Goal: Task Accomplishment & Management: Manage account settings

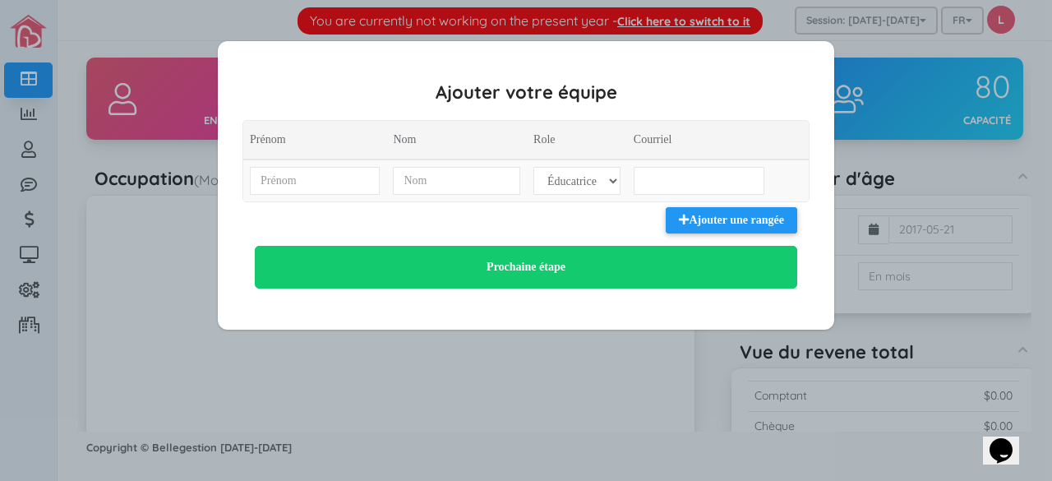
click at [695, 78] on div "Ajouter vos tarifs Nom Coȗt poupons Coȗt enfants 18m+ $ $ Ajouter une rangée Pr…" at bounding box center [526, 185] width 616 height 288
click at [590, 173] on select "Éducatrice Administration" at bounding box center [576, 181] width 87 height 28
click at [347, 175] on input "text" at bounding box center [315, 181] width 130 height 28
type input "Aziza"
click at [419, 182] on input "text" at bounding box center [456, 181] width 127 height 28
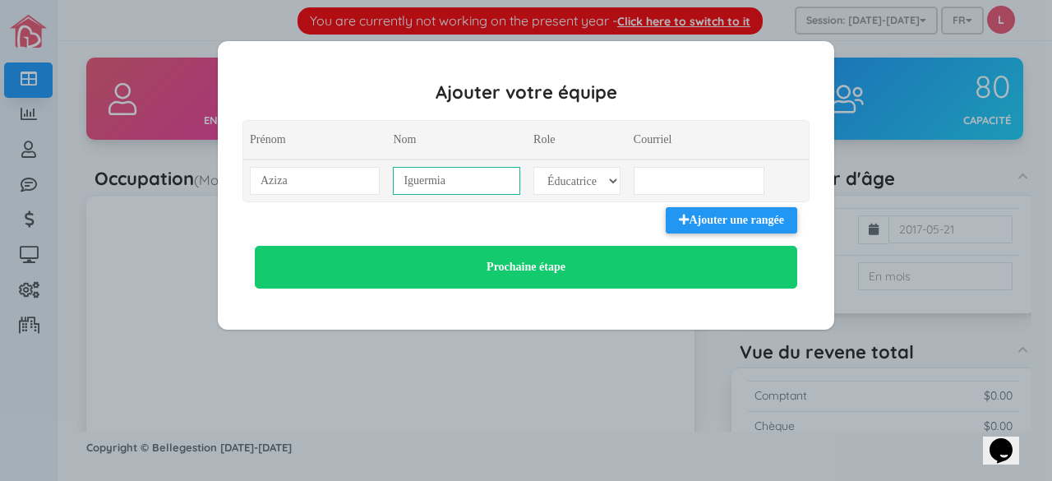
type input "Iguermia"
click at [678, 186] on input "email" at bounding box center [698, 181] width 131 height 28
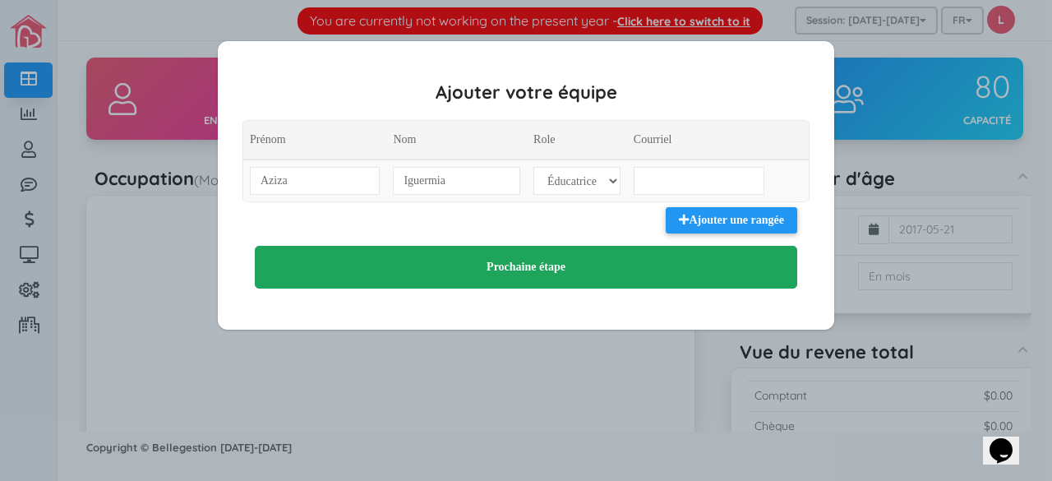
click at [542, 260] on button "Prochaine étape" at bounding box center [526, 267] width 542 height 43
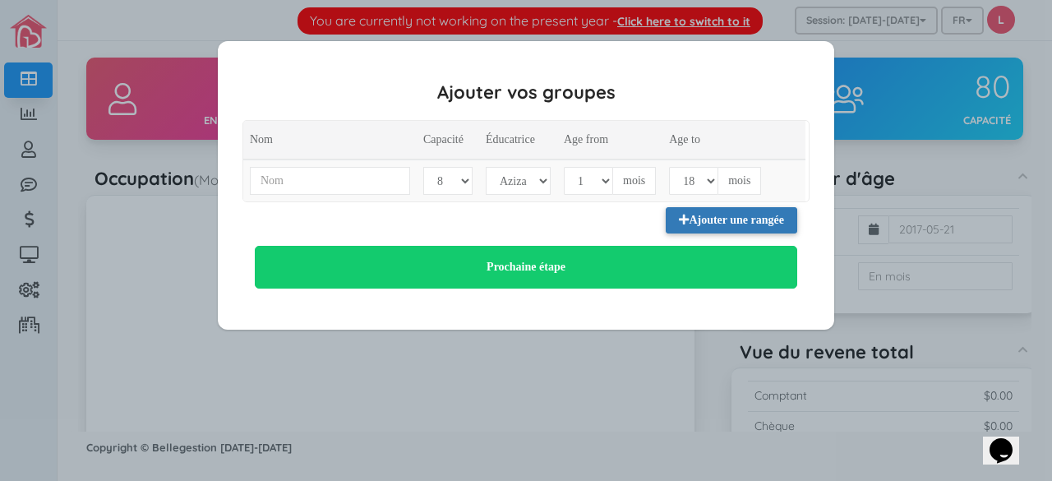
click at [681, 219] on icon "button" at bounding box center [684, 220] width 10 height 12
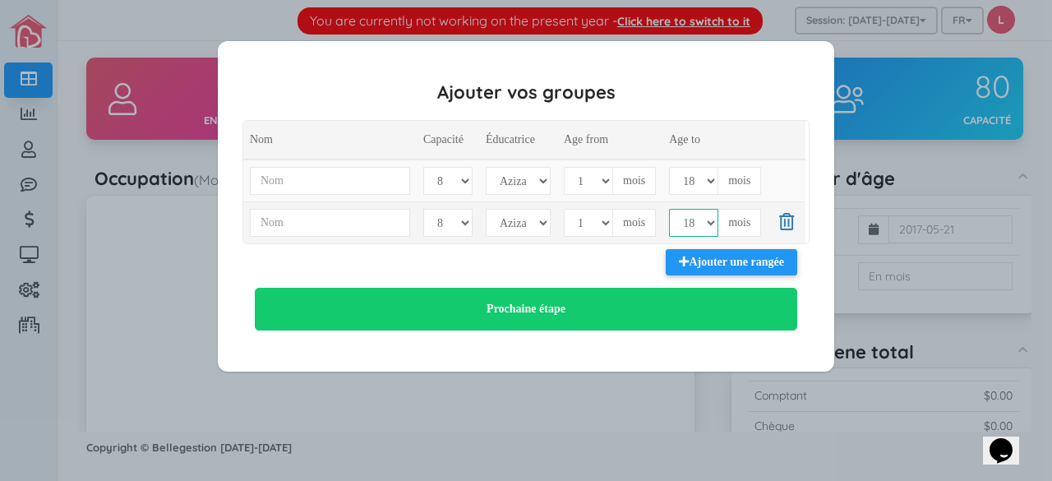
click at [681, 219] on select "1 2 3 4 5 6 7 8 9 10 11 12 13 14 15 16 17 18 19 20 21 22 23 24 25 26 27 28 29 3…" at bounding box center [693, 223] width 49 height 28
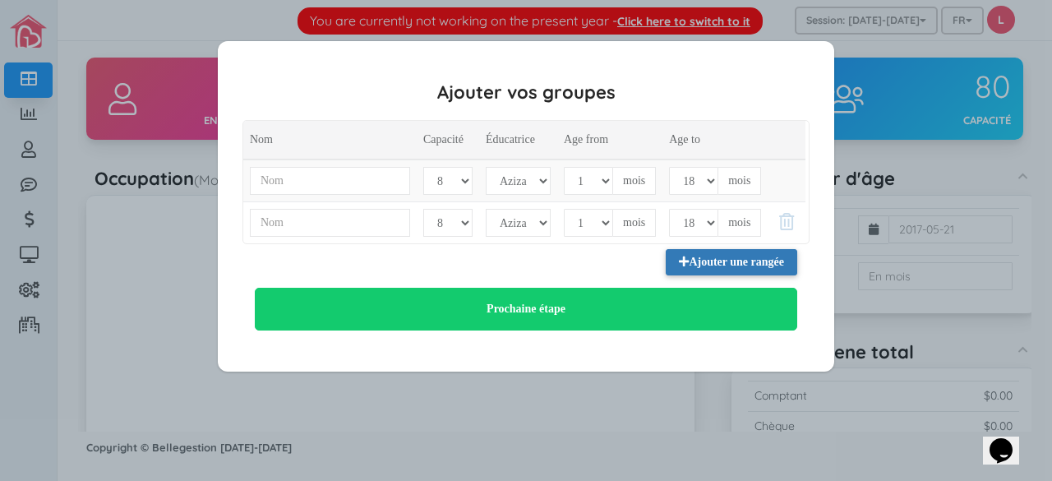
click at [681, 263] on icon "button" at bounding box center [684, 262] width 10 height 12
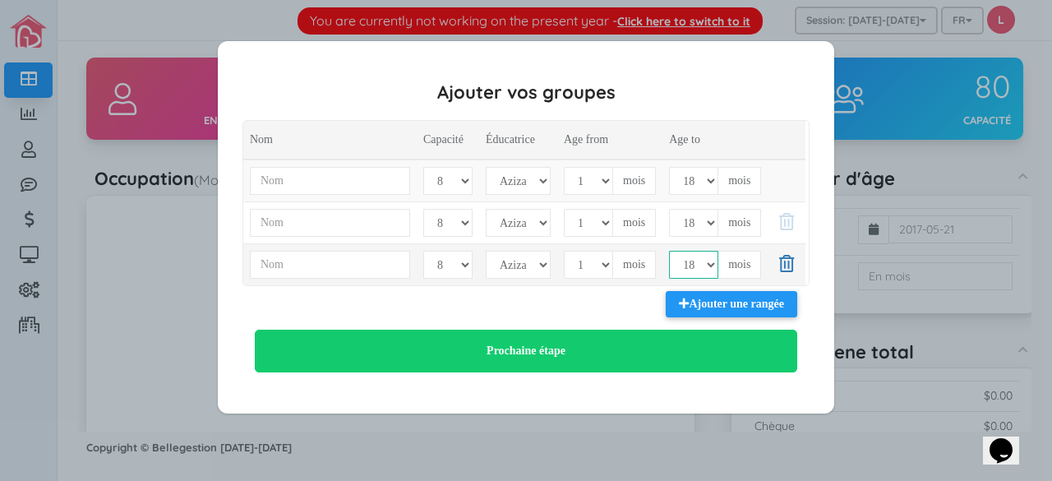
click at [681, 263] on select "1 2 3 4 5 6 7 8 9 10 11 12 13 14 15 16 17 18 19 20 21 22 23 24 25 26 27 28 29 3…" at bounding box center [693, 265] width 49 height 28
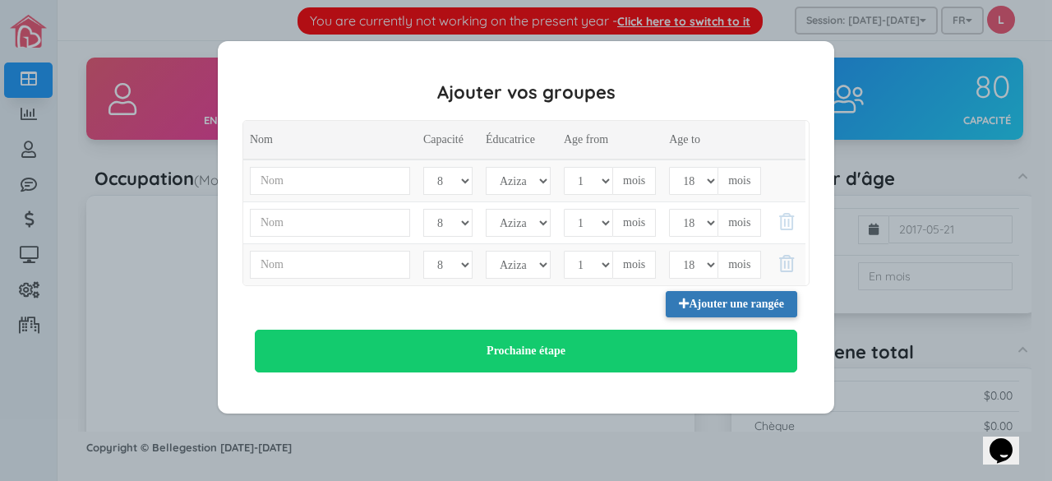
click at [679, 304] on icon "button" at bounding box center [684, 303] width 10 height 12
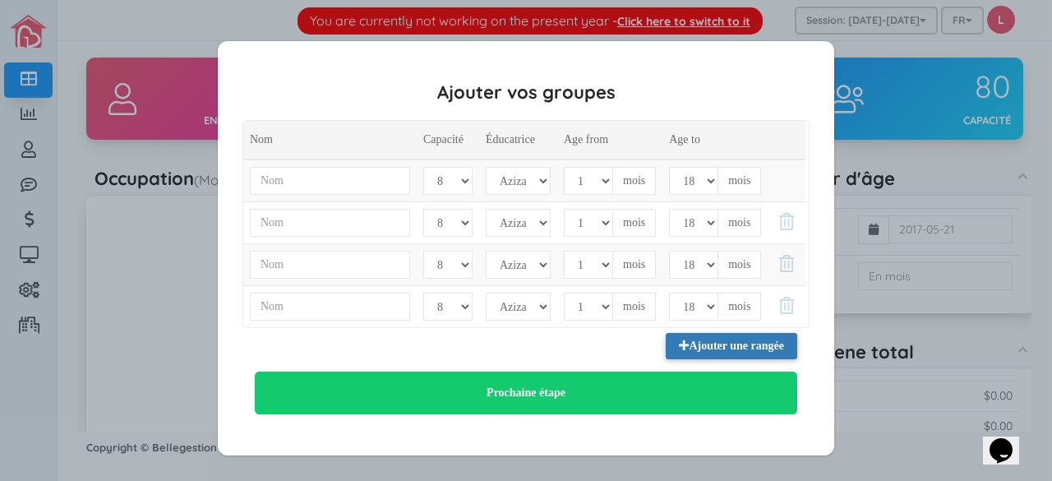
click at [679, 343] on icon "button" at bounding box center [684, 345] width 10 height 12
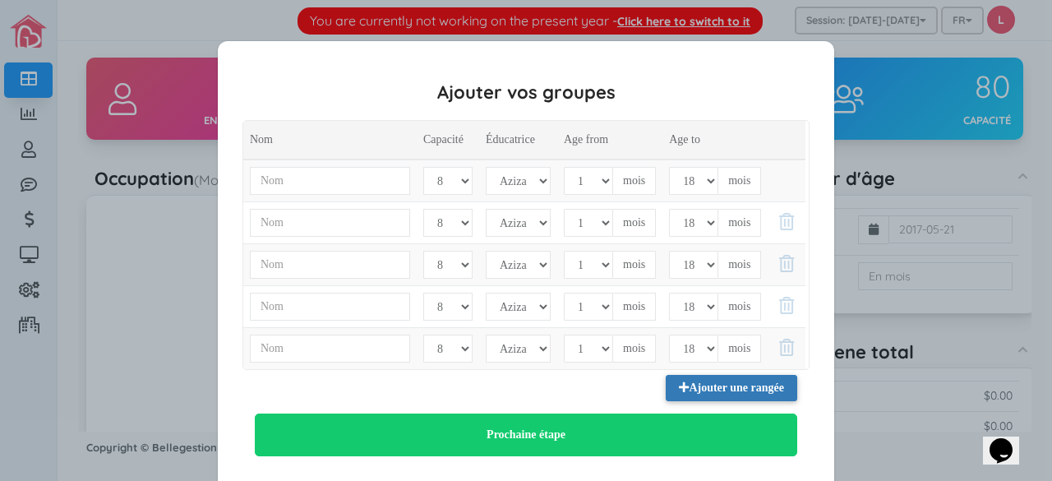
click at [679, 381] on icon "button" at bounding box center [684, 387] width 10 height 12
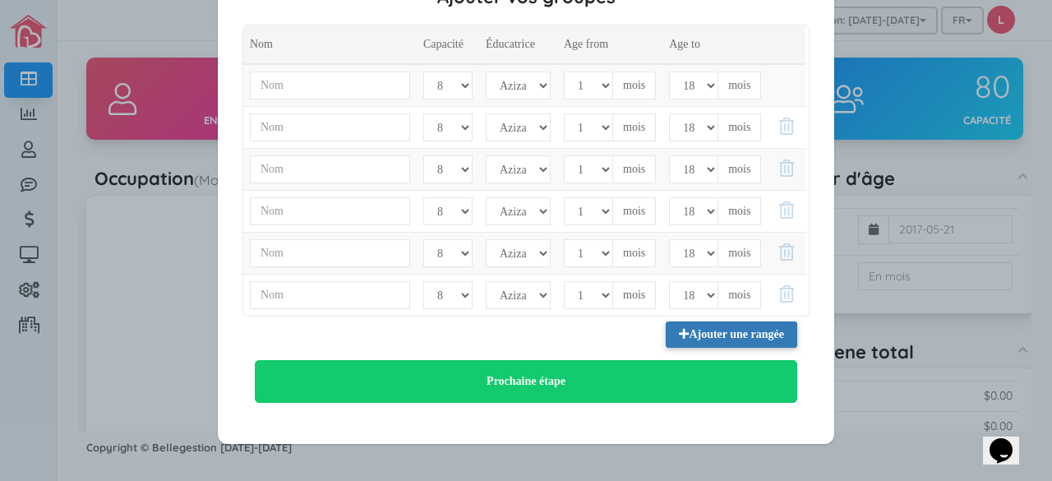
scroll to position [53, 0]
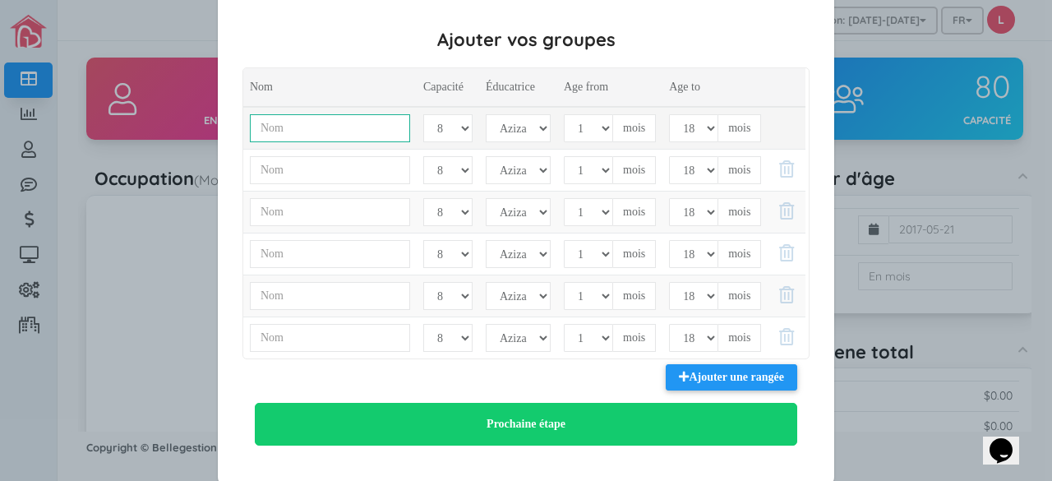
click at [378, 127] on input "text" at bounding box center [330, 128] width 160 height 28
type input "I"
click at [700, 127] on select "1 2 3 4 5 6 7 8 9 10 11 12 13 14 15 16 17 18 19 20 21 22 23 24 25 26 27 28 29 3…" at bounding box center [693, 128] width 49 height 28
click at [601, 127] on select "1 2 3 4 5 6 7 8 9 10 11 12 13 14 15 16 17 18 19 20 21 22 23 24 25 26 27 28 29 3…" at bounding box center [588, 128] width 49 height 28
select select "47"
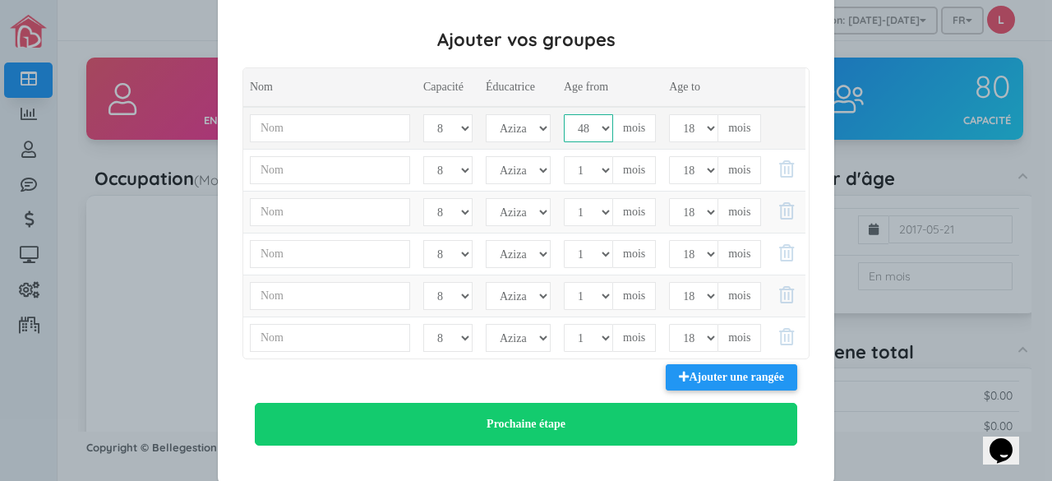
click at [564, 114] on select "1 2 3 4 5 6 7 8 9 10 11 12 13 14 15 16 17 18 19 20 21 22 23 24 25 26 27 28 29 3…" at bounding box center [588, 128] width 49 height 28
click at [704, 125] on select "1 2 3 4 5 6 7 8 9 10 11 12 13 14 15 16 17 18 19 20 21 22 23 24 25 26 27 28 29 3…" at bounding box center [693, 128] width 49 height 28
select select "59"
click at [669, 114] on select "1 2 3 4 5 6 7 8 9 10 11 12 13 14 15 16 17 18 19 20 21 22 23 24 25 26 27 28 29 3…" at bounding box center [693, 128] width 49 height 28
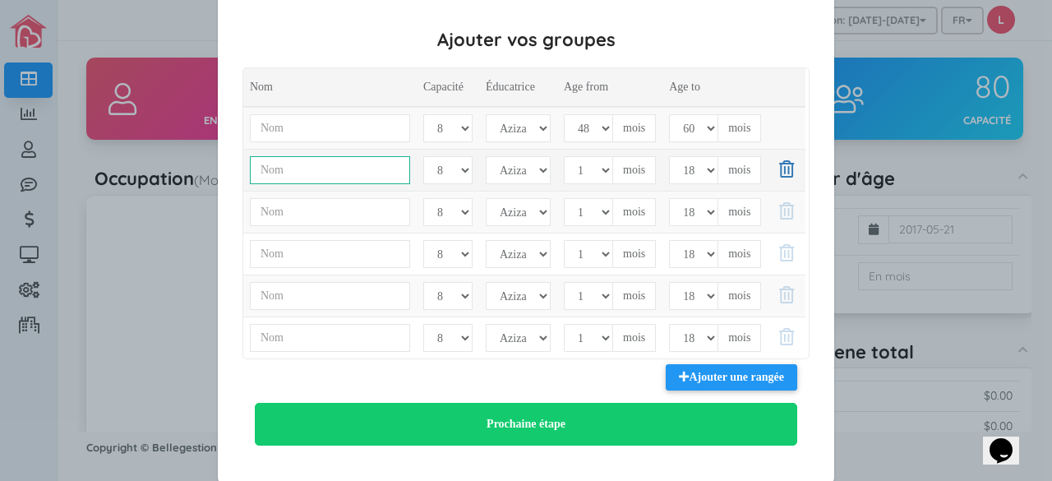
click at [398, 172] on input "text" at bounding box center [330, 170] width 160 height 28
click at [537, 169] on select "Aziza" at bounding box center [518, 170] width 65 height 28
click at [486, 156] on select "Aziza" at bounding box center [518, 170] width 65 height 28
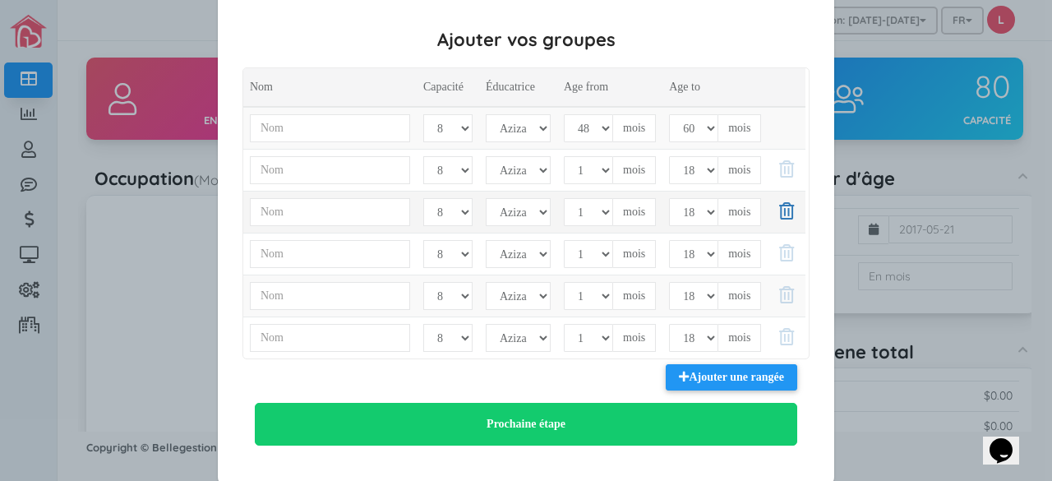
click at [529, 192] on td "Aziza" at bounding box center [518, 212] width 78 height 42
click at [524, 169] on select "Aziza" at bounding box center [518, 170] width 65 height 28
click at [785, 168] on icon at bounding box center [786, 168] width 15 height 17
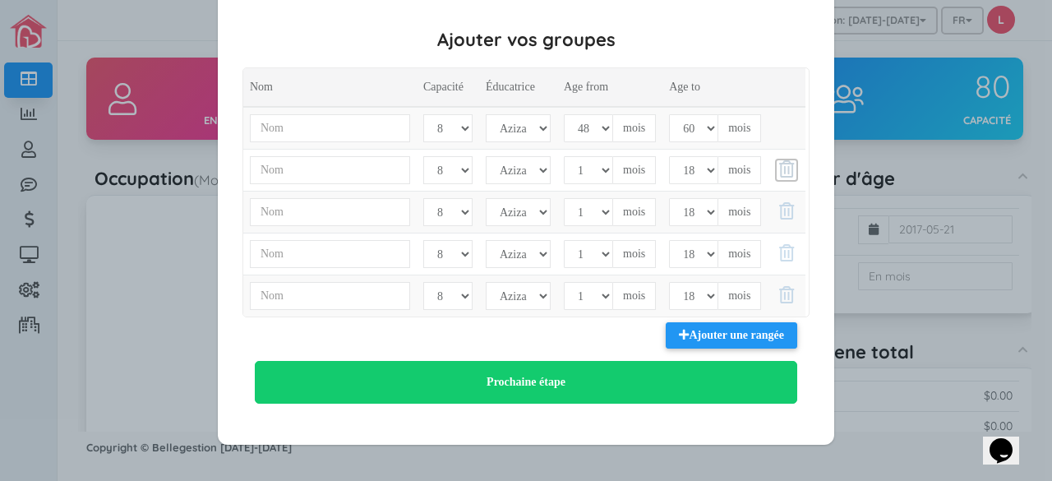
click at [785, 168] on icon at bounding box center [786, 168] width 15 height 17
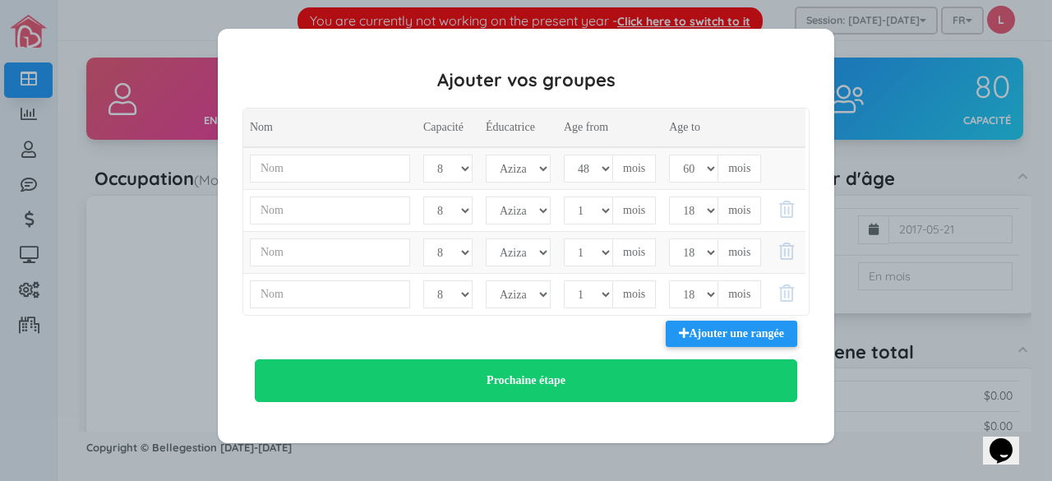
click at [785, 168] on td at bounding box center [786, 168] width 38 height 42
click at [785, 209] on icon at bounding box center [786, 208] width 15 height 17
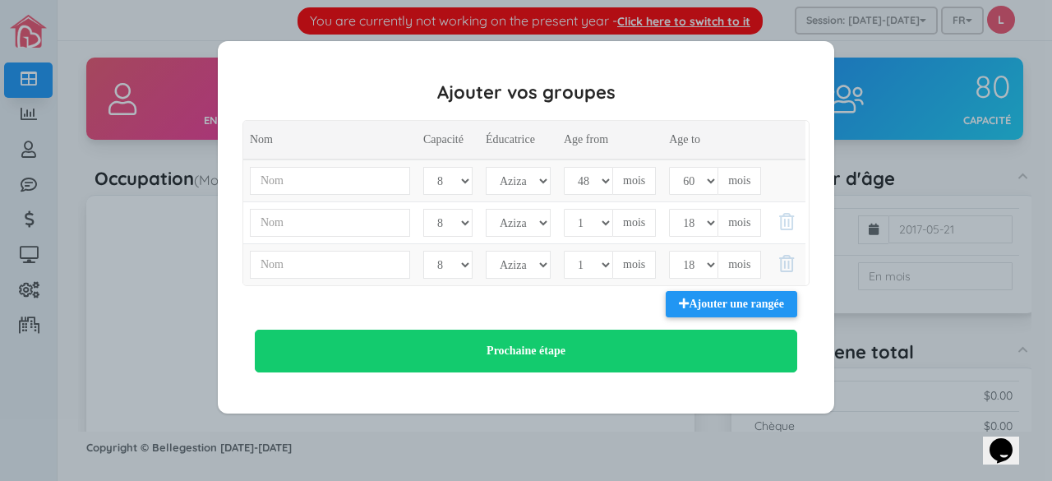
scroll to position [0, 0]
click at [785, 210] on link at bounding box center [786, 222] width 25 height 25
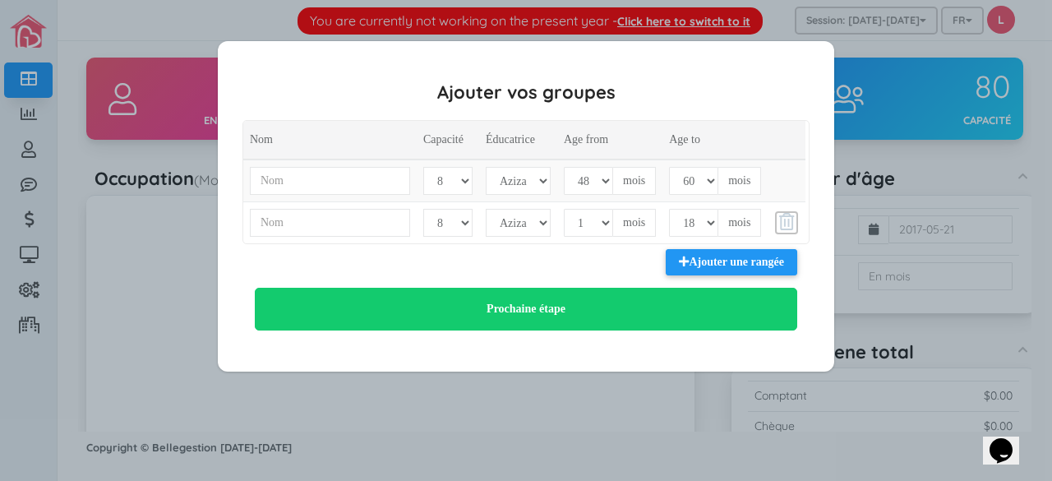
click at [785, 210] on link at bounding box center [786, 222] width 25 height 25
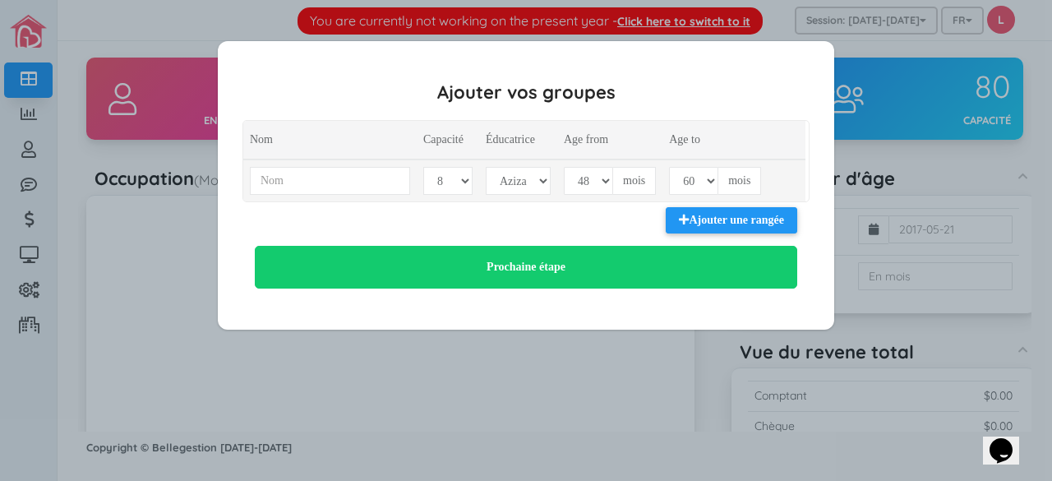
click at [782, 178] on td at bounding box center [786, 180] width 38 height 42
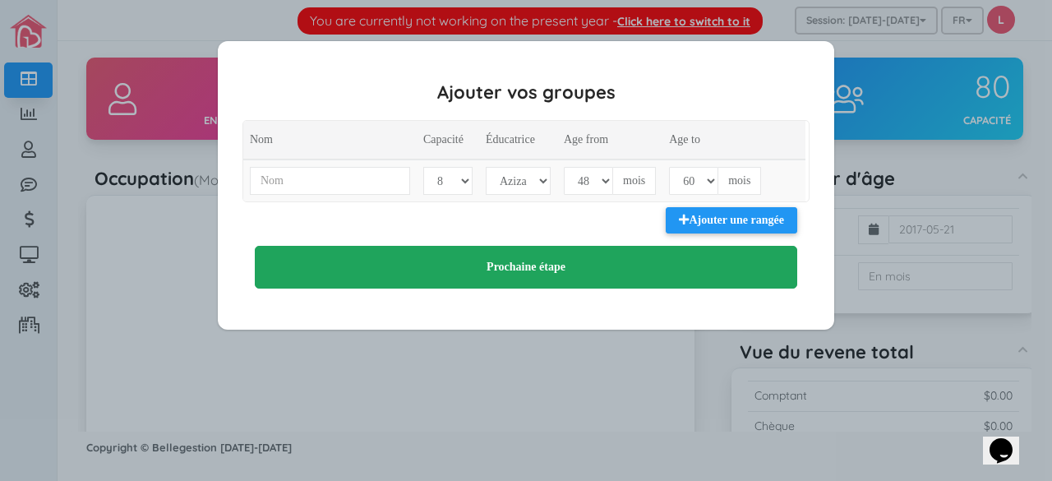
click at [552, 282] on button "Prochaine étape" at bounding box center [526, 267] width 542 height 43
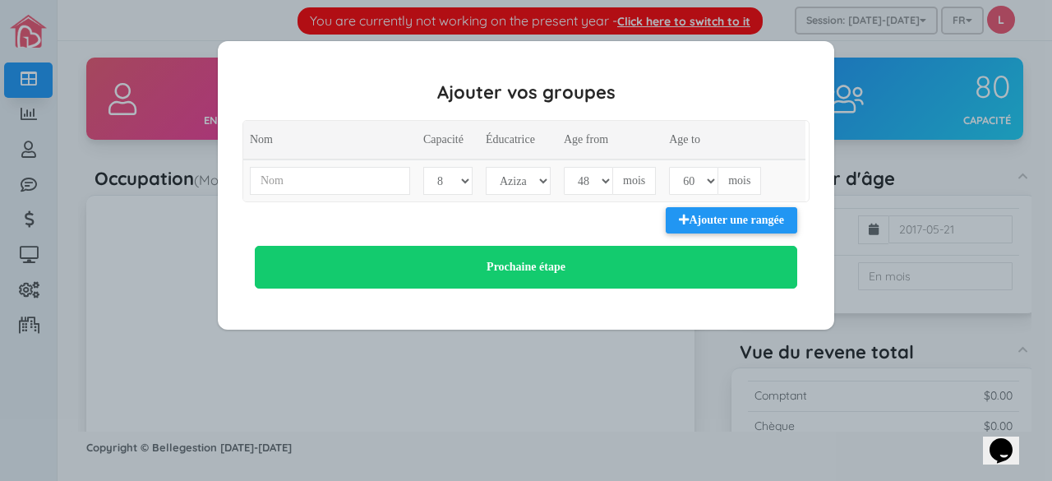
click at [567, 348] on div "Ajouter vos tarifs Nom Coȗt poupons Coȗt enfants 18m+ $ $ Ajouter une rangée Pr…" at bounding box center [526, 240] width 1052 height 481
drag, startPoint x: 567, startPoint y: 348, endPoint x: 705, endPoint y: 46, distance: 331.6
click at [705, 46] on div "Ajouter vos tarifs Nom Coȗt poupons Coȗt enfants 18m+ $ $ Ajouter une rangée Pr…" at bounding box center [526, 240] width 1052 height 481
click at [722, 19] on div "Ajouter vos tarifs Nom Coȗt poupons Coȗt enfants 18m+ $ $ Ajouter une rangée Pr…" at bounding box center [526, 240] width 1052 height 481
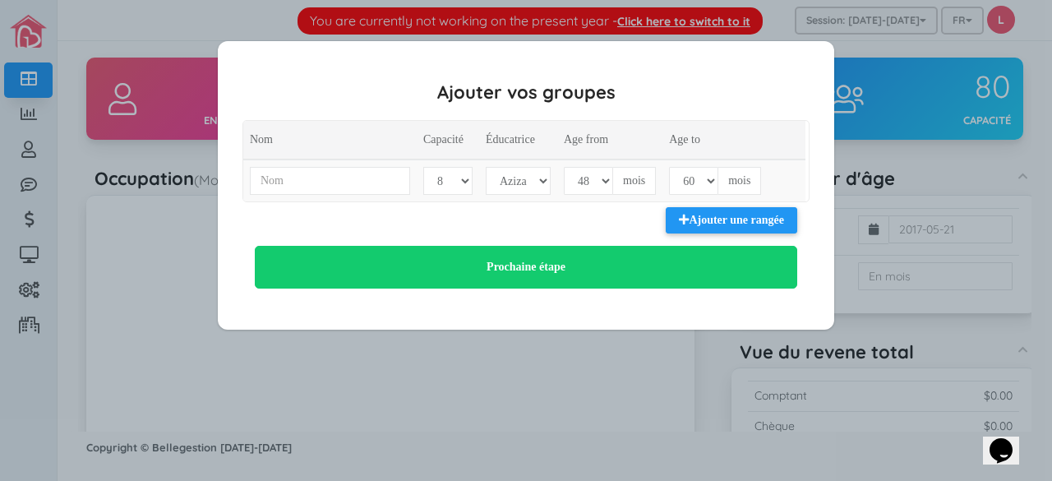
click at [445, 289] on div "Ajouter vos tarifs Nom Coȗt poupons Coȗt enfants 18m+ $ $ Ajouter une rangée Pr…" at bounding box center [526, 185] width 616 height 288
click at [1012, 448] on icon "Chat widget" at bounding box center [1000, 450] width 23 height 25
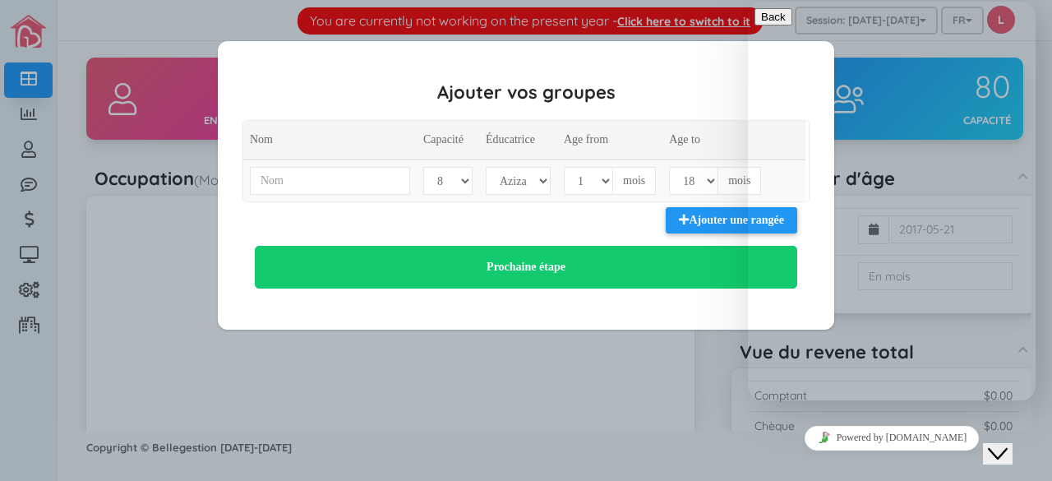
click at [1007, 448] on icon "Close Chat This icon closes the chat window." at bounding box center [998, 454] width 20 height 20
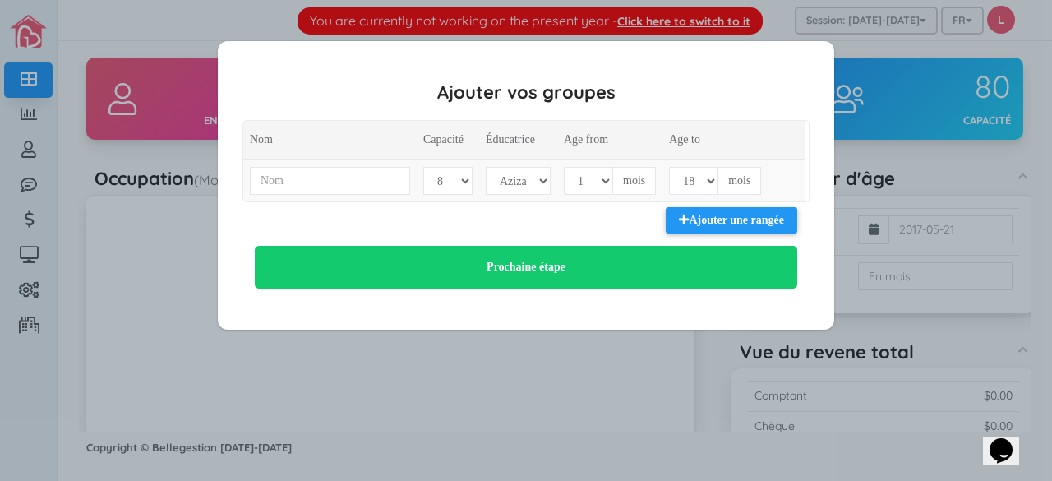
click at [1012, 448] on icon "Chat widget" at bounding box center [1000, 450] width 23 height 25
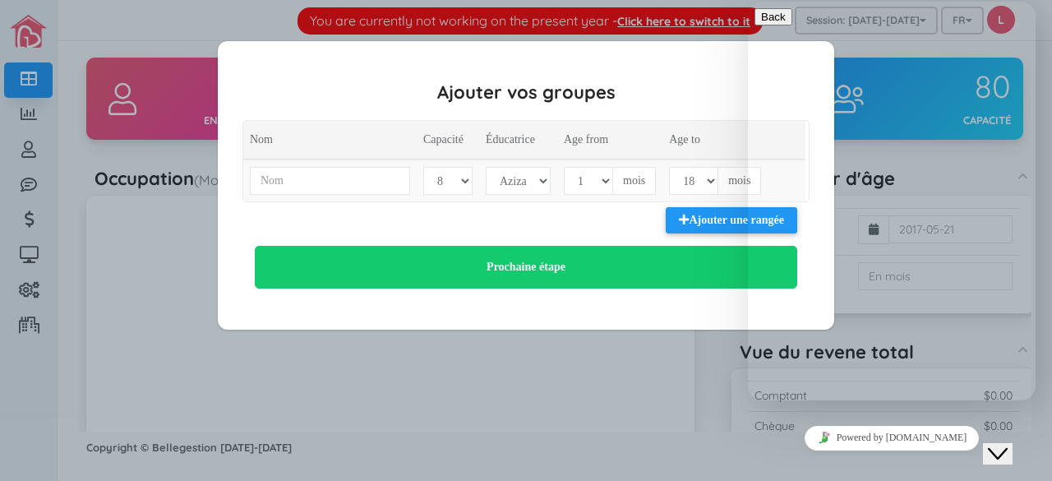
click at [644, 357] on div "Ajouter vos tarifs Nom Coȗt poupons Coȗt enfants 18m+ $ $ Ajouter une rangée Pr…" at bounding box center [526, 240] width 1052 height 481
click at [1007, 444] on div "Close Chat This icon closes the chat window." at bounding box center [998, 454] width 20 height 20
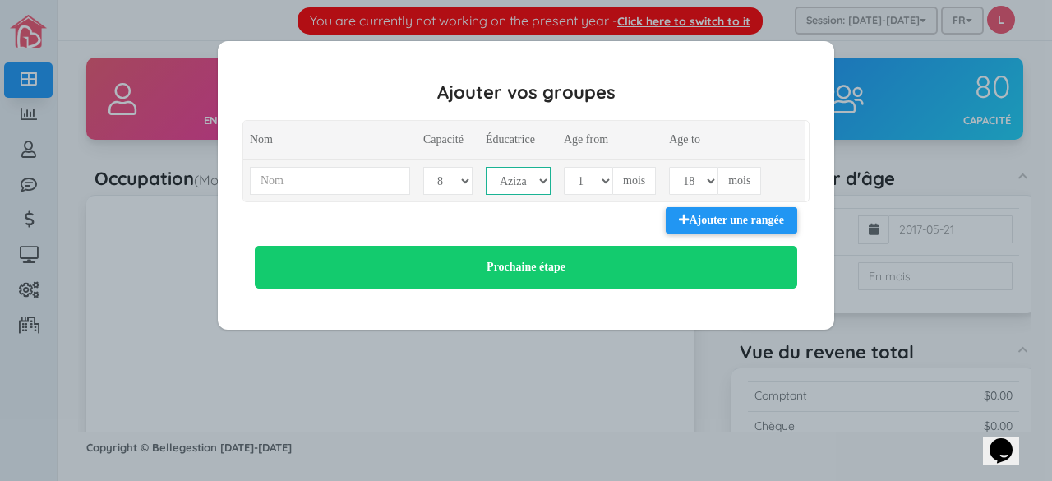
click at [546, 178] on select "Aziza" at bounding box center [518, 181] width 65 height 28
click at [448, 192] on select "1 2 3 4 5 6 7 8 9 10 11 12 13 14 15 16 17 18 19 20" at bounding box center [447, 181] width 49 height 28
click at [741, 23] on div "Ajouter vos tarifs Nom Coȗt poupons Coȗt enfants 18m+ $ $ Ajouter une rangée Pr…" at bounding box center [526, 240] width 1052 height 481
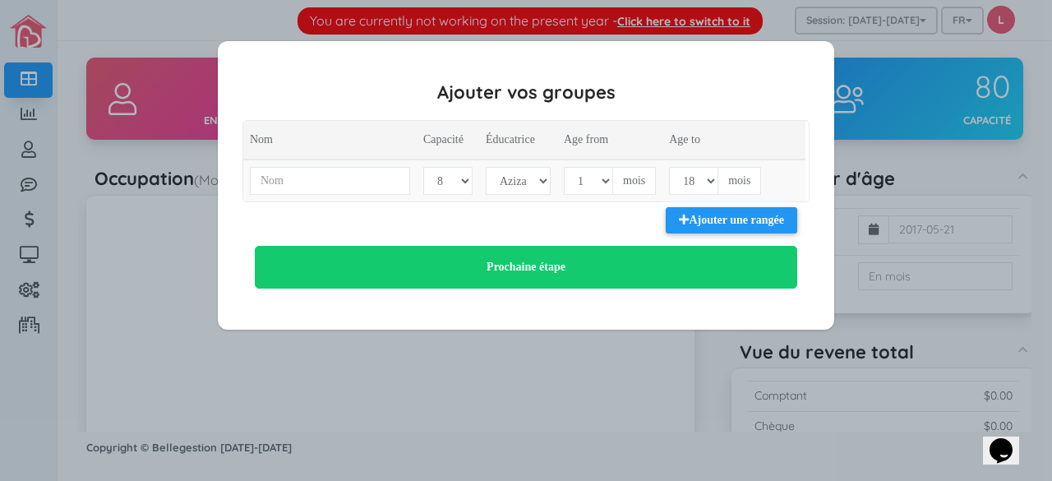
click at [37, 83] on div "Ajouter vos tarifs Nom Coȗt poupons Coȗt enfants 18m+ $ $ Ajouter une rangée Pr…" at bounding box center [526, 185] width 1038 height 288
click at [26, 120] on div "Ajouter vos tarifs Nom Coȗt poupons Coȗt enfants 18m+ $ $ Ajouter une rangée Pr…" at bounding box center [526, 185] width 1038 height 288
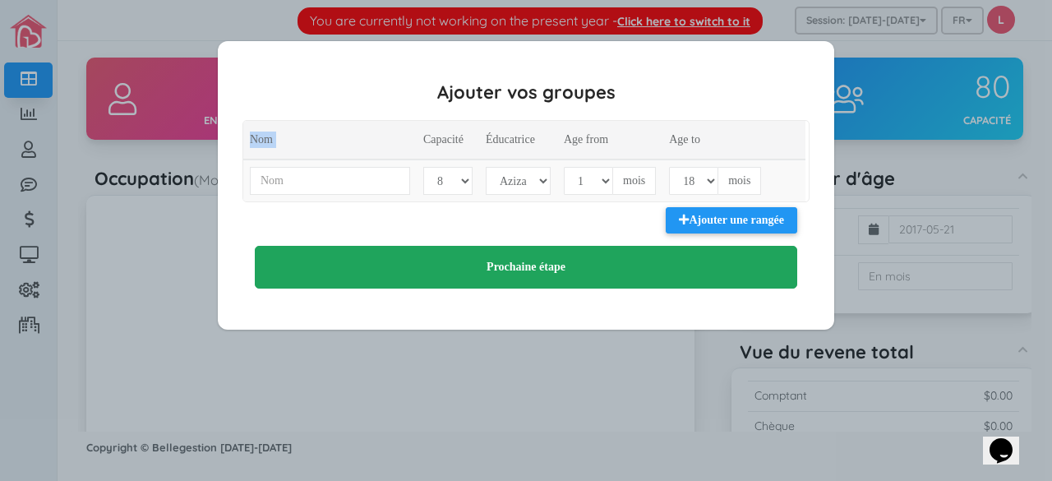
click at [534, 260] on button "Prochaine étape" at bounding box center [526, 267] width 542 height 43
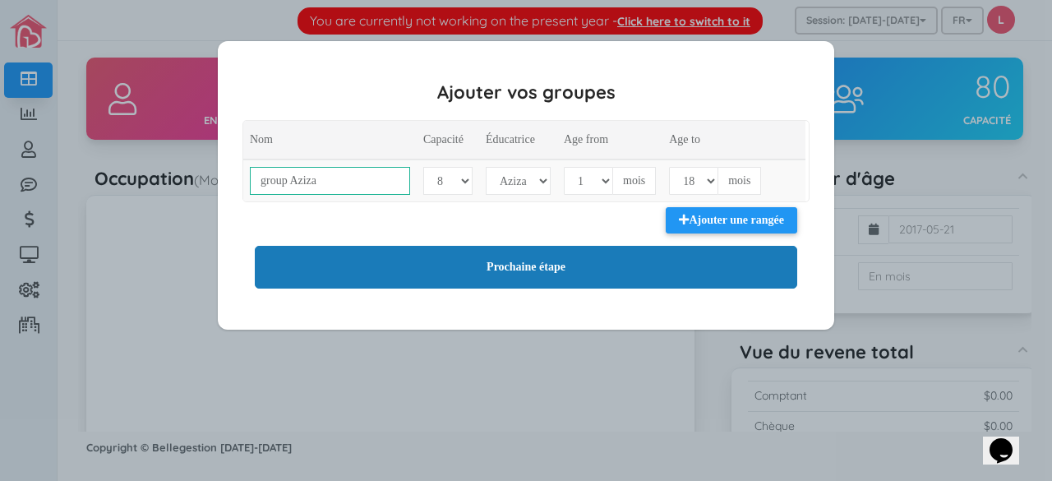
type input "group Aziza"
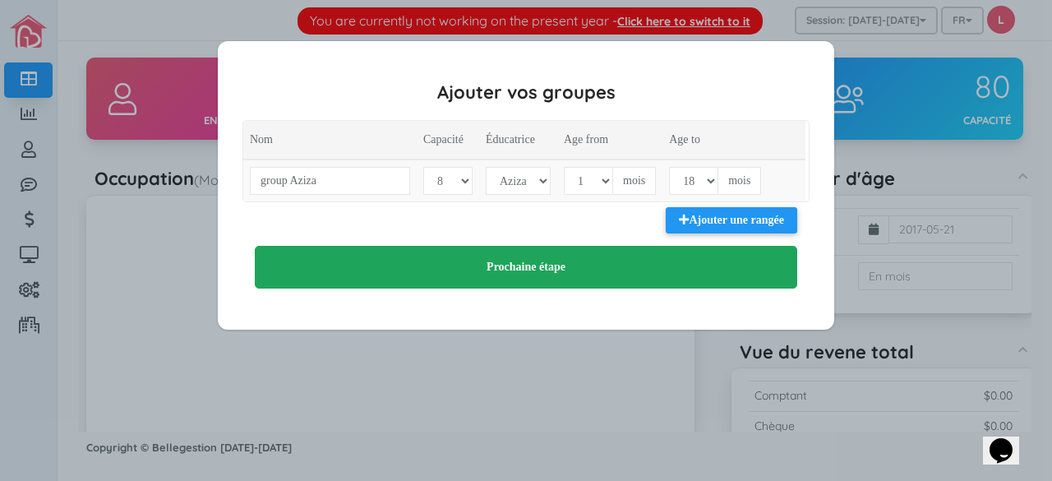
click at [557, 265] on button "Prochaine étape" at bounding box center [526, 267] width 542 height 43
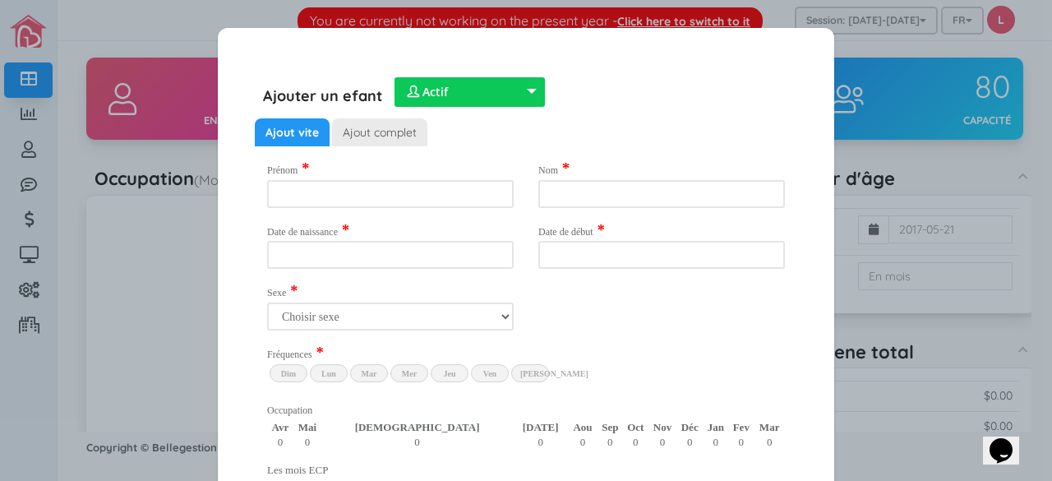
scroll to position [11, 0]
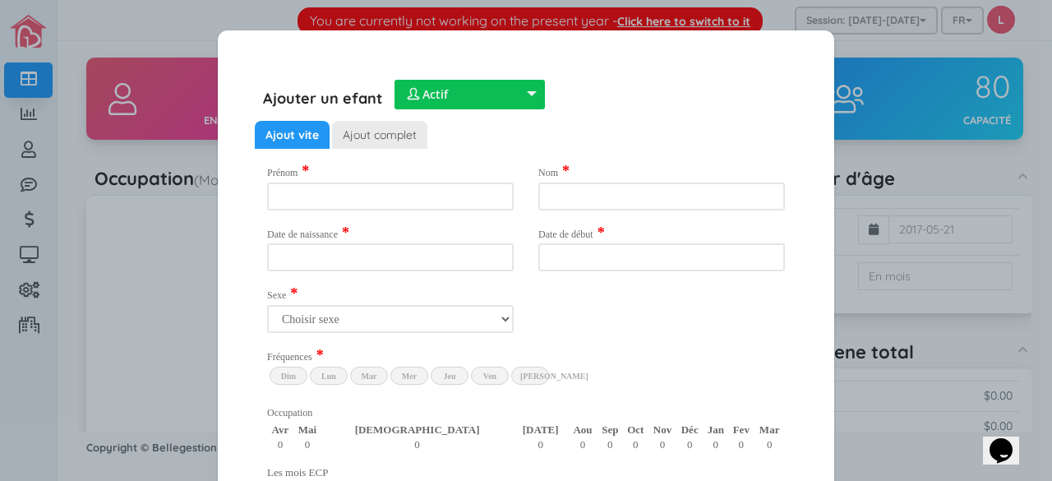
click at [523, 93] on div " Actif" at bounding box center [469, 95] width 150 height 30
click at [492, 128] on div " Actif" at bounding box center [470, 126] width 144 height 27
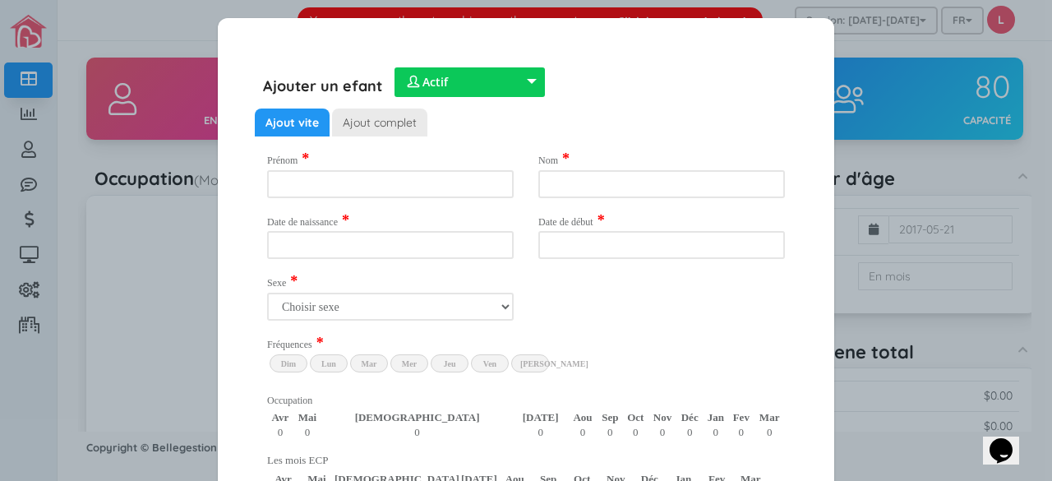
scroll to position [0, 0]
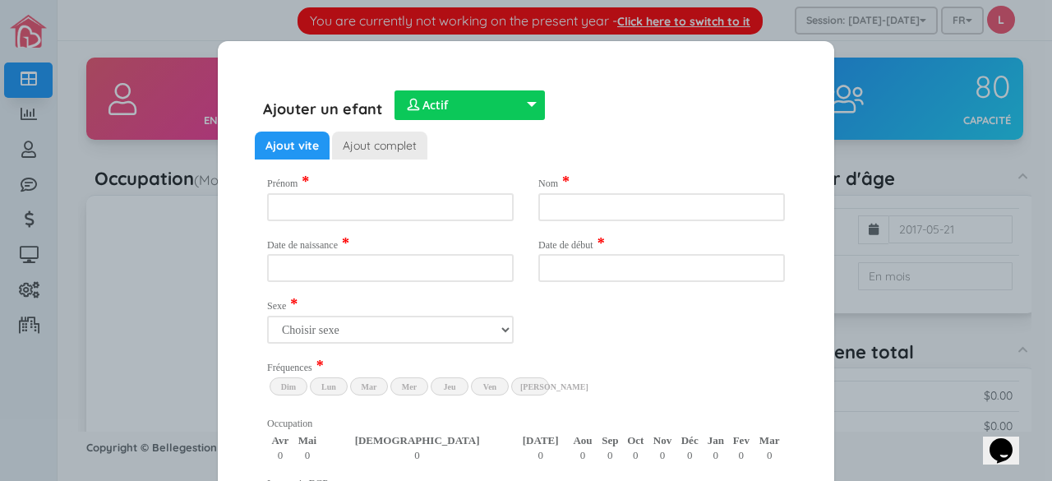
click at [641, 22] on div "Ajouter vos tarifs Nom Coȗt poupons Coȗt enfants 18m+ $ $ Ajouter une rangée Pr…" at bounding box center [526, 240] width 1052 height 481
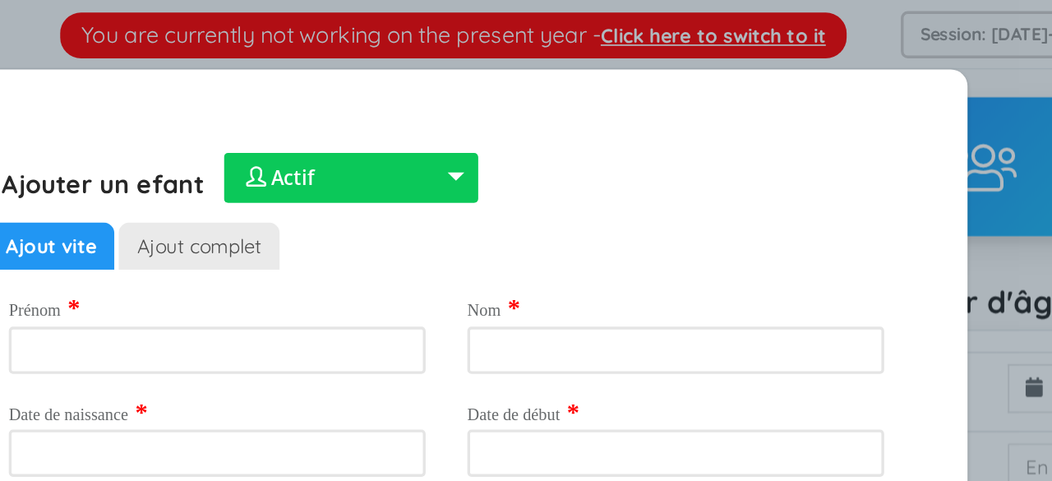
click at [674, 25] on div "Ajouter vos tarifs Nom Coȗt poupons Coȗt enfants 18m+ $ $ Ajouter une rangée Pr…" at bounding box center [526, 240] width 1052 height 481
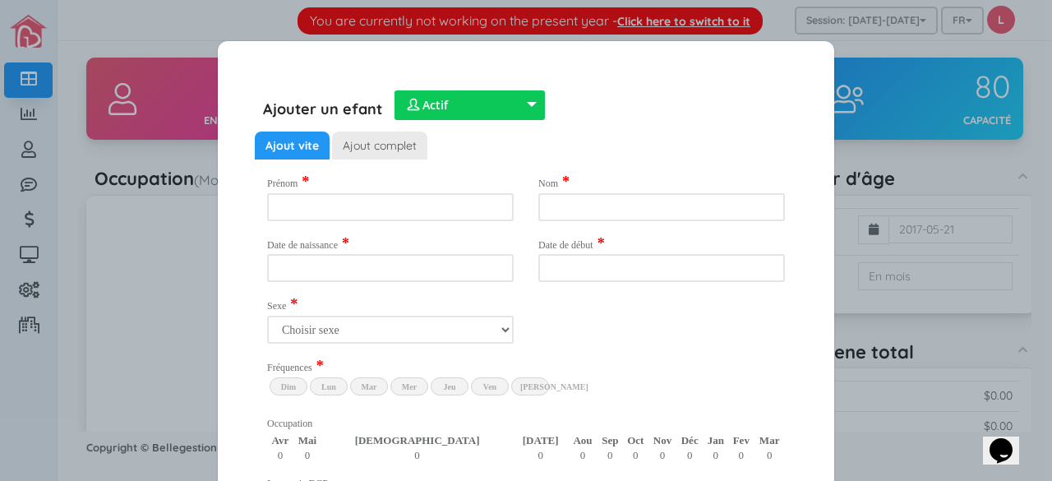
click at [734, 19] on div "Ajouter vos tarifs Nom Coȗt poupons Coȗt enfants 18m+ $ $ Ajouter une rangée Pr…" at bounding box center [526, 240] width 1052 height 481
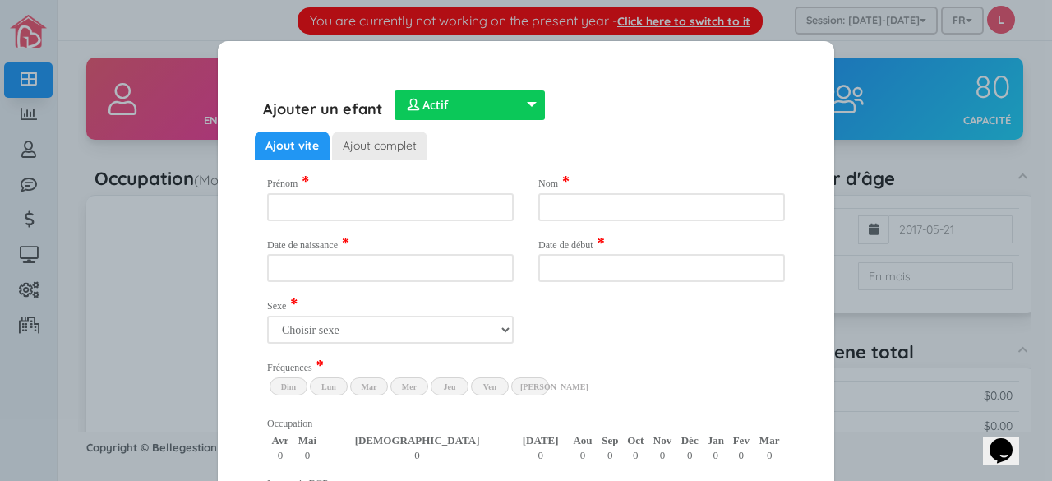
click at [734, 19] on div "Ajouter vos tarifs Nom Coȗt poupons Coȗt enfants 18m+ $ $ Ajouter une rangée Pr…" at bounding box center [526, 240] width 1052 height 481
click at [716, 85] on div "Ajouter un efant  Actif  Inactif  En attente  Actif  Actif  Inactif  En …" at bounding box center [526, 98] width 542 height 33
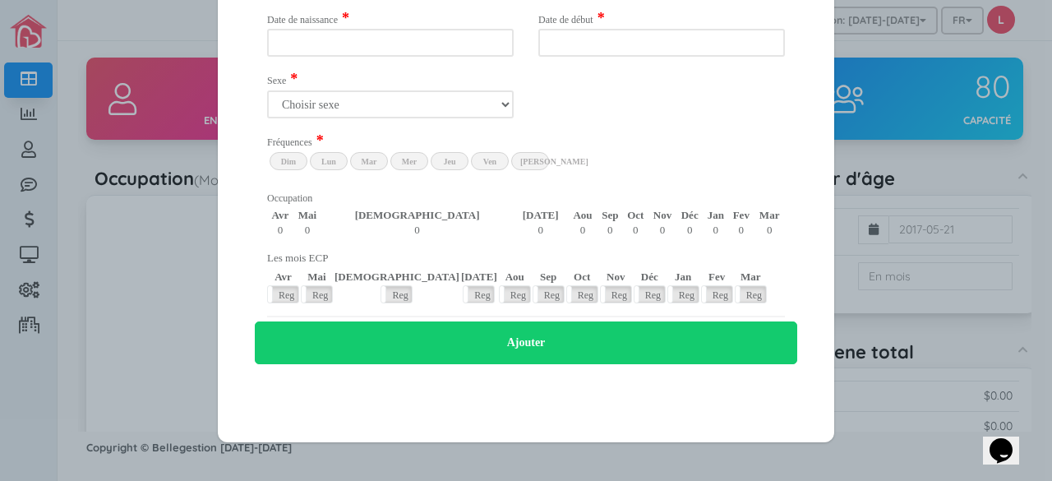
scroll to position [80, 0]
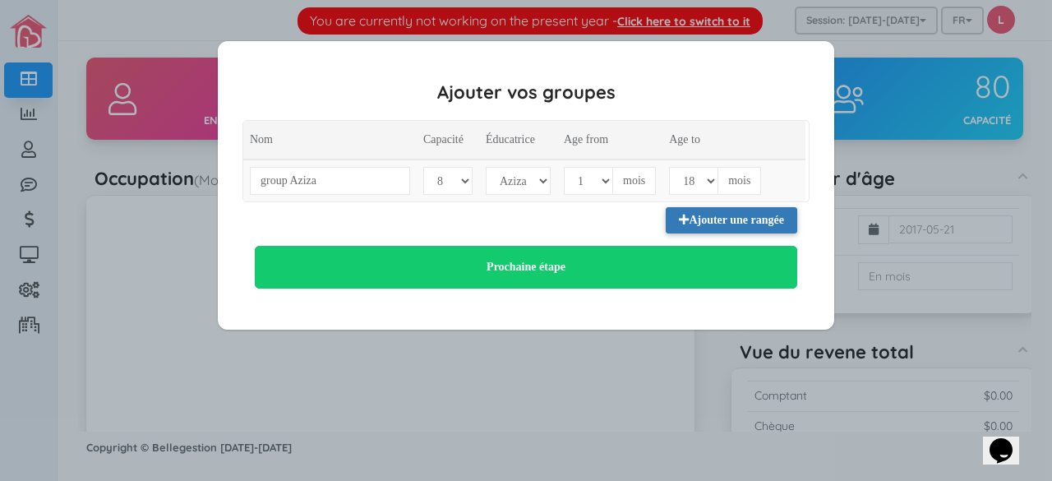
click at [693, 219] on button "Ajouter une rangée" at bounding box center [730, 220] width 131 height 26
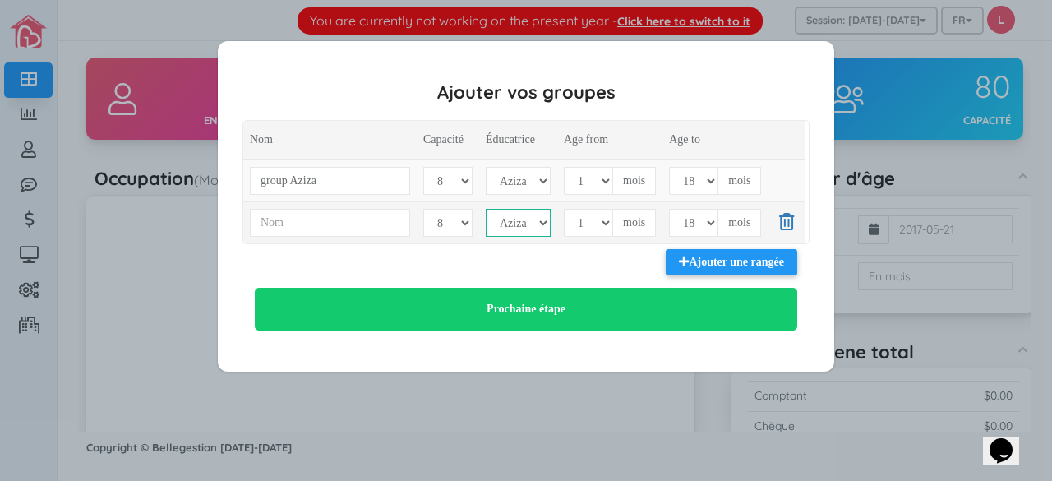
click at [546, 218] on select "Aziza" at bounding box center [518, 223] width 65 height 28
drag, startPoint x: 546, startPoint y: 218, endPoint x: 789, endPoint y: 218, distance: 242.4
click at [789, 218] on tr "1 2 3 4 5 6 7 8 9 10 11 12 13 14 15 16 17 18 19 20 Aziza 1 2 3 4 5 6 7 8 9 10 1…" at bounding box center [524, 222] width 562 height 42
click at [789, 218] on icon at bounding box center [786, 221] width 15 height 17
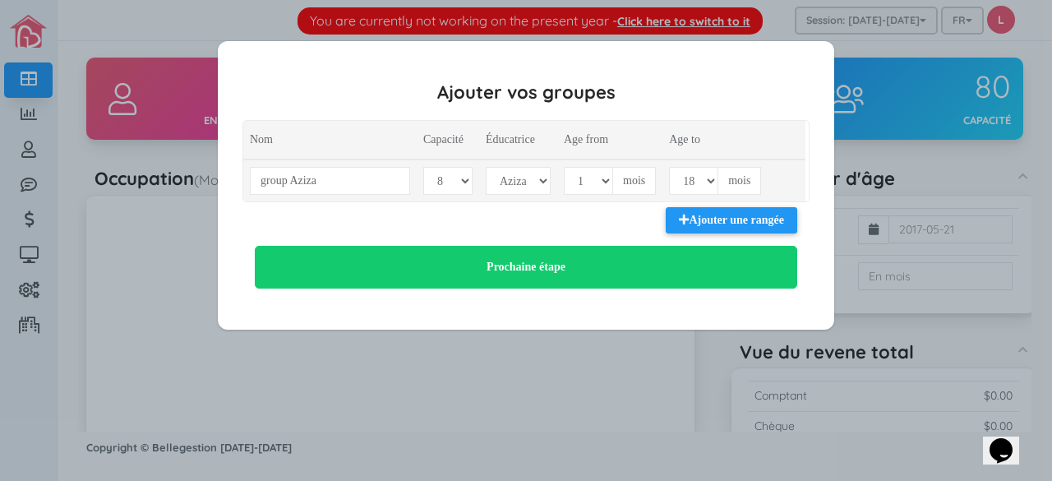
click at [797, 186] on td at bounding box center [786, 180] width 38 height 42
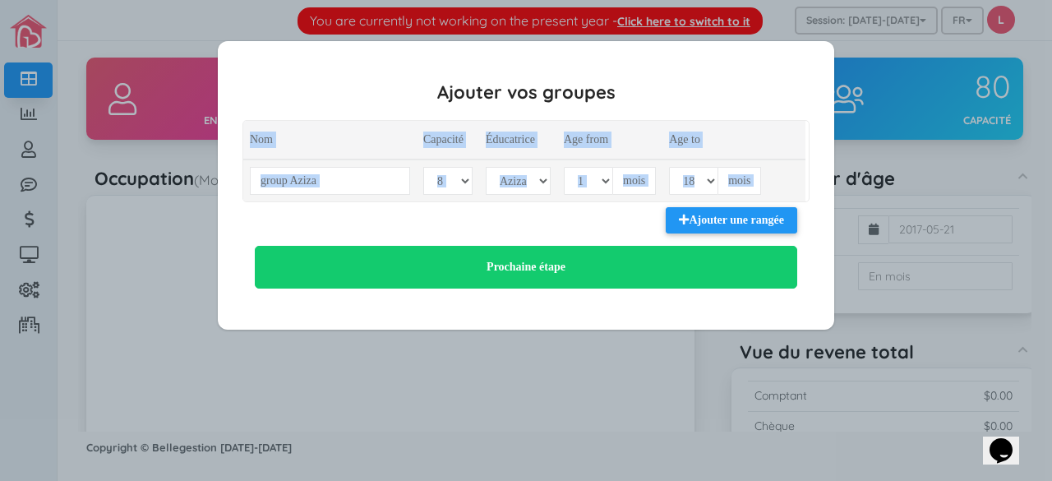
click at [797, 186] on td at bounding box center [786, 180] width 38 height 42
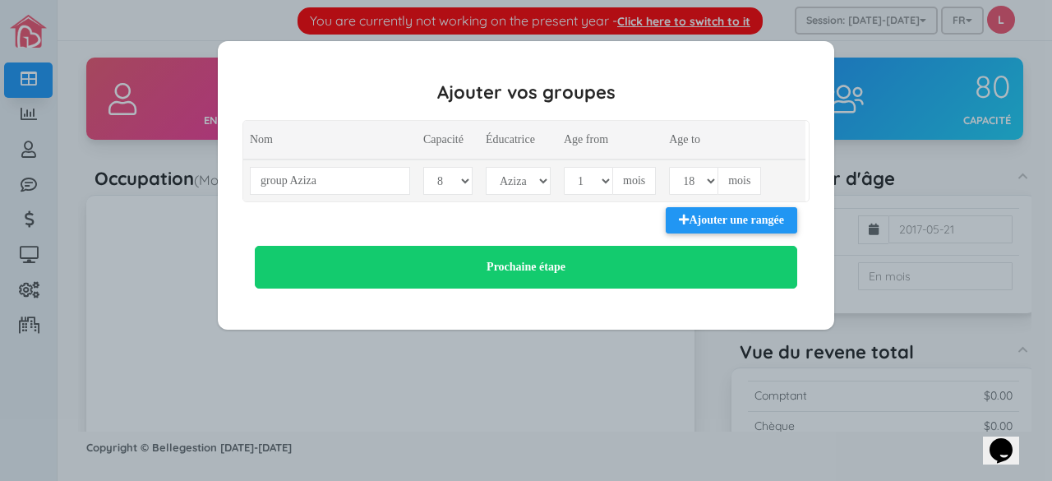
click at [801, 185] on td at bounding box center [786, 180] width 38 height 42
click at [28, 293] on div "Ajouter vos tarifs Nom Coȗt poupons Coȗt enfants 18m+ $ $ Ajouter une rangée Pr…" at bounding box center [526, 185] width 1038 height 288
click at [25, 323] on div "Ajouter vos tarifs Nom Coȗt poupons Coȗt enfants 18m+ $ $ Ajouter une rangée Pr…" at bounding box center [526, 185] width 1038 height 288
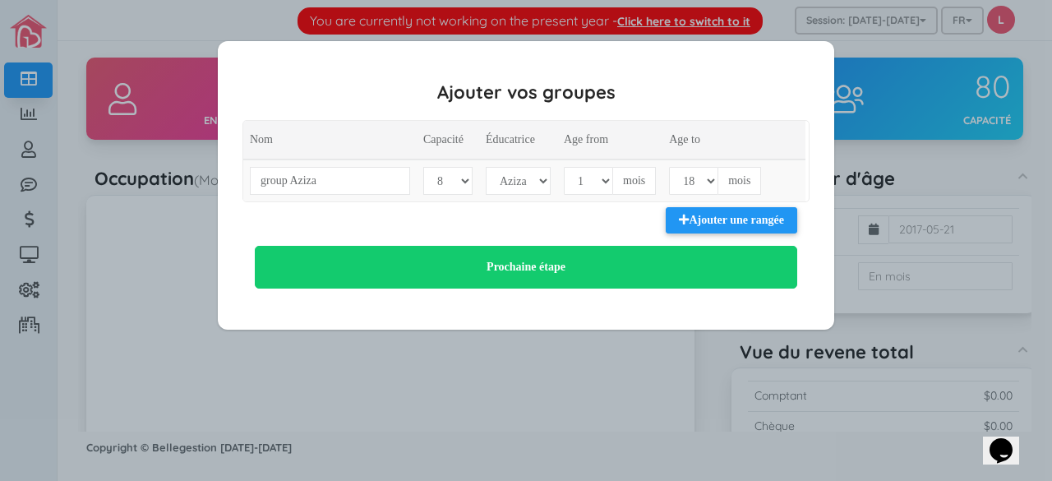
click at [1007, 443] on icon "Chat widget" at bounding box center [1000, 450] width 23 height 25
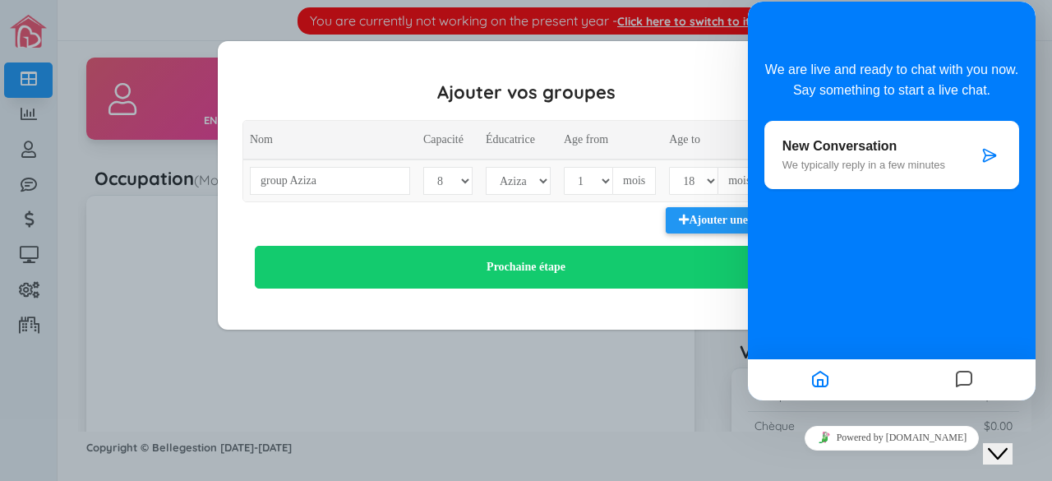
click at [987, 159] on icon at bounding box center [989, 155] width 16 height 16
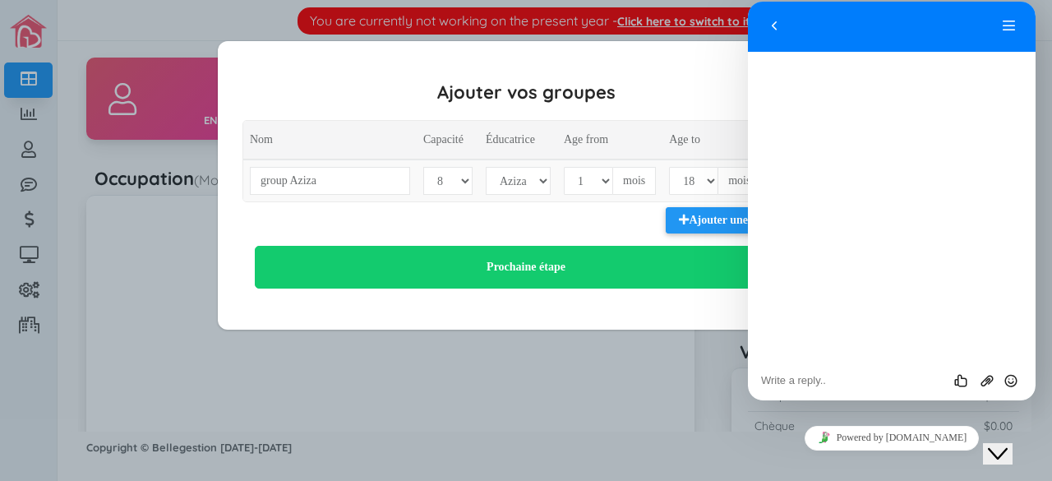
click at [843, 390] on div "Rate this chat Upload File Insert emoji" at bounding box center [892, 379] width 288 height 41
click at [853, 378] on textarea at bounding box center [891, 380] width 261 height 13
click at [776, 32] on button "Back" at bounding box center [774, 26] width 26 height 25
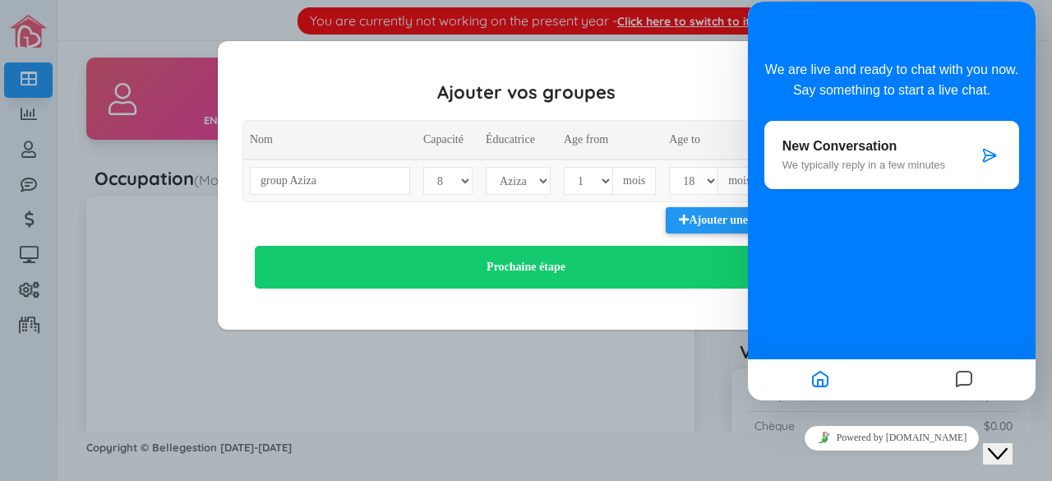
click at [818, 381] on icon "Home" at bounding box center [820, 380] width 20 height 32
click at [631, 368] on div "Ajouter vos tarifs Nom Coȗt poupons Coȗt enfants 18m+ $ $ Ajouter une rangée Pr…" at bounding box center [526, 240] width 1052 height 481
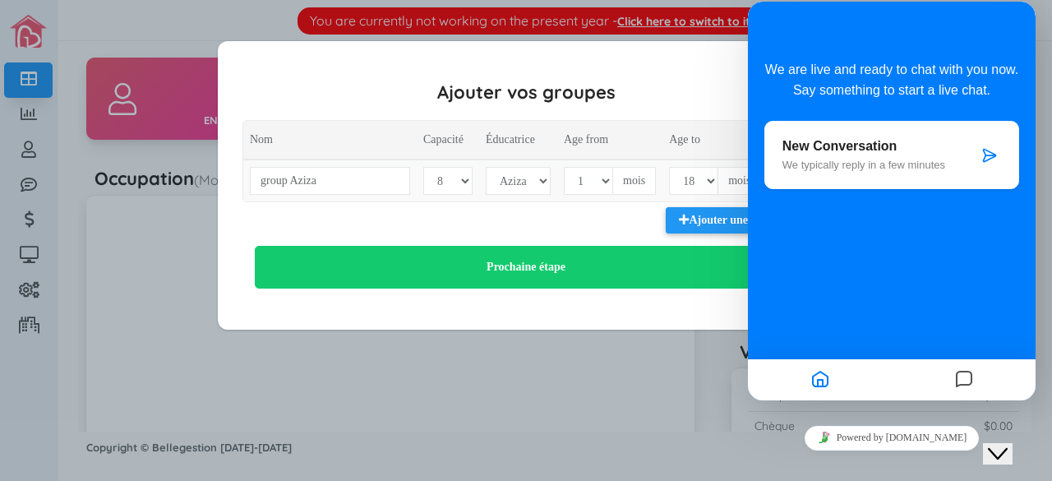
click at [631, 368] on div "Ajouter vos tarifs Nom Coȗt poupons Coȗt enfants 18m+ $ $ Ajouter une rangée Pr…" at bounding box center [526, 240] width 1052 height 481
click at [981, 56] on div "We are live and ready to chat with you now. Say something to start a live chat." at bounding box center [891, 76] width 255 height 50
click at [312, 376] on div "Ajouter vos tarifs Nom Coȗt poupons Coȗt enfants 18m+ $ $ Ajouter une rangée Pr…" at bounding box center [526, 240] width 1052 height 481
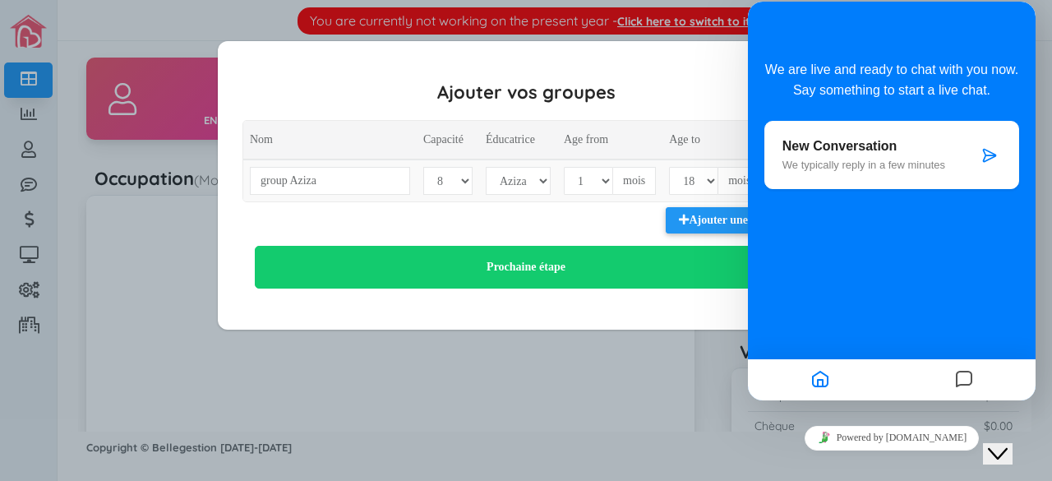
click at [312, 376] on div "Ajouter vos tarifs Nom Coȗt poupons Coȗt enfants 18m+ $ $ Ajouter une rangée Pr…" at bounding box center [526, 240] width 1052 height 481
click at [818, 391] on icon "Home" at bounding box center [820, 380] width 20 height 32
click at [823, 384] on icon "Home" at bounding box center [820, 380] width 20 height 32
click at [531, 398] on div "Ajouter vos tarifs Nom Coȗt poupons Coȗt enfants 18m+ $ $ Ajouter une rangée Pr…" at bounding box center [526, 240] width 1052 height 481
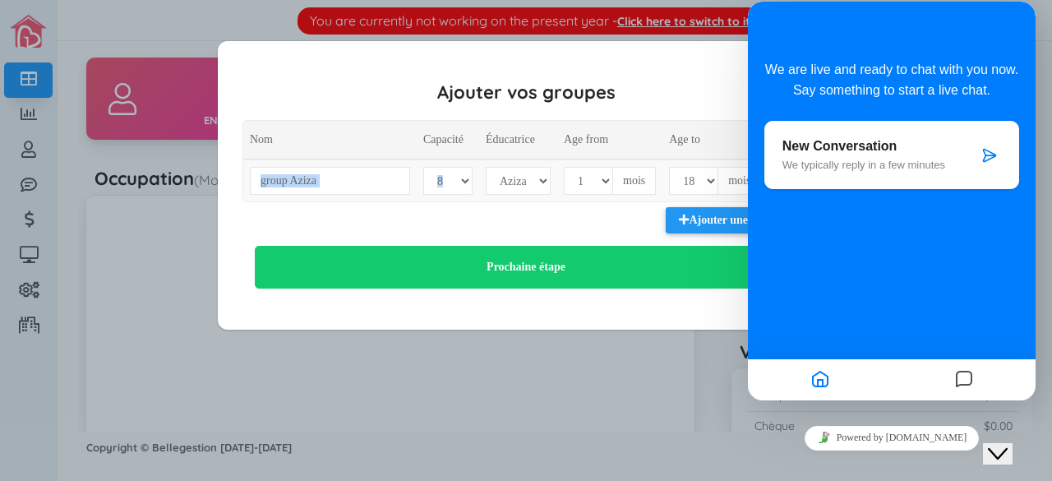
click at [531, 398] on div "Ajouter vos tarifs Nom Coȗt poupons Coȗt enfants 18m+ $ $ Ajouter une rangée Pr…" at bounding box center [526, 240] width 1052 height 481
drag, startPoint x: 531, startPoint y: 398, endPoint x: 399, endPoint y: 366, distance: 135.3
click at [399, 366] on div "Ajouter vos tarifs Nom Coȗt poupons Coȗt enfants 18m+ $ $ Ajouter une rangée Pr…" at bounding box center [526, 240] width 1052 height 481
click at [1007, 444] on div "Close Chat This icon closes the chat window." at bounding box center [998, 454] width 20 height 20
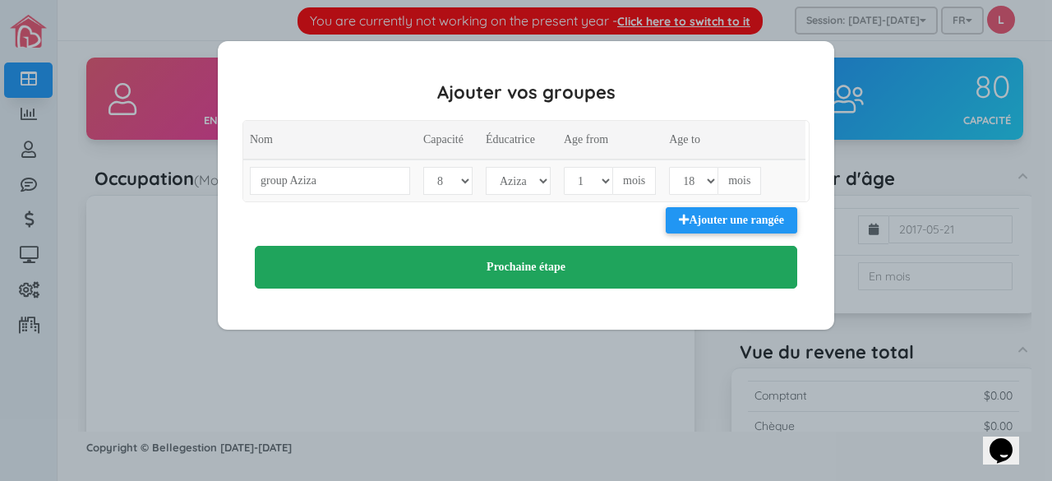
click at [562, 270] on button "Prochaine étape" at bounding box center [526, 267] width 542 height 43
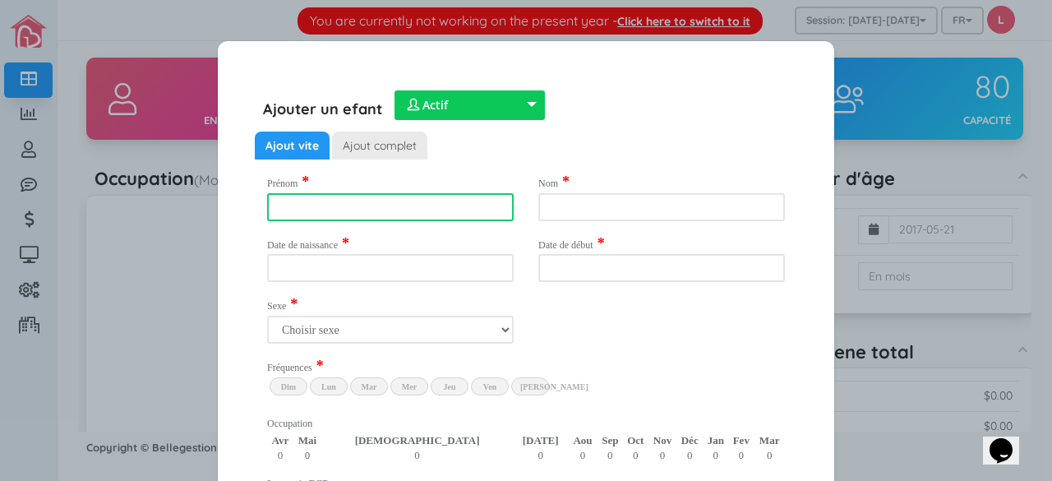
click at [456, 201] on input "text" at bounding box center [390, 207] width 246 height 28
type input "Eloi"
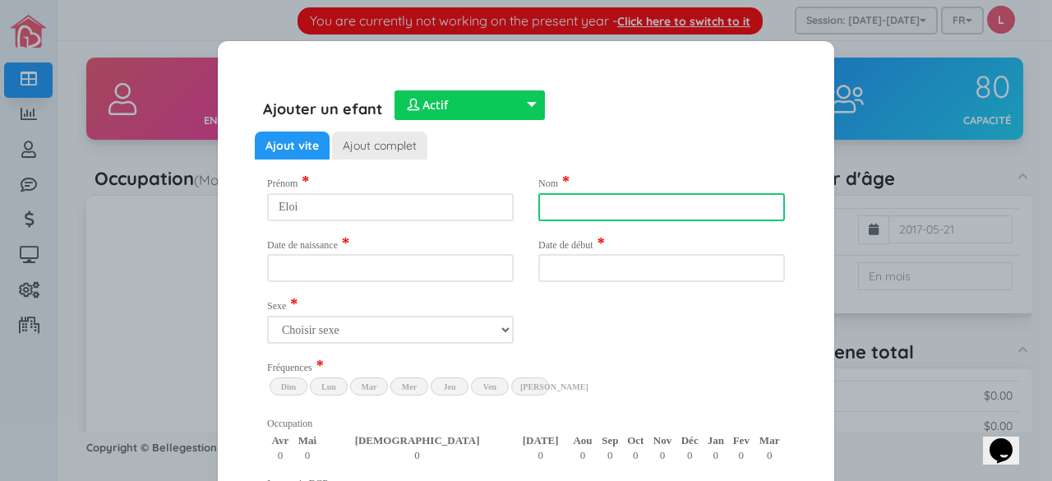
click at [573, 203] on input "text" at bounding box center [661, 207] width 246 height 28
type input "vivet paul"
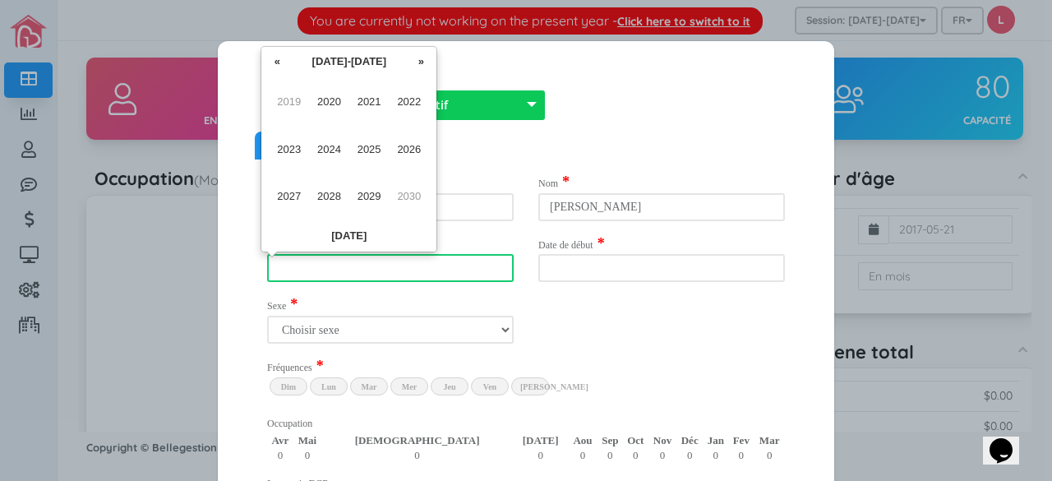
click at [472, 266] on input "text" at bounding box center [390, 268] width 246 height 28
click at [381, 109] on span "2021" at bounding box center [369, 102] width 37 height 44
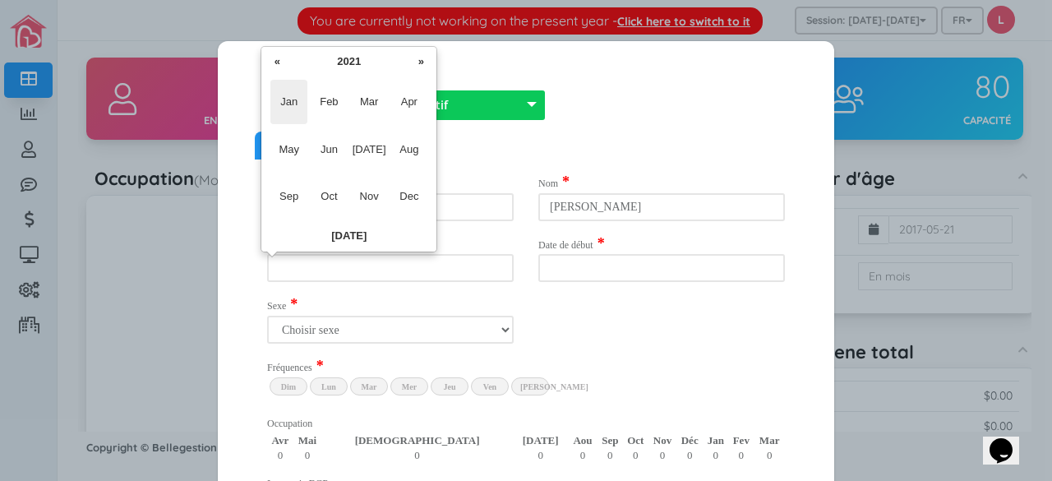
click at [292, 94] on span "Jan" at bounding box center [288, 102] width 37 height 44
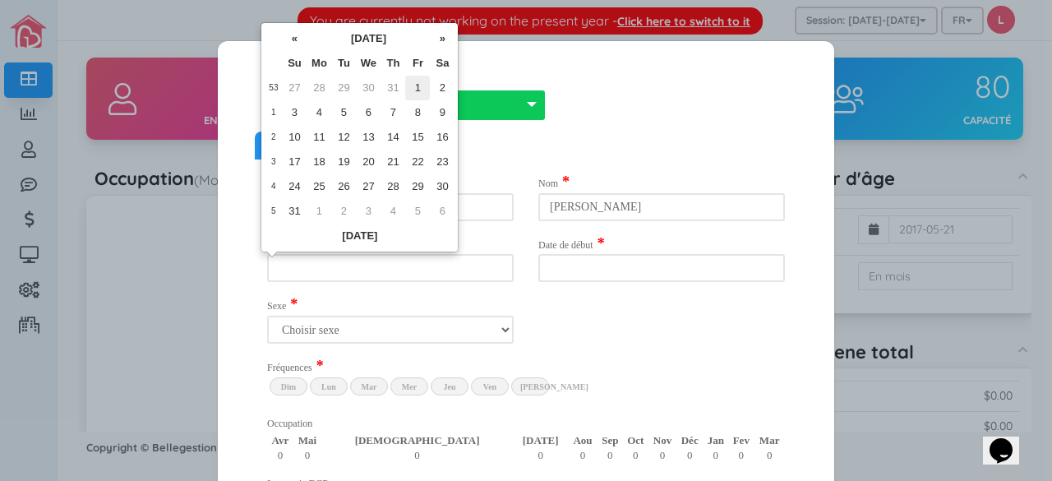
click at [424, 91] on td "1" at bounding box center [417, 88] width 25 height 25
type input "2021-01-01"
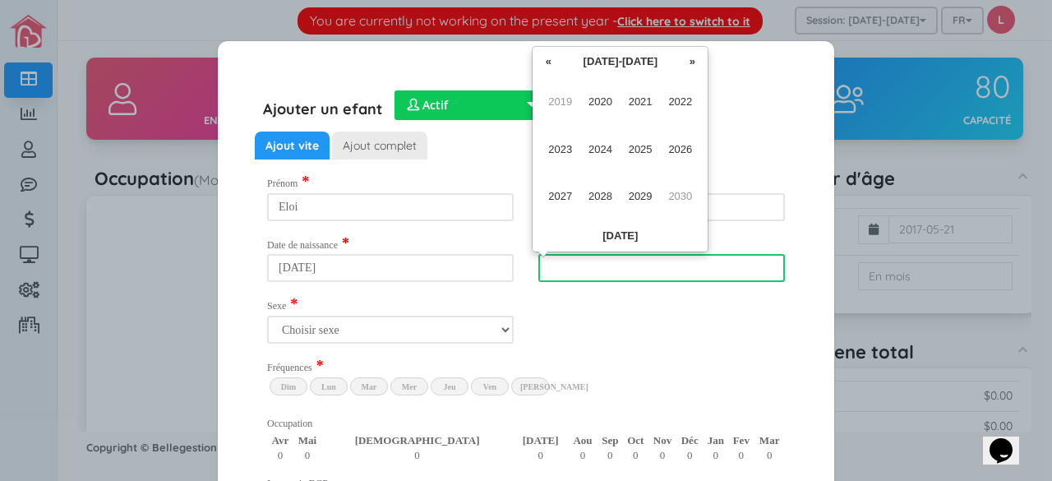
click at [600, 266] on input "text" at bounding box center [661, 268] width 246 height 28
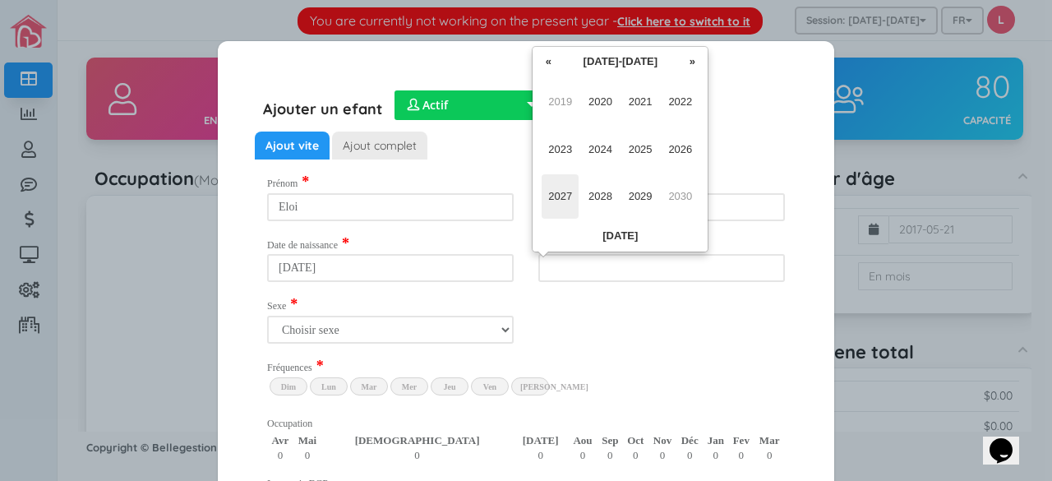
click at [564, 194] on span "2027" at bounding box center [559, 196] width 37 height 44
click at [679, 155] on span "Aug" at bounding box center [679, 149] width 37 height 44
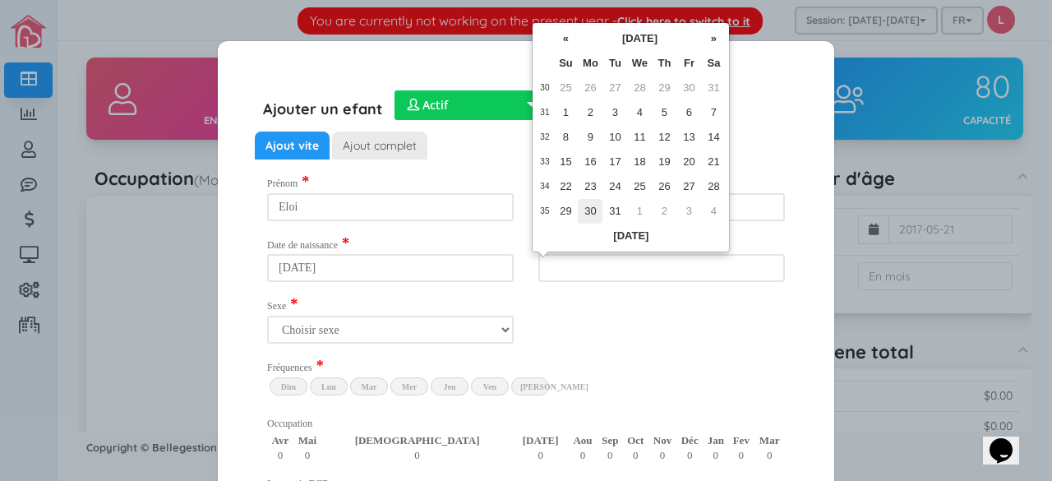
click at [592, 211] on td "30" at bounding box center [590, 211] width 25 height 25
type input "2027-08-30"
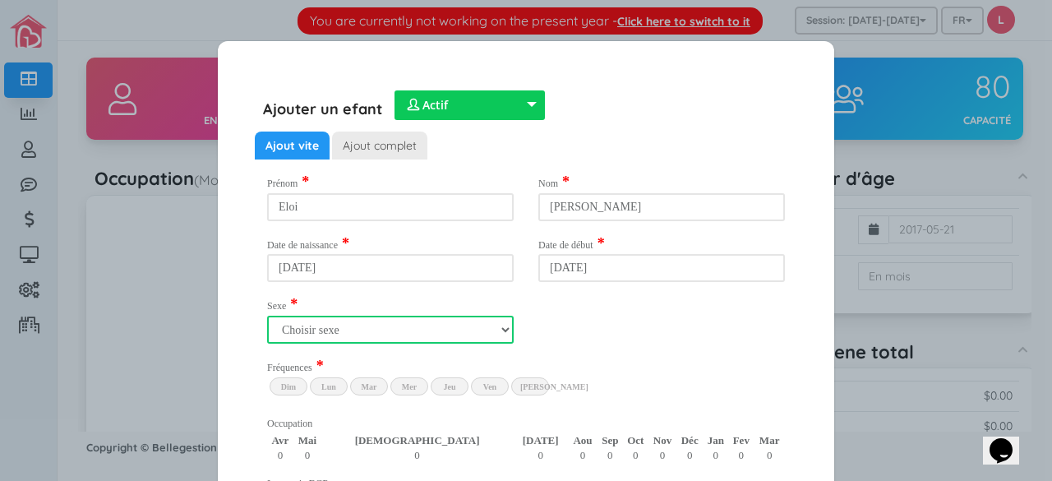
click at [503, 333] on select "Choisir sexe Garçon Fille" at bounding box center [390, 329] width 246 height 28
select select "1"
click at [267, 315] on select "Choisir sexe Garçon Fille" at bounding box center [390, 329] width 246 height 28
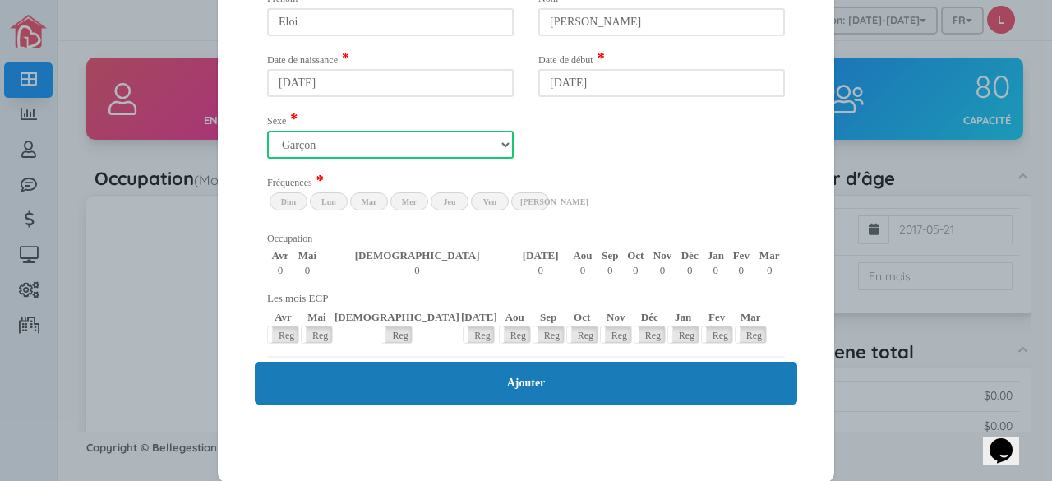
scroll to position [186, 0]
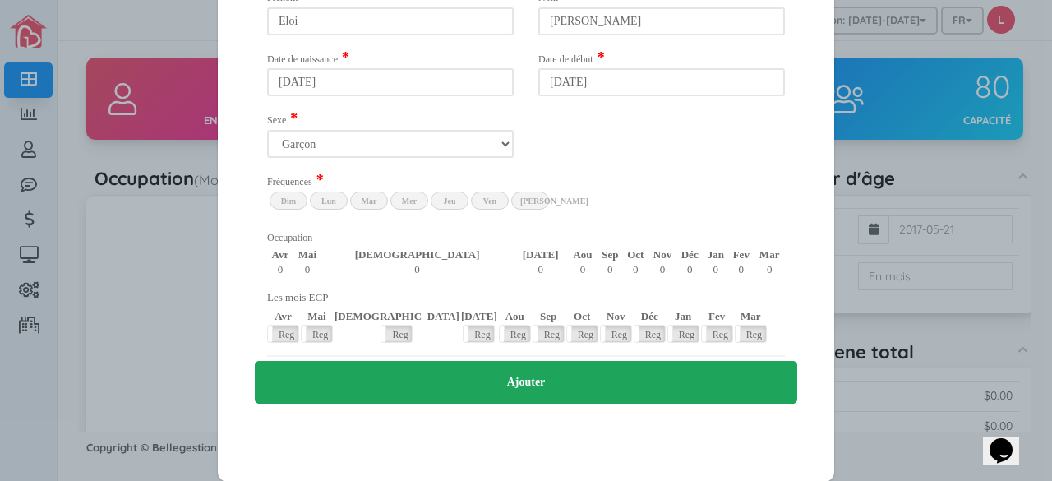
click at [523, 391] on input "Ajouter" at bounding box center [526, 382] width 542 height 43
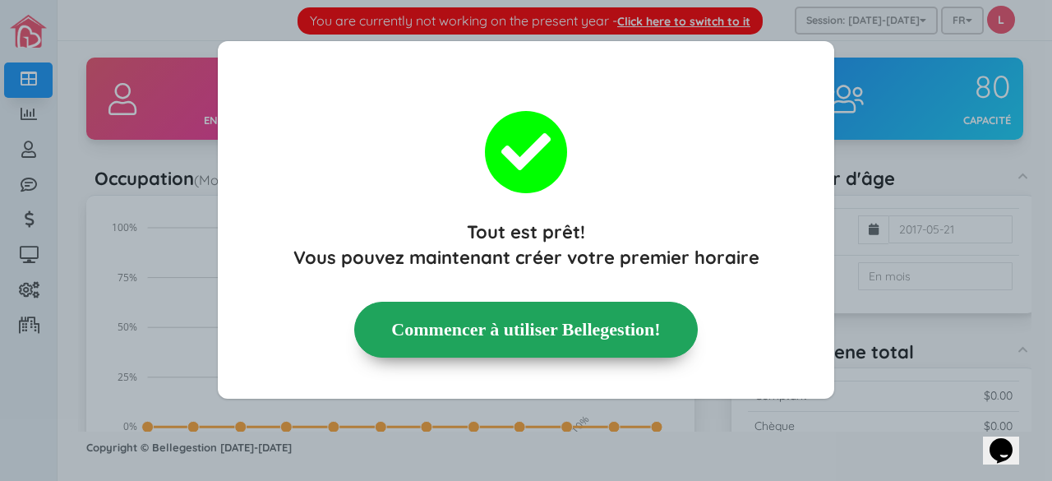
click at [550, 334] on button "Commencer à utiliser Bellegestion!" at bounding box center [525, 329] width 343 height 55
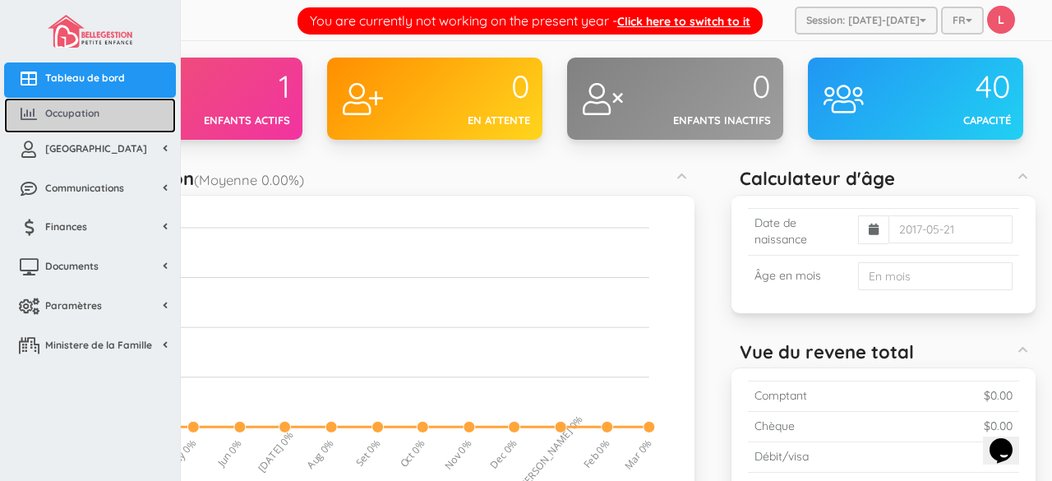
click at [58, 101] on link "Occupation" at bounding box center [90, 115] width 172 height 35
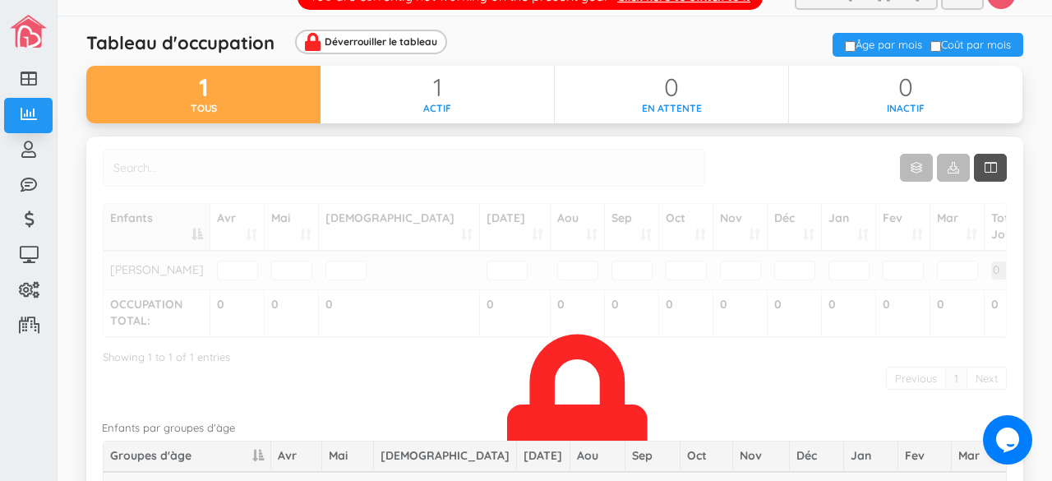
scroll to position [23, 0]
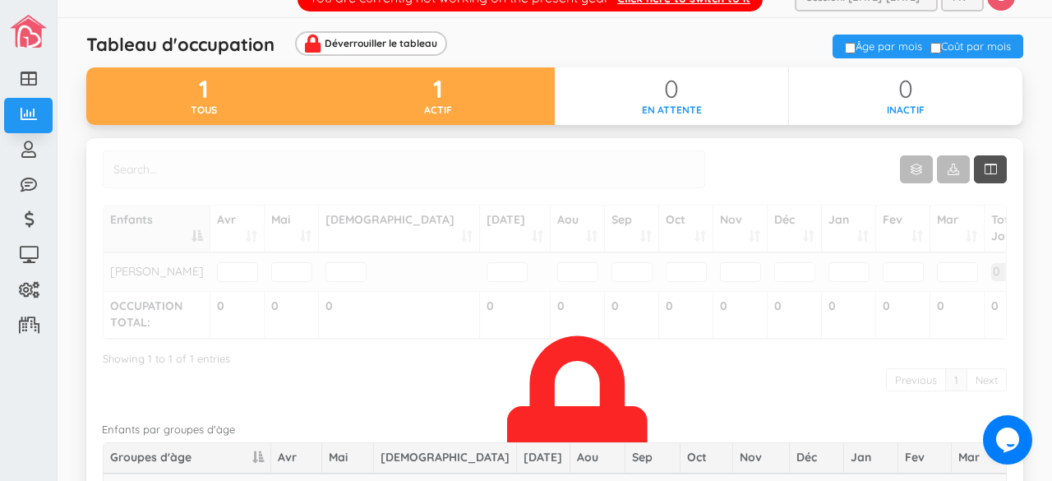
click at [393, 94] on div "1" at bounding box center [437, 89] width 234 height 27
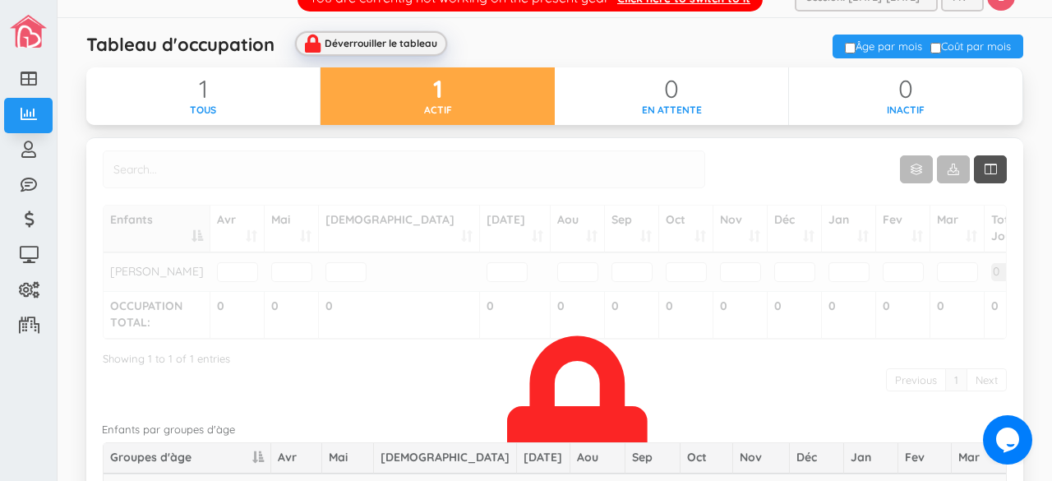
click at [408, 38] on div "Déverrouiller le tableau" at bounding box center [381, 43] width 113 height 11
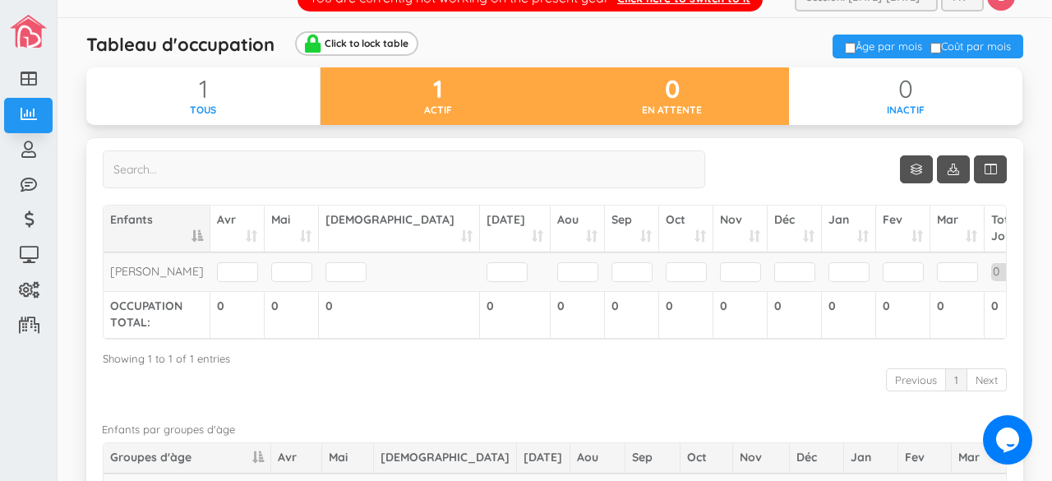
click at [598, 97] on div "0" at bounding box center [672, 89] width 234 height 27
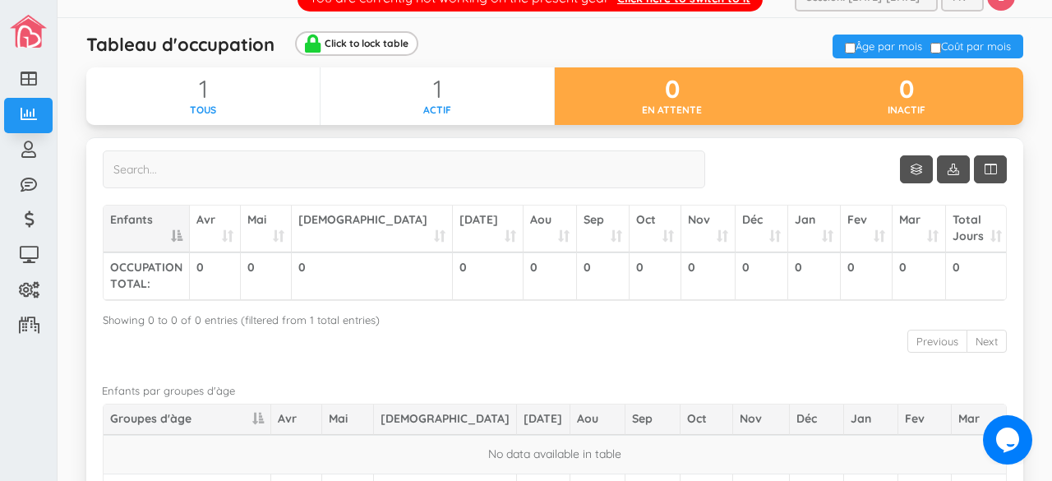
click at [851, 94] on div "0" at bounding box center [906, 89] width 234 height 27
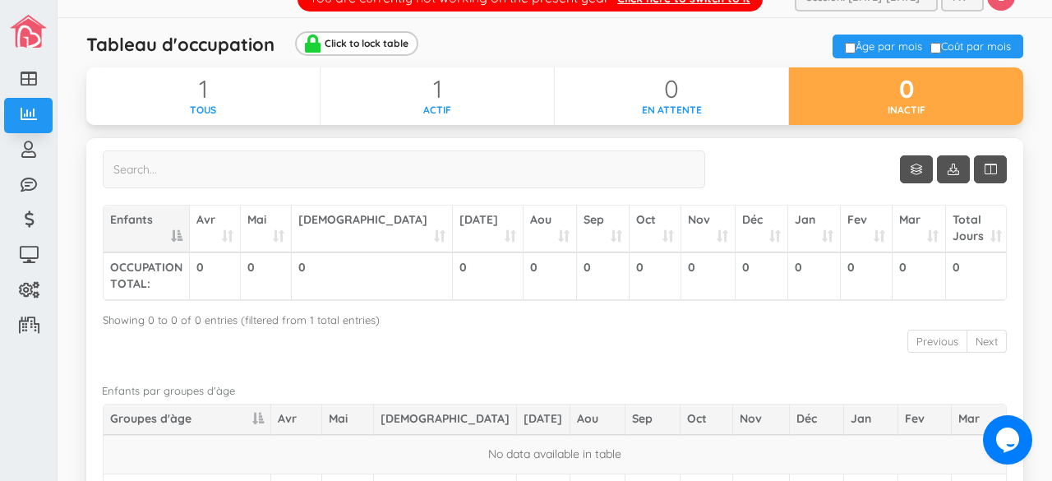
scroll to position [0, 0]
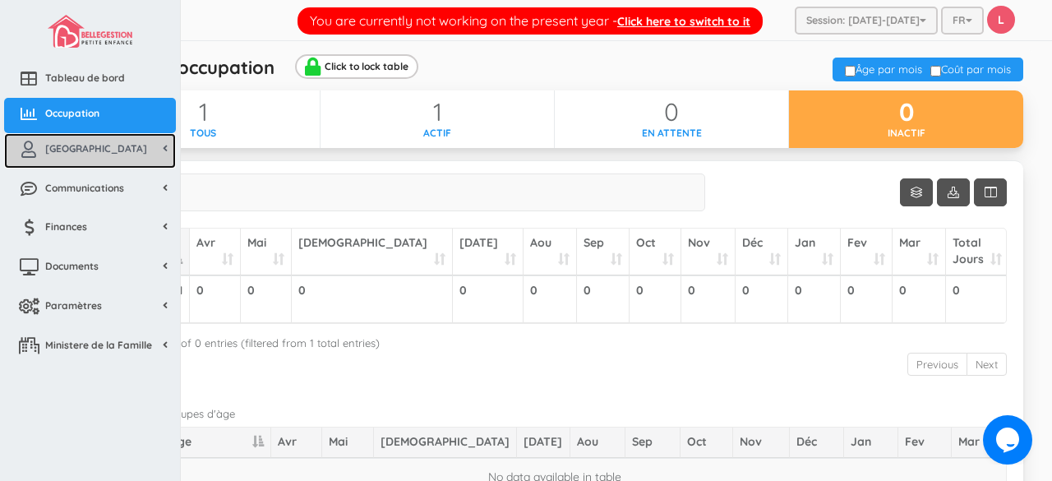
click at [36, 154] on icon at bounding box center [28, 149] width 33 height 16
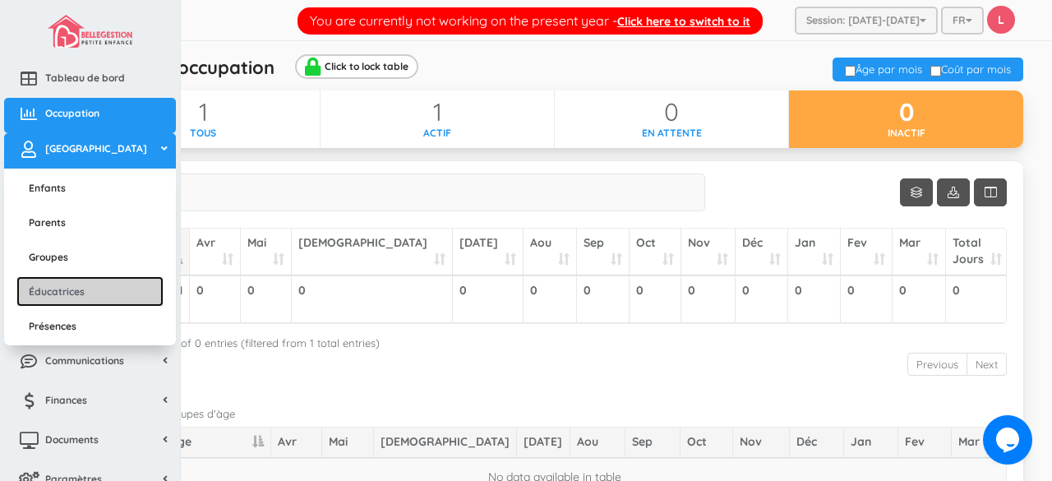
click at [68, 282] on link "Éducatrices" at bounding box center [89, 291] width 147 height 30
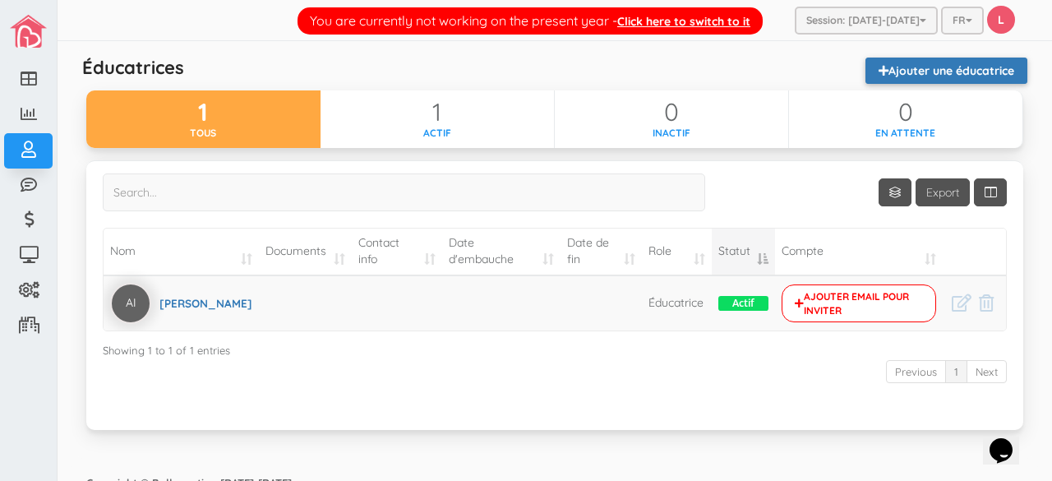
click at [940, 73] on link "Ajouter une éducatrice" at bounding box center [946, 71] width 162 height 26
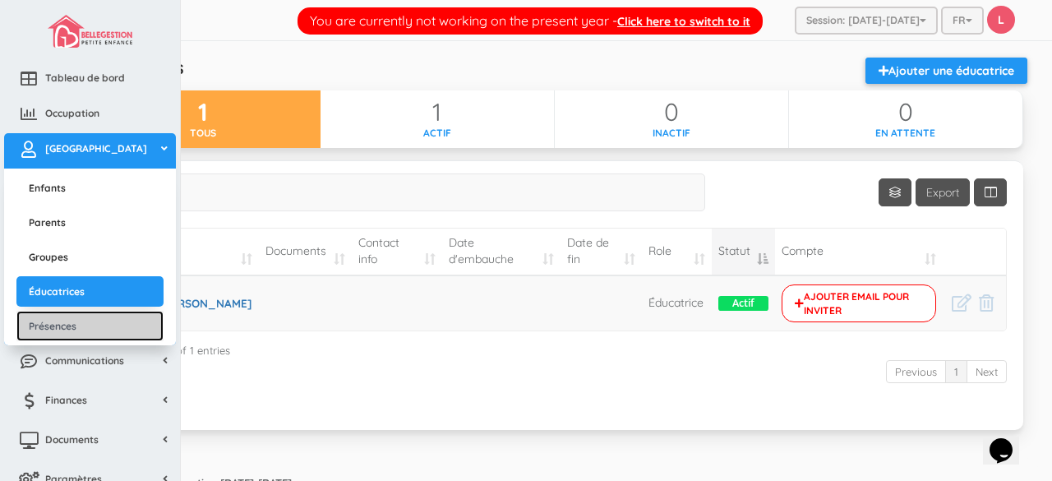
click at [77, 326] on link "Présences" at bounding box center [89, 326] width 147 height 30
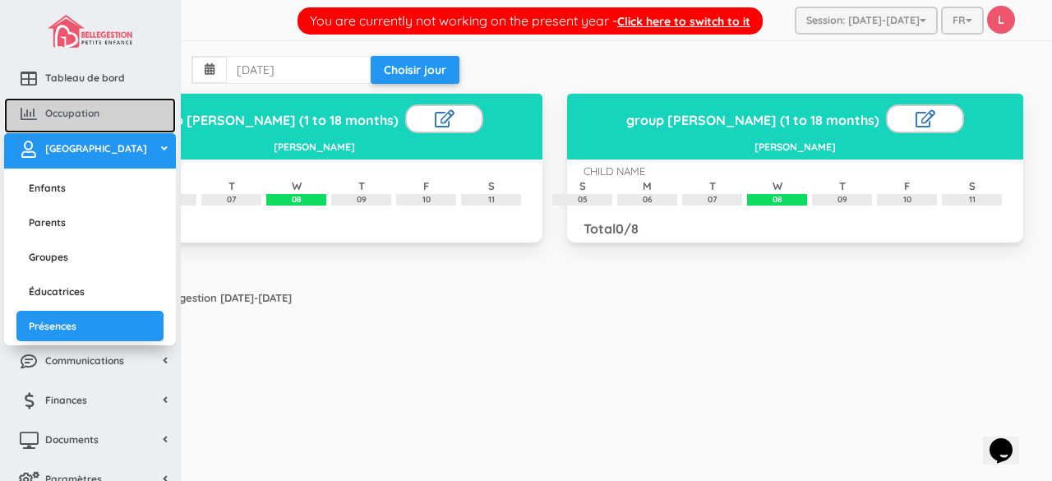
click at [75, 113] on span "Occupation" at bounding box center [72, 113] width 54 height 14
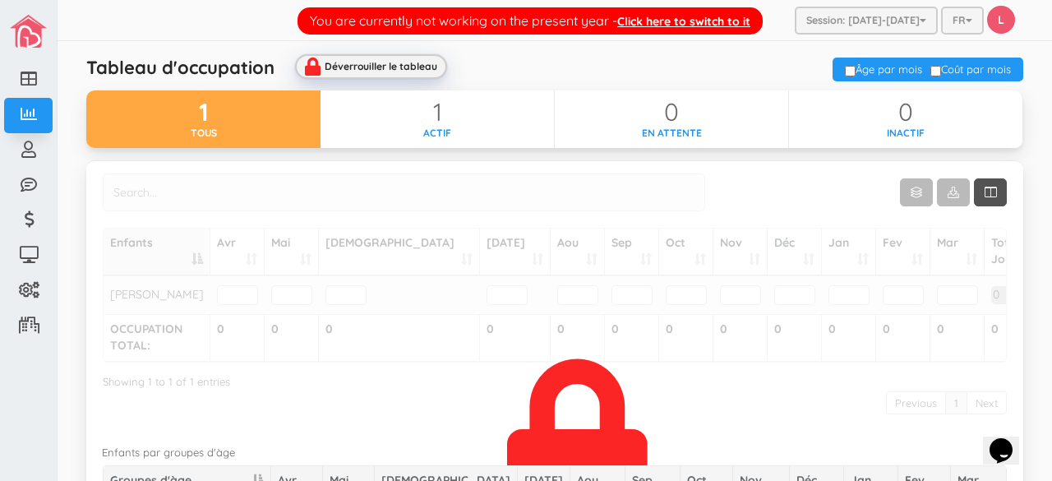
click at [355, 61] on div "Déverrouiller le tableau" at bounding box center [381, 66] width 113 height 11
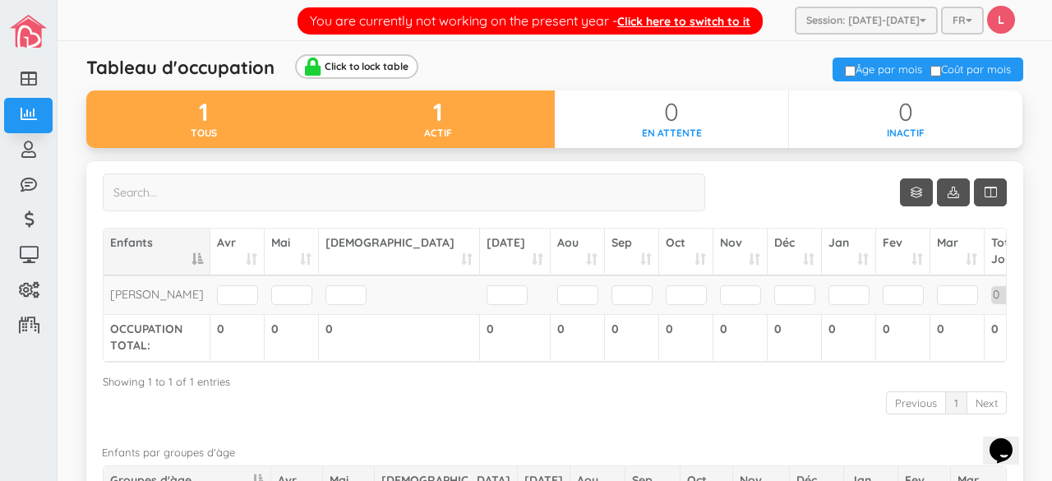
click at [440, 116] on div "1" at bounding box center [437, 112] width 234 height 27
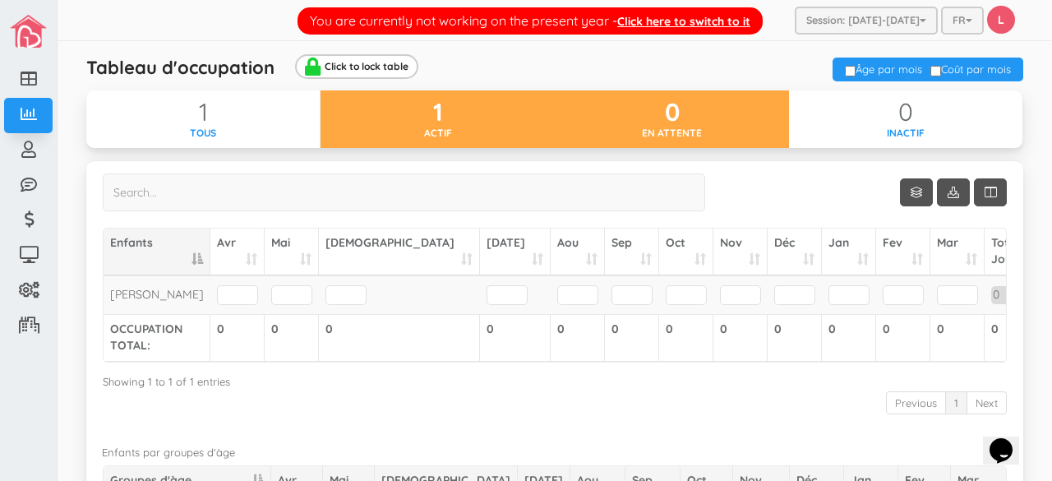
click at [678, 122] on div "0" at bounding box center [672, 112] width 234 height 27
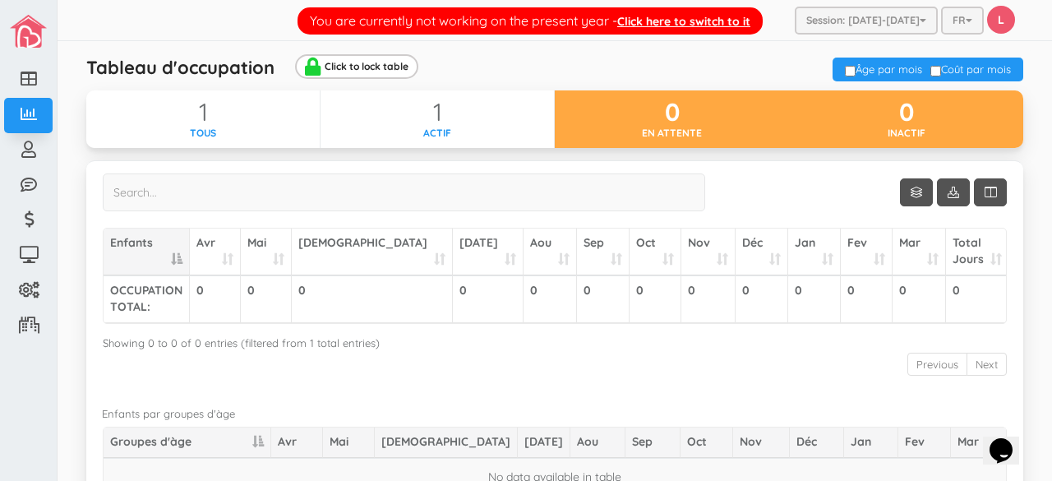
click at [911, 123] on div "0" at bounding box center [906, 112] width 234 height 27
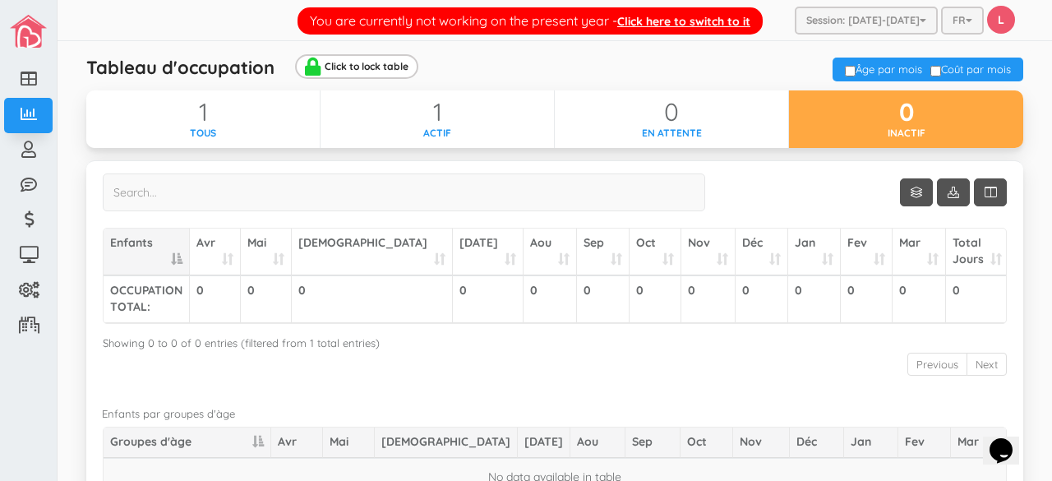
scroll to position [16, 0]
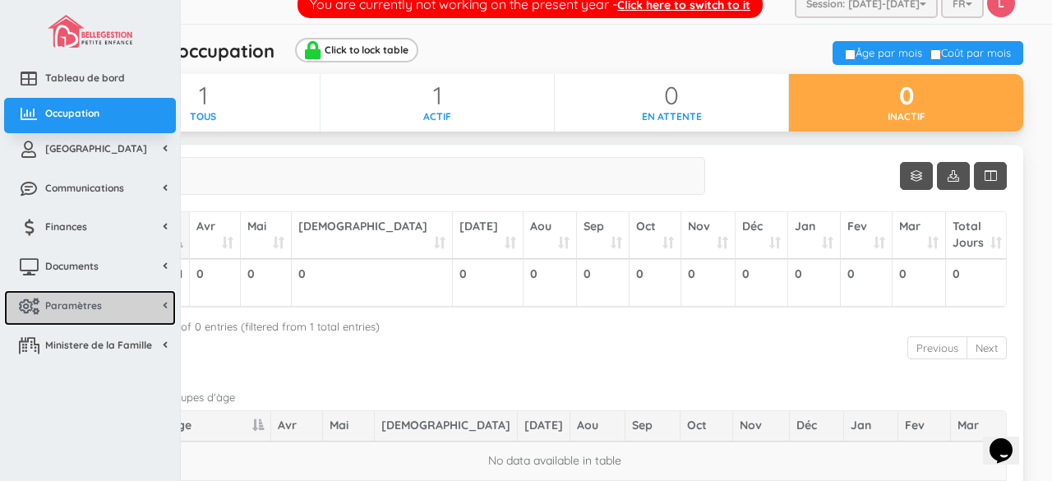
click at [104, 306] on link "Paramètres" at bounding box center [90, 307] width 172 height 35
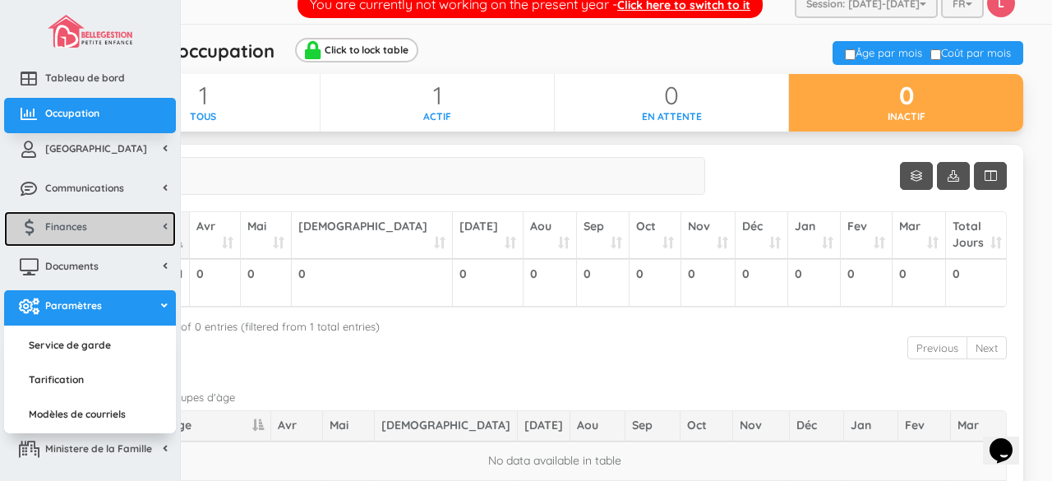
click at [146, 218] on link "Finances" at bounding box center [90, 228] width 172 height 35
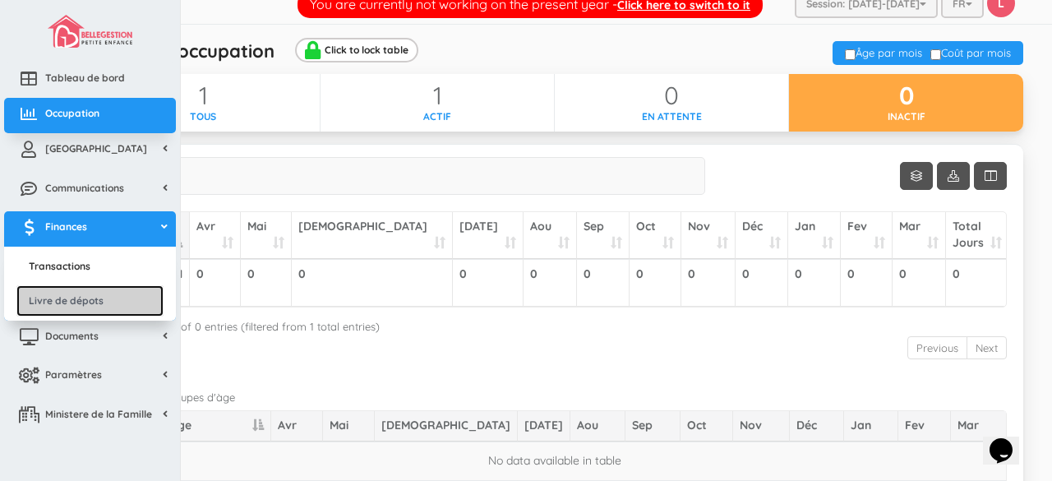
click at [107, 296] on link "Livre de dépots" at bounding box center [89, 300] width 147 height 30
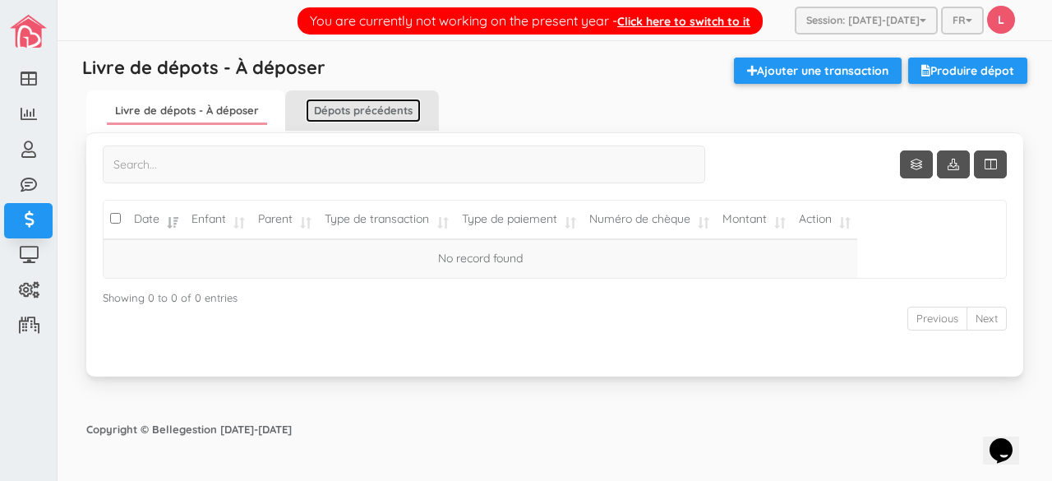
click at [393, 111] on link "Dépots précédents" at bounding box center [363, 111] width 115 height 24
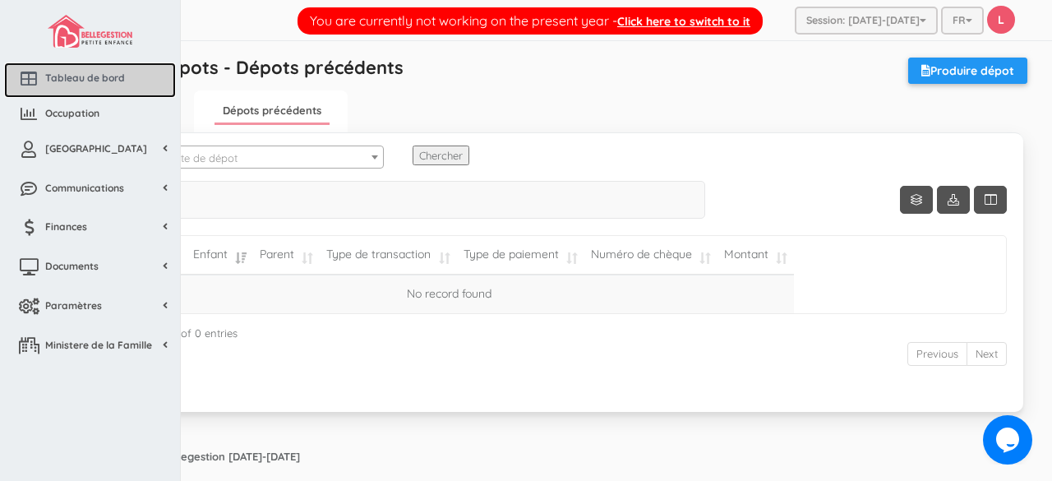
click at [87, 83] on span "Tableau de bord" at bounding box center [85, 78] width 80 height 14
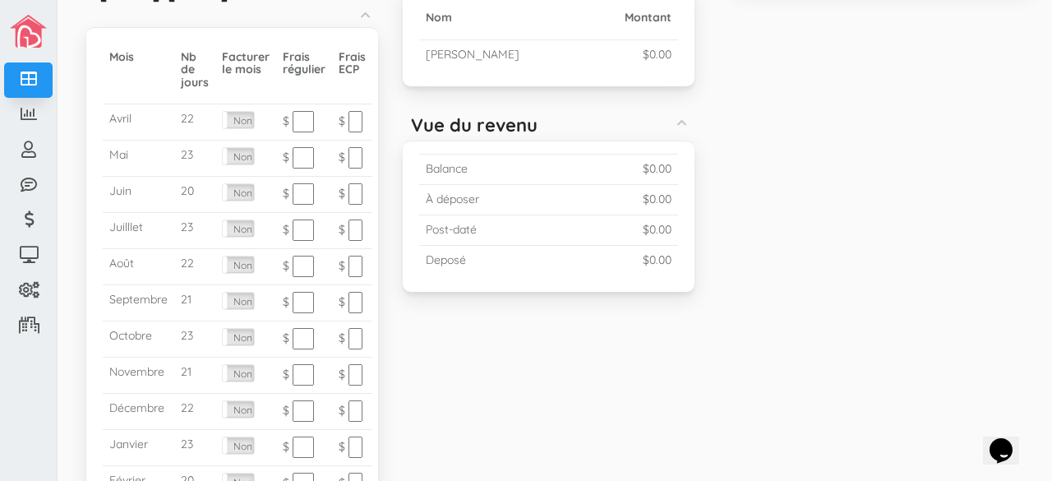
scroll to position [576, 0]
click at [242, 122] on label "Non" at bounding box center [238, 119] width 31 height 16
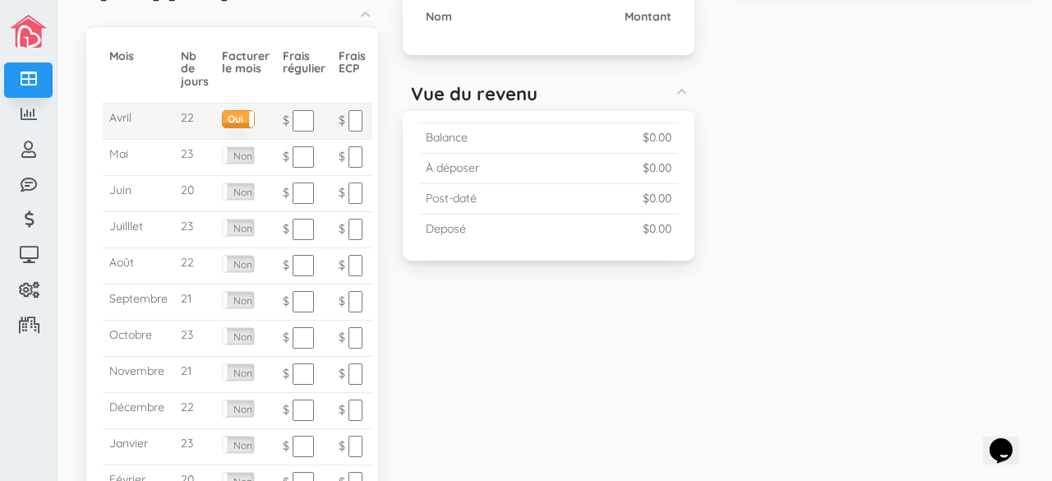
click at [242, 122] on label "Oui" at bounding box center [238, 117] width 31 height 12
click at [242, 122] on label "Non" at bounding box center [238, 119] width 31 height 16
click at [555, 263] on div "Comptes avec solde élevé Nom Montant Vue du revenu Balance $0.00 À déposer $0.0…" at bounding box center [548, 117] width 316 height 328
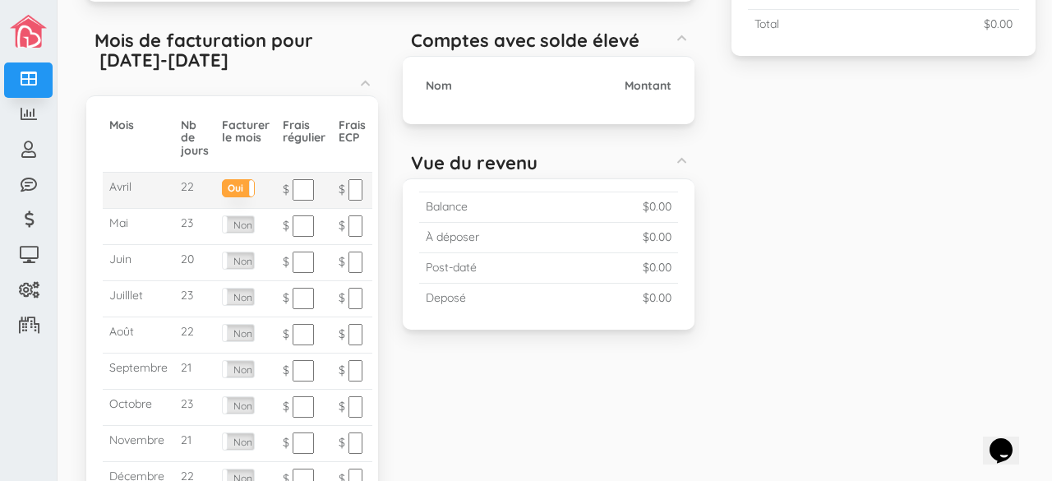
click at [302, 191] on input "text" at bounding box center [302, 189] width 21 height 21
type input "9"
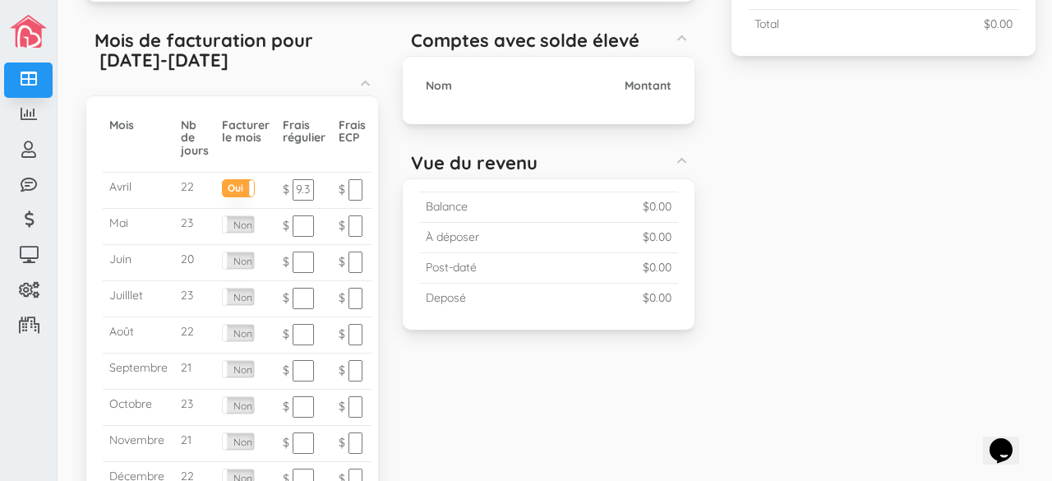
scroll to position [0, 5]
type input "9.35"
click at [817, 196] on div "Occupation (Moyenne 0.00%) Created with Raphaël 2.1.0 0% 25% 50% 75% 100% Mar 0…" at bounding box center [555, 147] width 986 height 989
click at [796, 229] on div "Occupation (Moyenne 0.00%) Created with Raphaël 2.1.0 0% 25% 50% 75% 100% Mar 0…" at bounding box center [555, 147] width 986 height 989
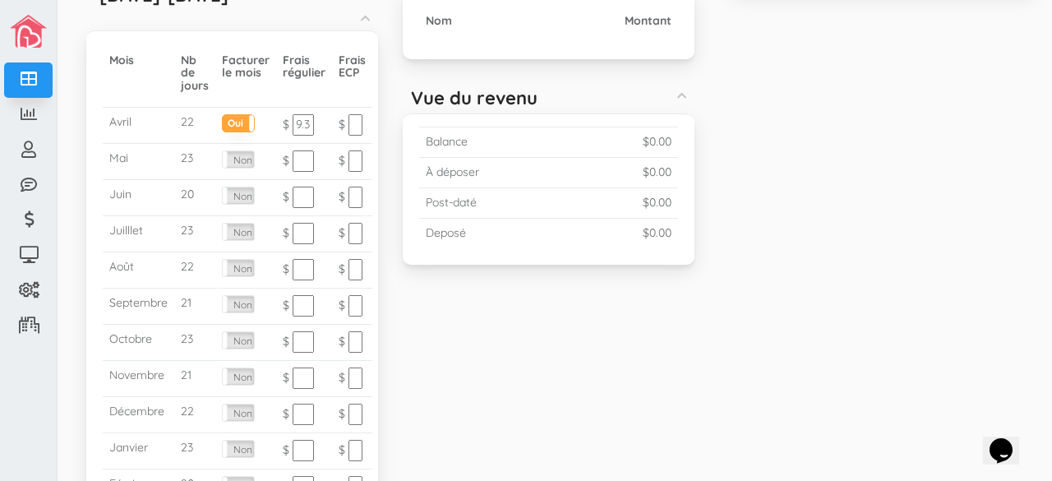
click at [796, 229] on div "Occupation (Moyenne 0.00%) Created with Raphaël 2.1.0 0% 25% 50% 75% 100% Mar 0…" at bounding box center [555, 82] width 986 height 989
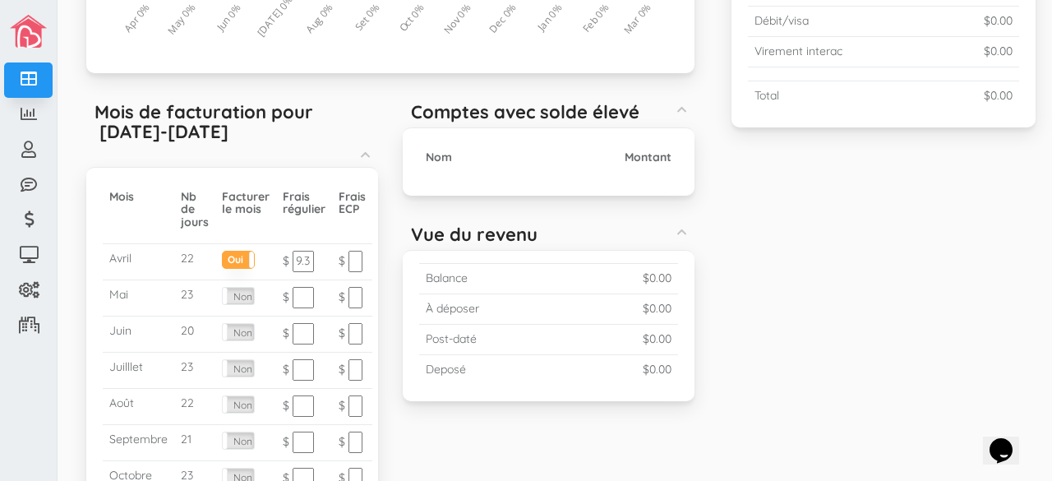
scroll to position [418, 0]
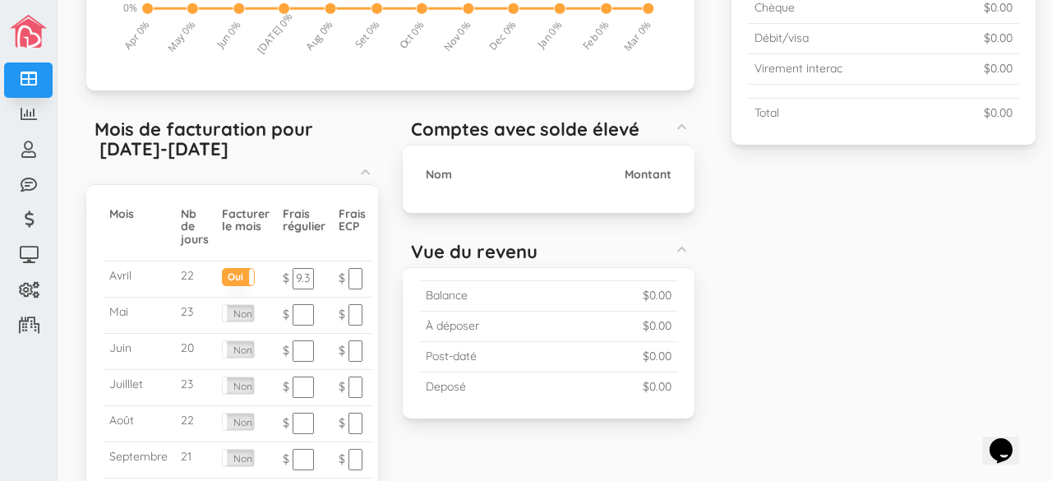
click at [796, 229] on div "Occupation (Moyenne 0.00%) Created with Raphaël 2.1.0 0% 25% 50% 75% 100% Mar 0…" at bounding box center [555, 236] width 986 height 989
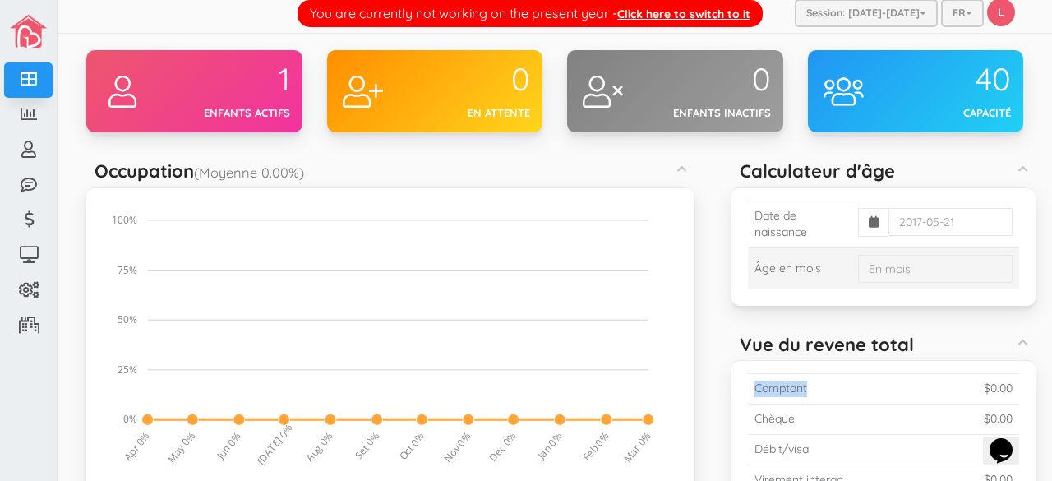
scroll to position [7, 0]
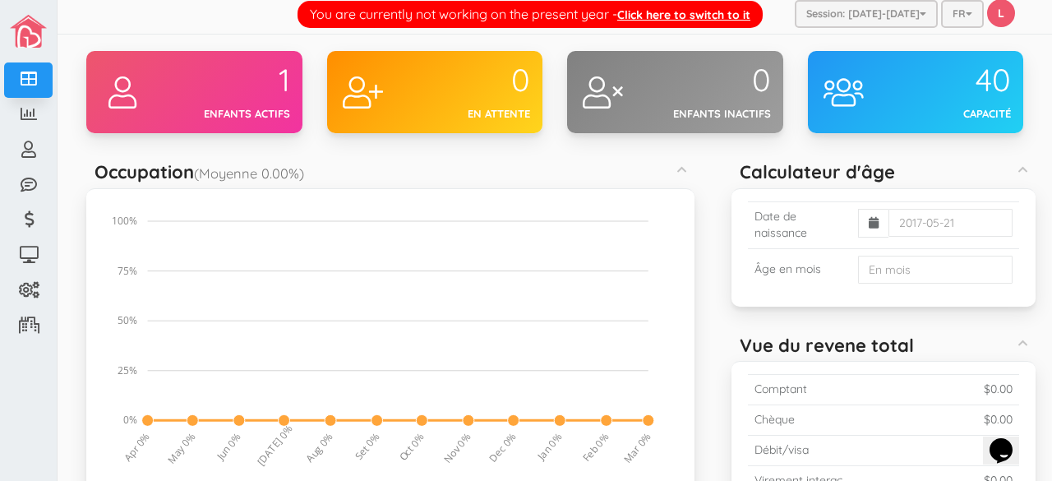
click at [236, 94] on div "1" at bounding box center [230, 80] width 119 height 35
click at [179, 103] on div "1 Enfants actifs" at bounding box center [231, 92] width 144 height 82
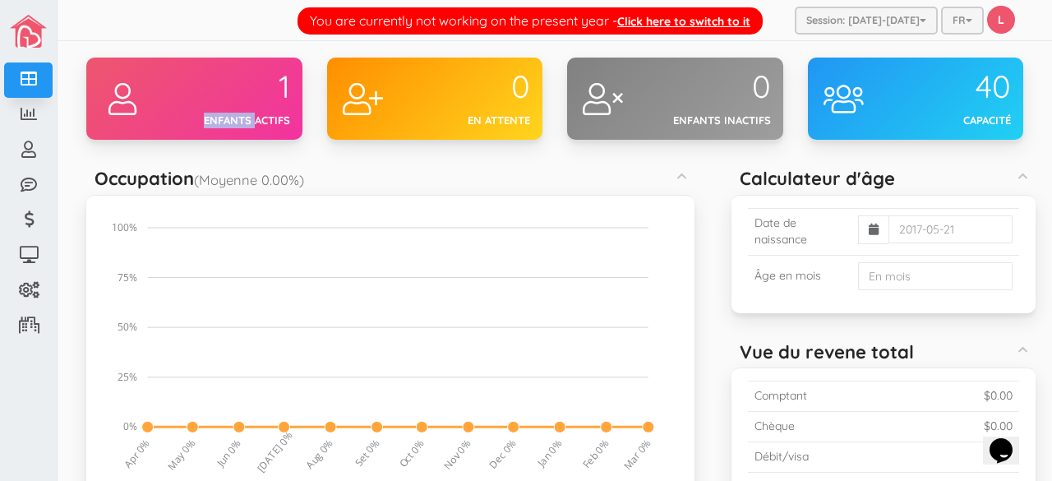
scroll to position [1, 0]
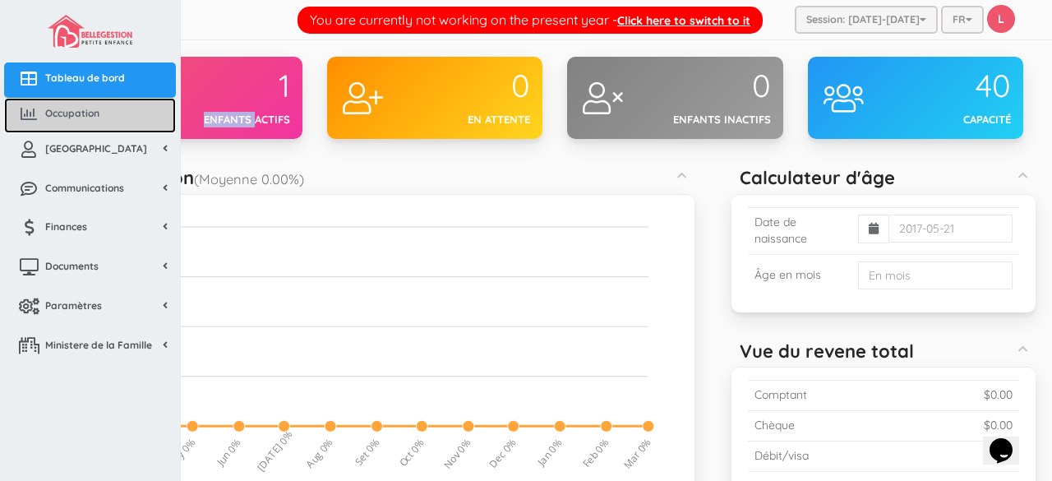
click at [93, 113] on span "Occupation" at bounding box center [72, 113] width 54 height 14
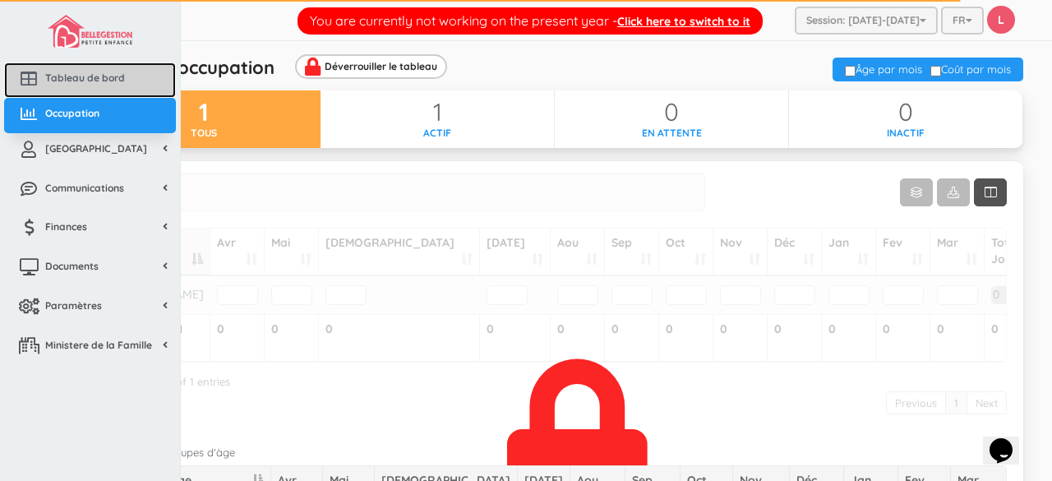
click at [25, 76] on icon at bounding box center [28, 79] width 33 height 16
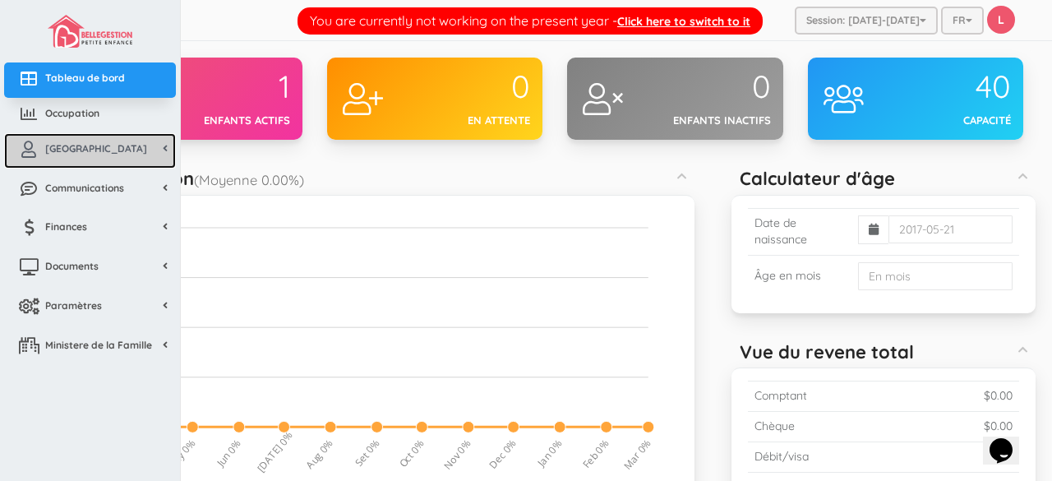
click at [58, 149] on span "[GEOGRAPHIC_DATA]" at bounding box center [96, 148] width 102 height 14
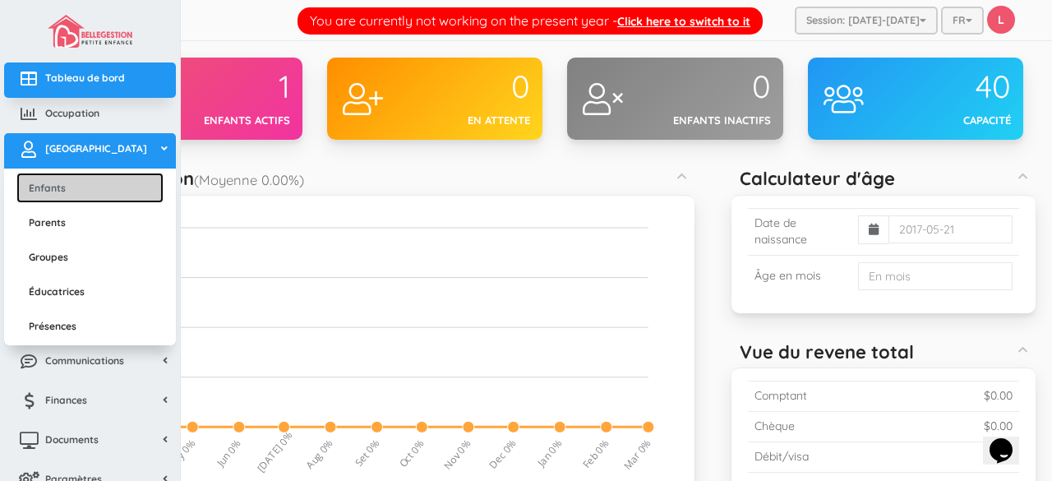
click at [58, 182] on link "Enfants" at bounding box center [89, 188] width 147 height 30
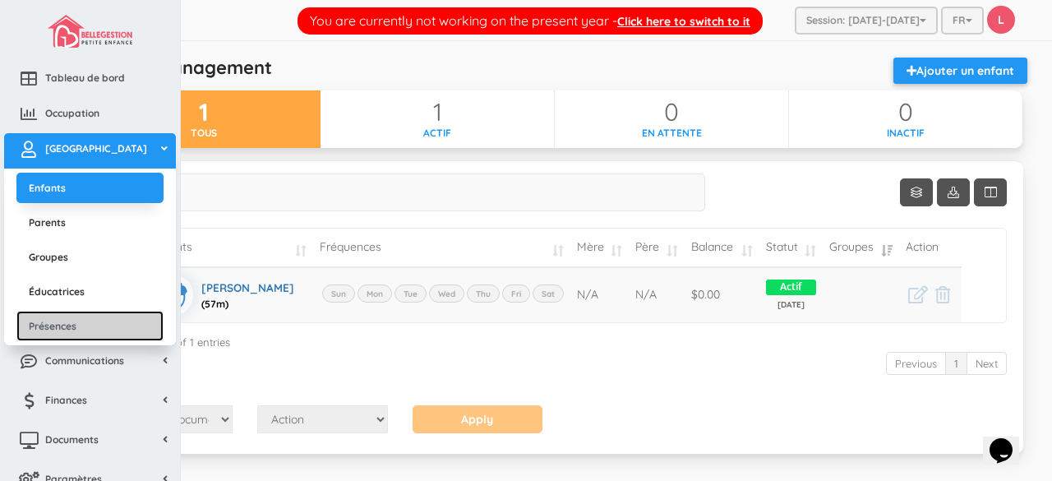
click at [56, 327] on link "Présences" at bounding box center [89, 326] width 147 height 30
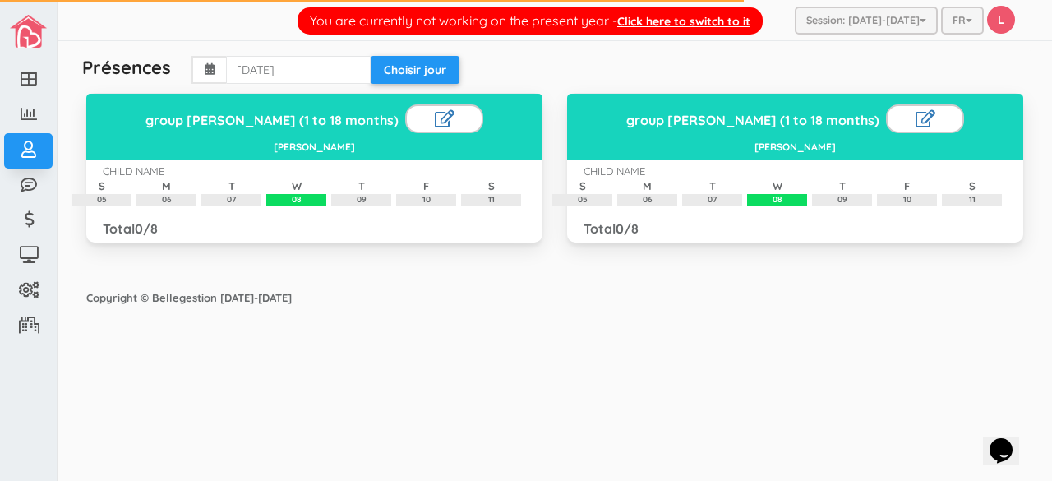
click at [440, 405] on div "You are currently not working on the present year - Click here to switch to it …" at bounding box center [555, 240] width 994 height 481
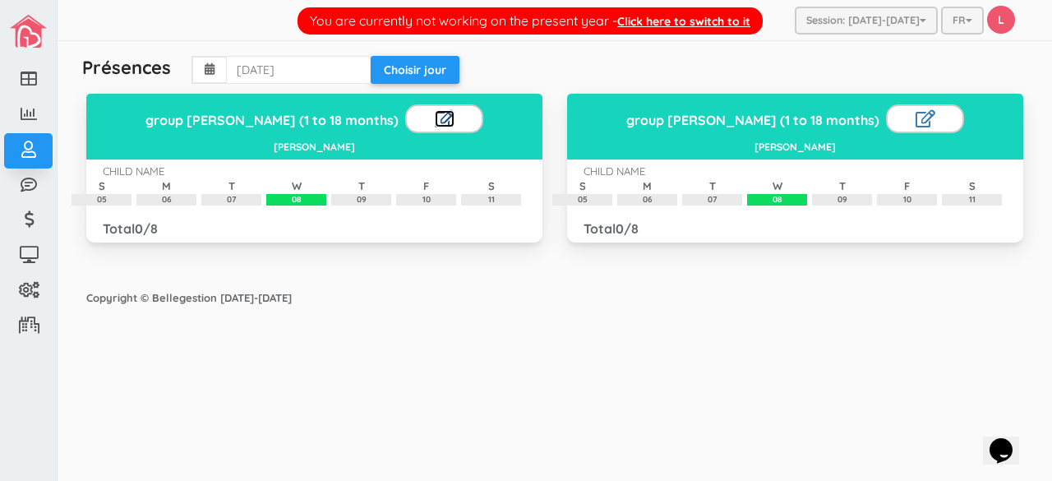
click at [435, 116] on link at bounding box center [445, 118] width 20 height 17
click at [304, 196] on div "08" at bounding box center [296, 200] width 60 height 12
click at [453, 119] on link at bounding box center [460, 118] width 15 height 17
click at [406, 121] on div at bounding box center [444, 119] width 78 height 30
click at [435, 121] on link at bounding box center [445, 118] width 20 height 17
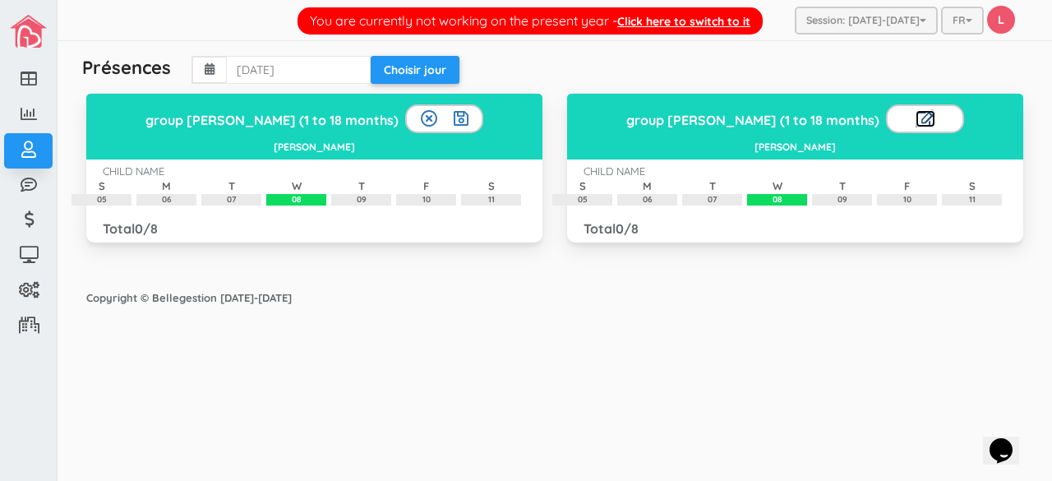
click at [915, 116] on link at bounding box center [925, 118] width 20 height 17
click at [750, 384] on div "You are currently not working on the present year - Click here to switch to it …" at bounding box center [555, 240] width 994 height 481
click at [1011, 445] on icon "Opens Chat This icon Opens the chat window." at bounding box center [1001, 450] width 26 height 26
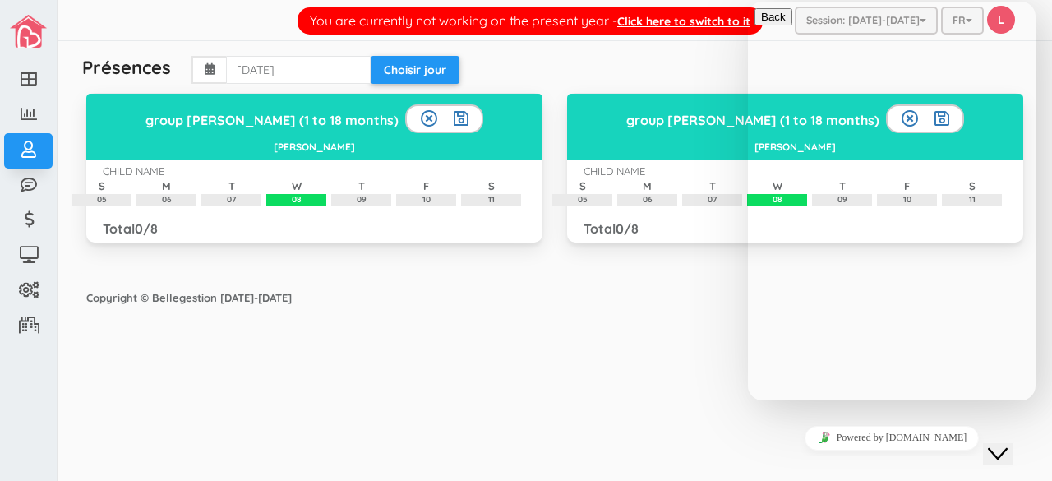
click at [1007, 445] on icon "Close Chat This icon closes the chat window." at bounding box center [998, 454] width 20 height 20
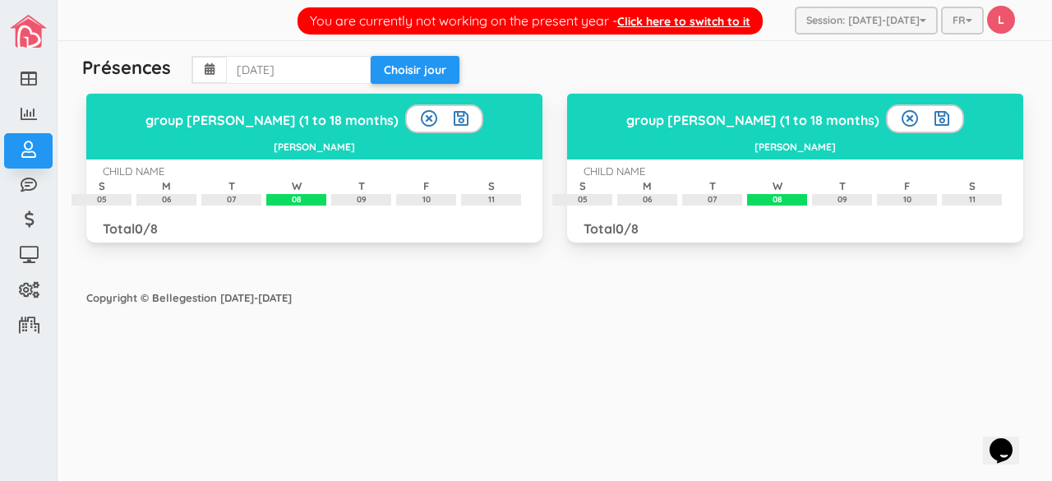
click at [787, 350] on div "You are currently not working on the present year - Click here to switch to it …" at bounding box center [555, 240] width 994 height 481
click at [309, 325] on div "You are currently not working on the present year - Click here to switch to it …" at bounding box center [555, 240] width 994 height 481
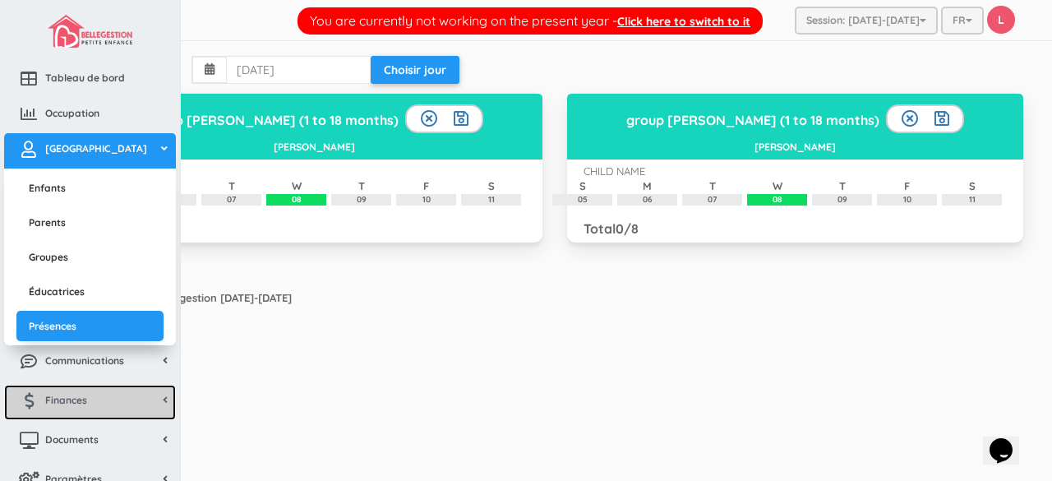
click at [143, 411] on link "Finances" at bounding box center [90, 401] width 172 height 35
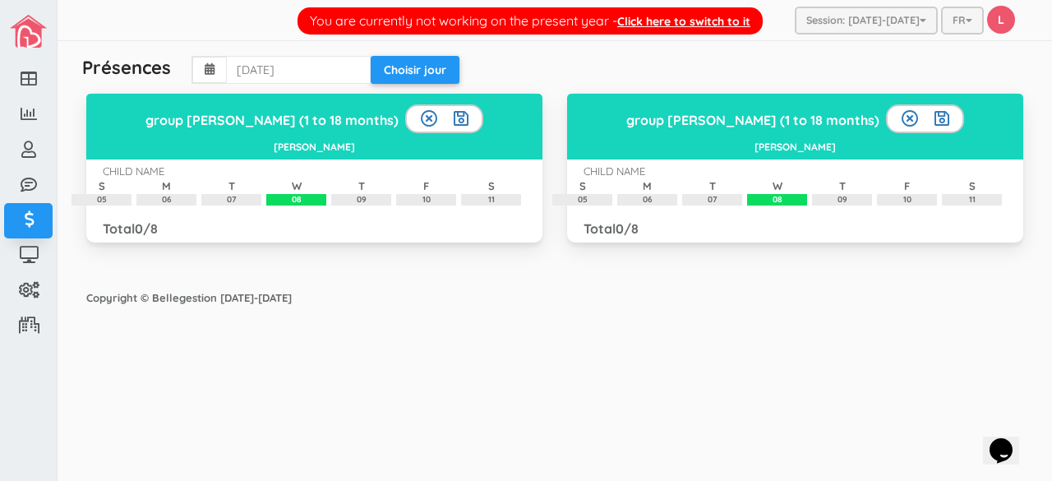
click at [437, 369] on div "You are currently not working on the present year - Click here to switch to it …" at bounding box center [555, 240] width 994 height 481
click at [421, 113] on link at bounding box center [429, 118] width 17 height 17
click at [435, 122] on link at bounding box center [445, 118] width 20 height 17
click at [431, 71] on button "Choisir jour" at bounding box center [415, 70] width 89 height 28
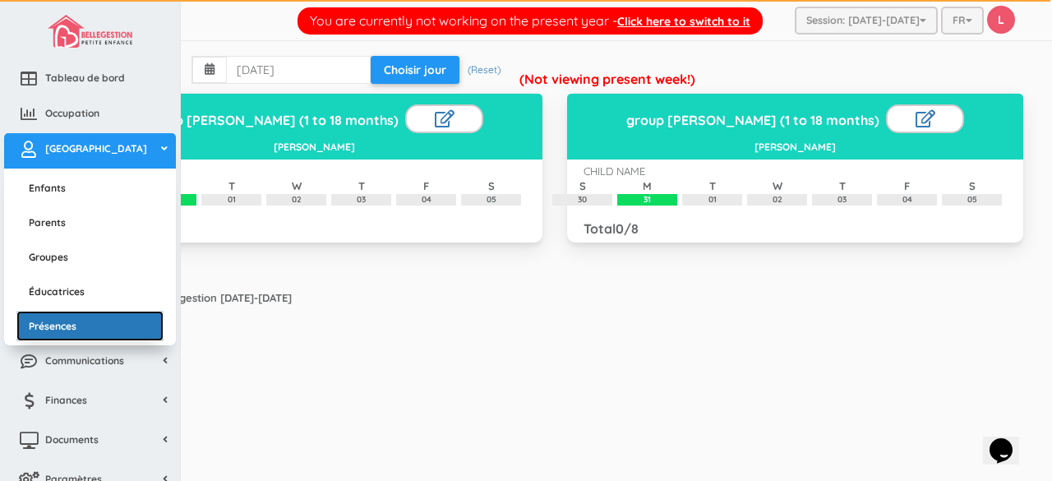
click at [54, 321] on link "Présences" at bounding box center [89, 326] width 147 height 30
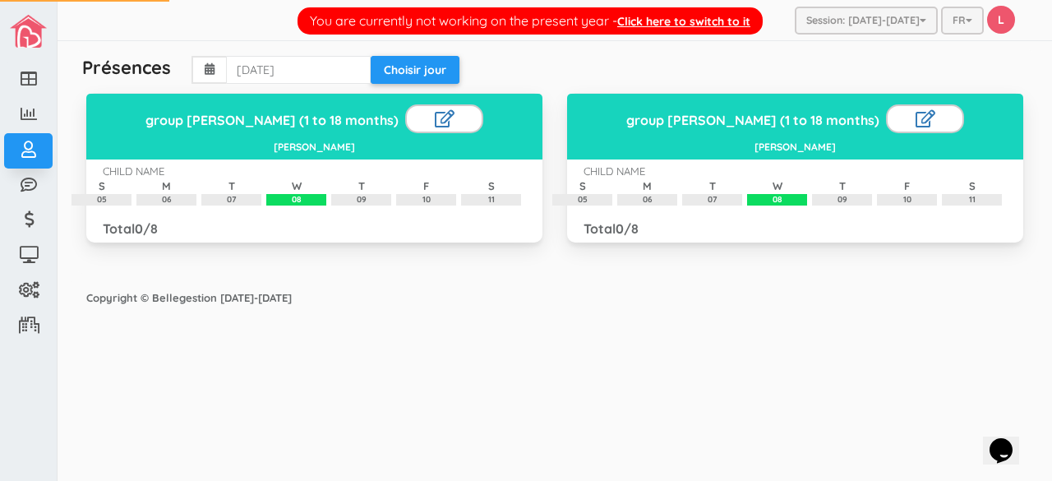
click at [422, 308] on div "Copyright © Bellegestion [DATE]-[DATE]" at bounding box center [554, 298] width 969 height 32
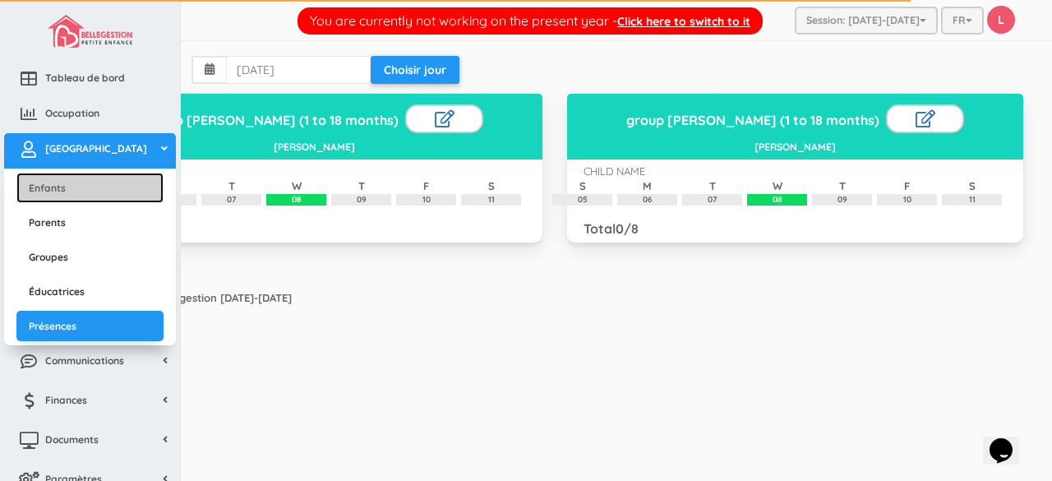
click at [68, 188] on link "Enfants" at bounding box center [89, 188] width 147 height 30
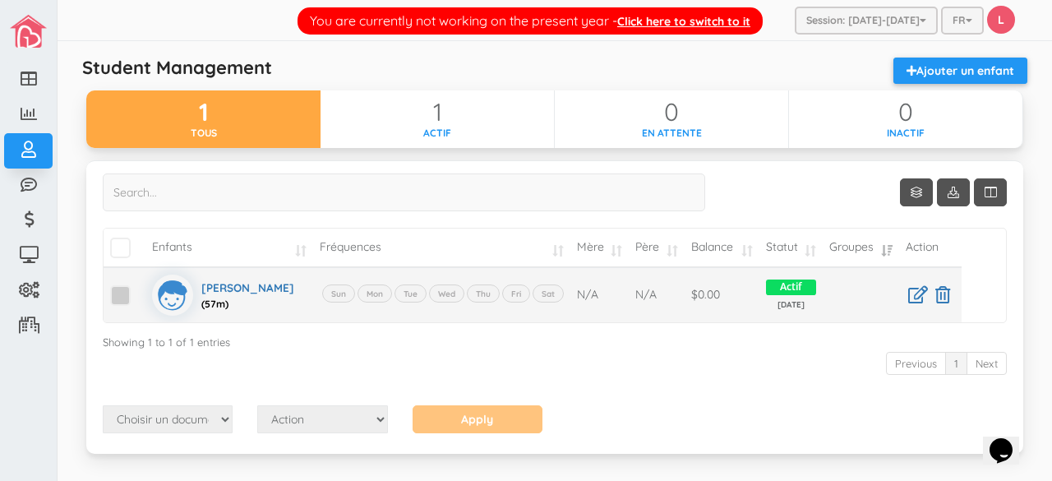
click at [126, 293] on span at bounding box center [120, 295] width 21 height 21
click at [139, 288] on input "checkbox" at bounding box center [139, 288] width 0 height 0
click at [375, 293] on label "Mon" at bounding box center [374, 293] width 35 height 18
click at [410, 291] on label "Tue" at bounding box center [410, 293] width 32 height 18
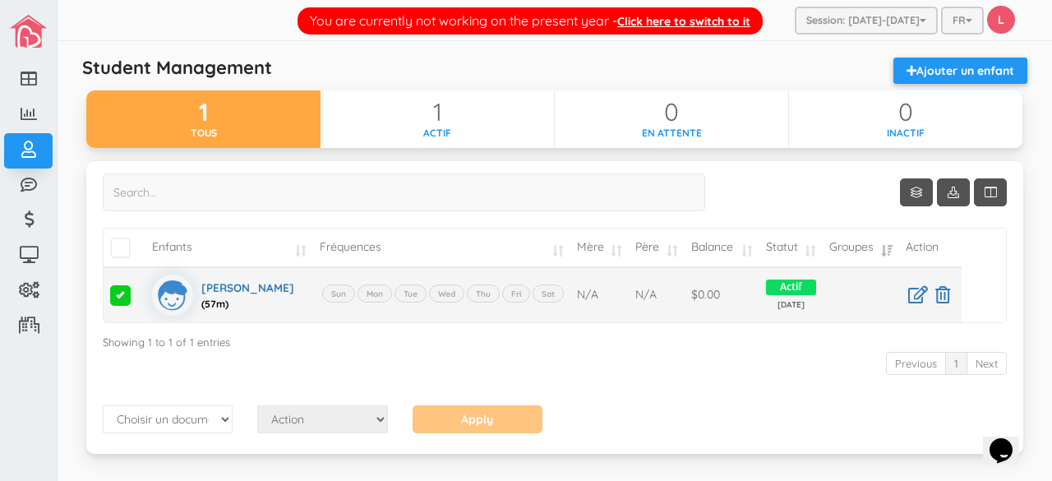
click at [445, 292] on label "Wed" at bounding box center [446, 293] width 35 height 18
click at [482, 293] on label "Thu" at bounding box center [483, 293] width 33 height 18
click at [513, 289] on label "Fri" at bounding box center [516, 293] width 28 height 18
click at [123, 251] on span "\a\9\9\9\9\a\9\9\9\9 \a\9\9\9\9\a\9\9\9\9\a\9\9\9\9\a\9\9\9" at bounding box center [120, 247] width 21 height 21
click at [139, 241] on input "\a\9\9\9\9\a\9\9\9\9 \a\9\9\9\9\a\9\9\9\9\a\9\9\9\9\a\9\9\9" at bounding box center [139, 241] width 0 height 0
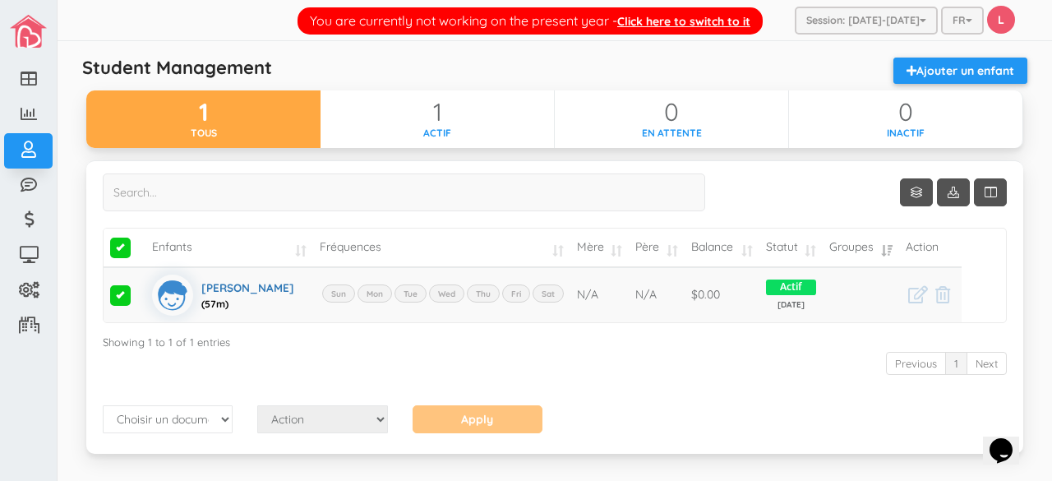
click at [384, 242] on td "Fréquences" at bounding box center [441, 247] width 257 height 39
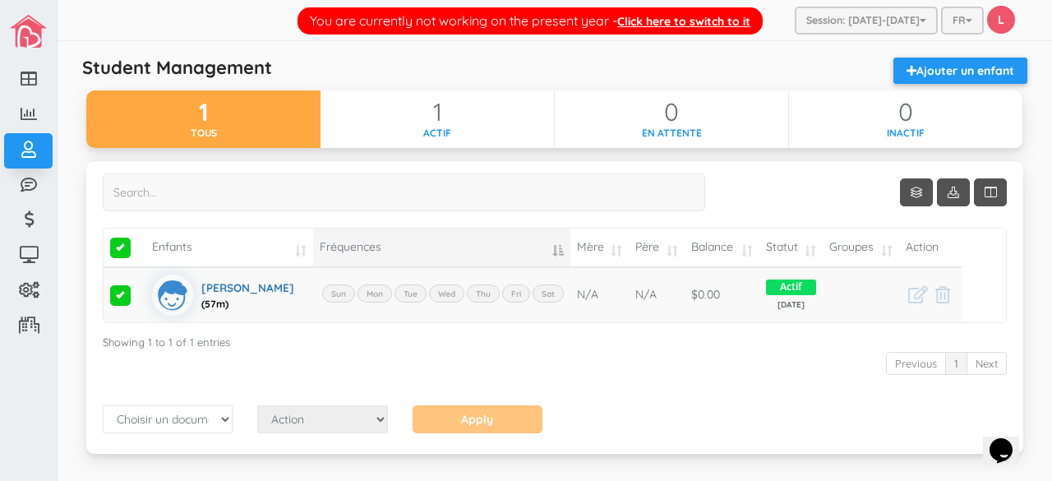
click at [384, 242] on td "Fréquences" at bounding box center [441, 247] width 257 height 39
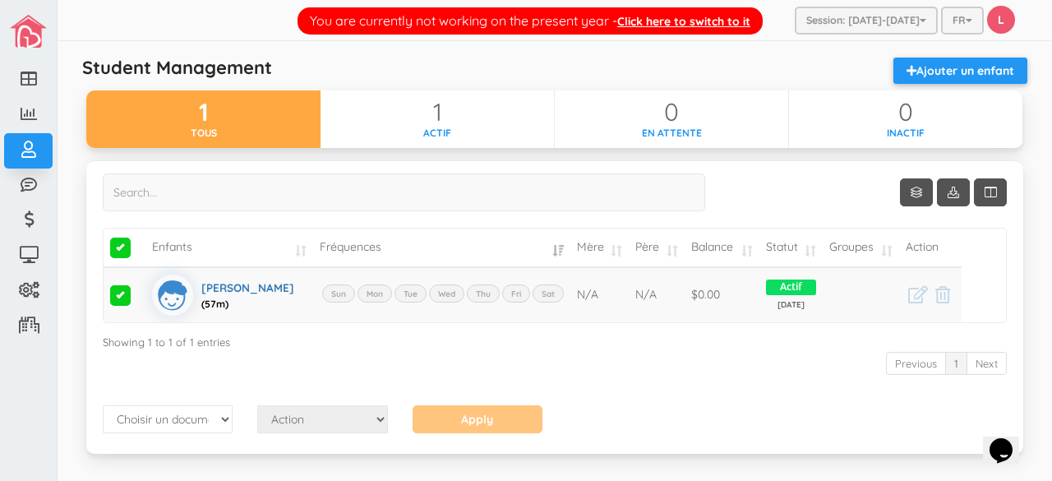
click at [384, 242] on td "Fréquences" at bounding box center [441, 247] width 257 height 39
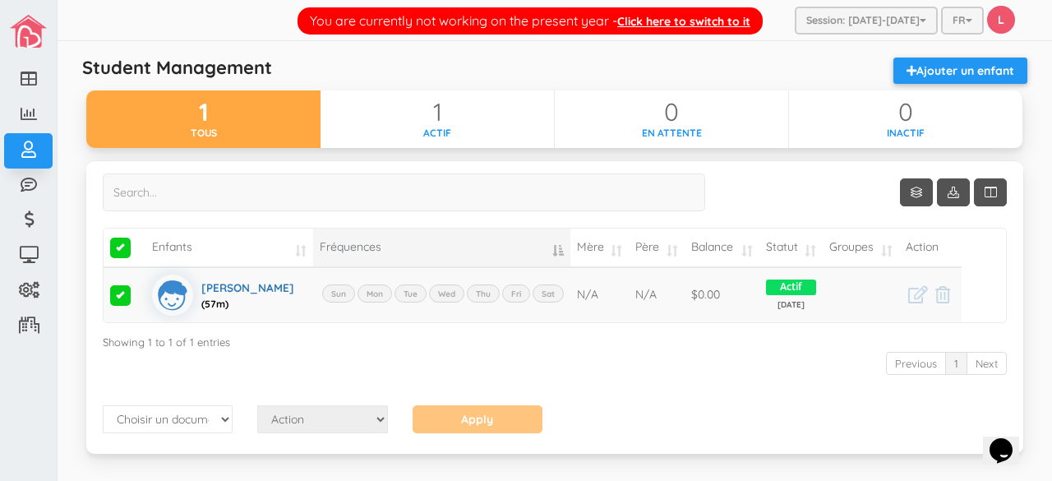
click at [550, 256] on td "Fréquences" at bounding box center [441, 247] width 257 height 39
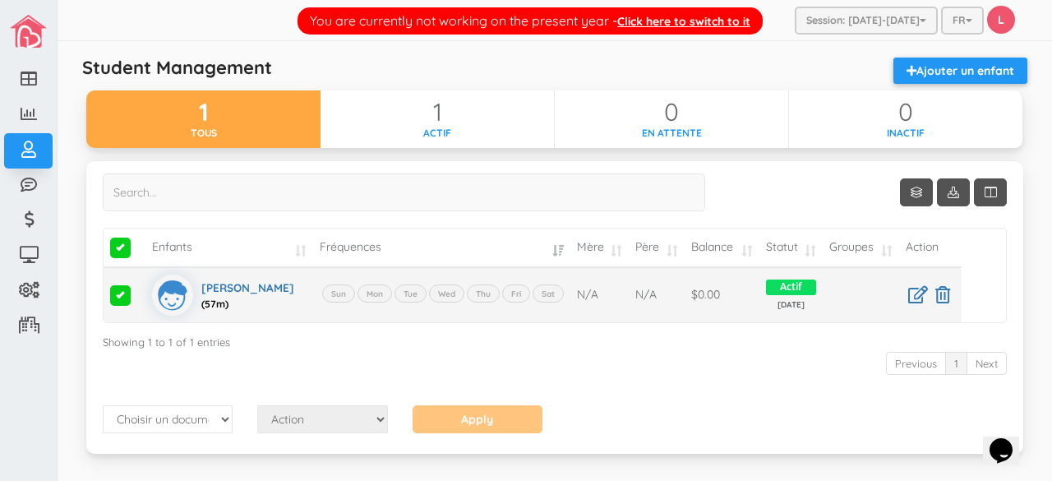
click at [371, 297] on label "Mon" at bounding box center [374, 293] width 35 height 18
click at [373, 288] on label "Mon" at bounding box center [374, 293] width 35 height 18
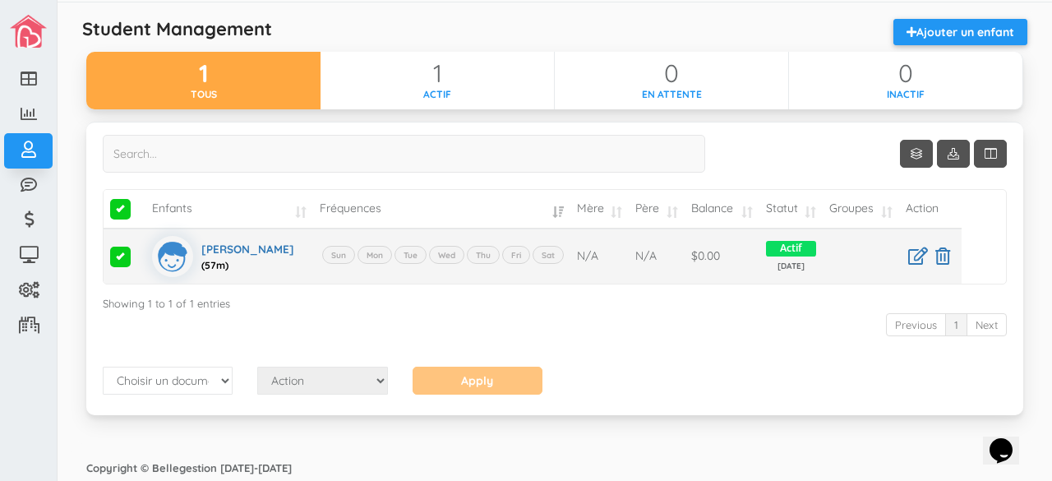
click at [337, 253] on label "Sun" at bounding box center [338, 255] width 33 height 18
click at [374, 251] on label "Mon" at bounding box center [374, 255] width 35 height 18
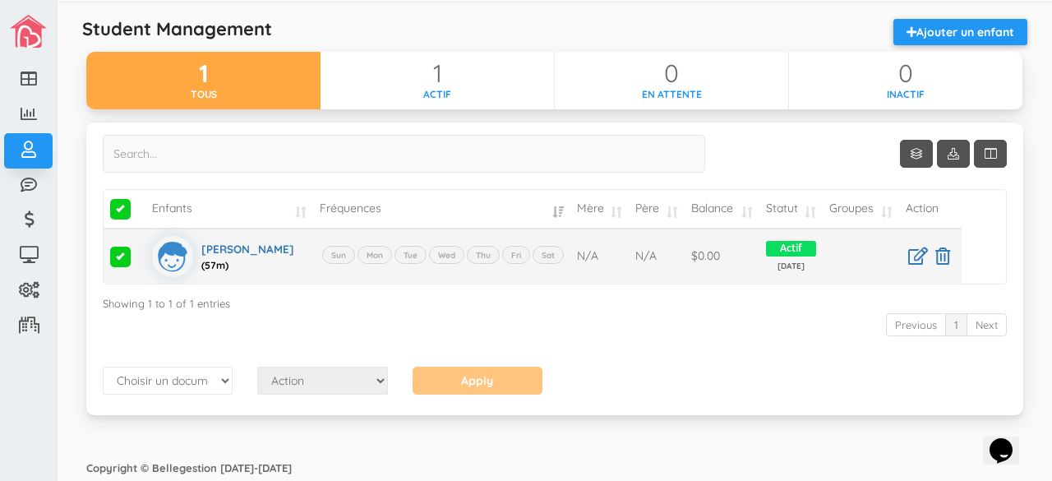
click at [374, 251] on label "Mon" at bounding box center [374, 255] width 35 height 18
click at [912, 260] on icon at bounding box center [918, 255] width 20 height 17
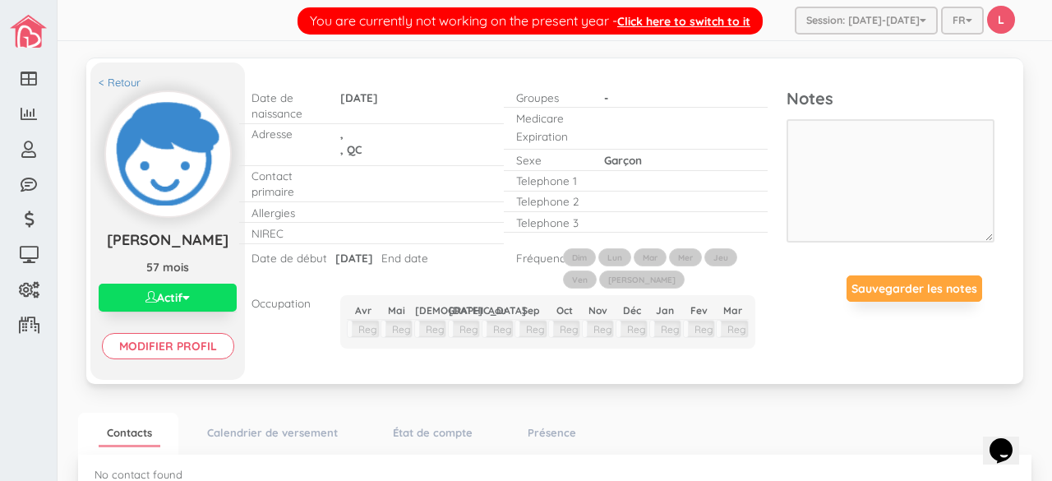
click at [431, 325] on td "ECP Reg" at bounding box center [430, 331] width 34 height 22
click at [516, 329] on td "ECP Reg" at bounding box center [531, 331] width 34 height 22
click at [610, 257] on label "Lun" at bounding box center [614, 257] width 33 height 18
click at [0, 0] on input "Lun" at bounding box center [0, 0] width 0 height 0
click at [649, 253] on label "Mar" at bounding box center [649, 257] width 33 height 18
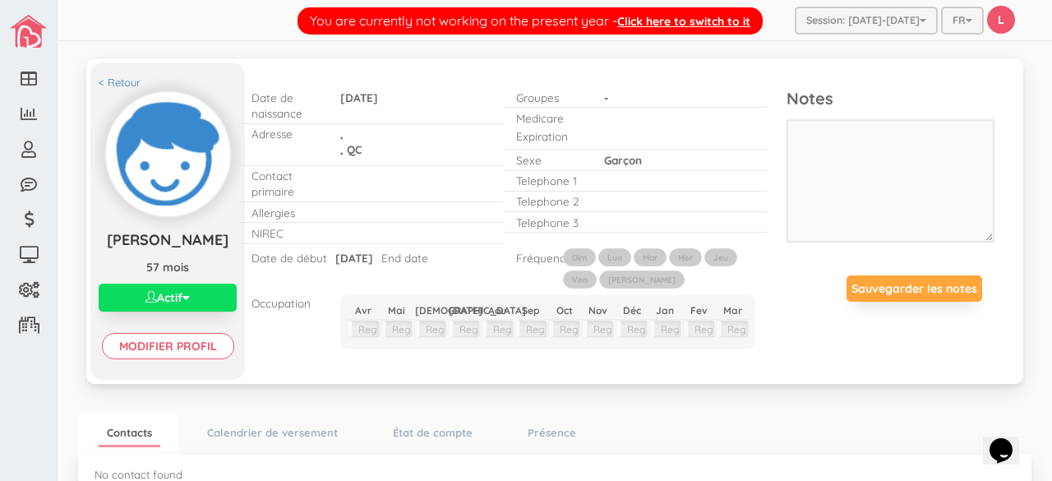
click at [0, 0] on input "Mar" at bounding box center [0, 0] width 0 height 0
click at [692, 258] on label "Mer" at bounding box center [685, 257] width 33 height 18
click at [0, 0] on input "Mer" at bounding box center [0, 0] width 0 height 0
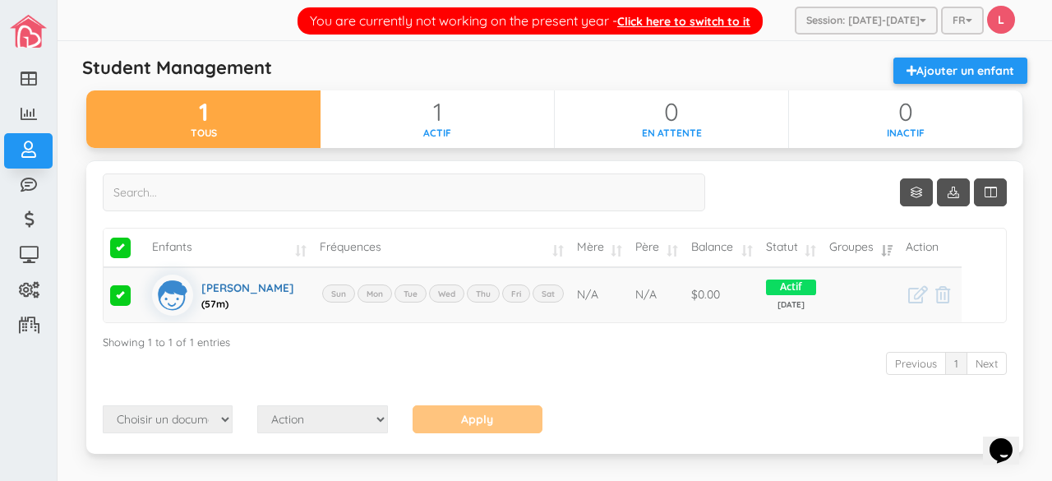
click at [596, 247] on td "Mère" at bounding box center [599, 247] width 58 height 39
click at [168, 247] on td "Enfants" at bounding box center [229, 247] width 168 height 39
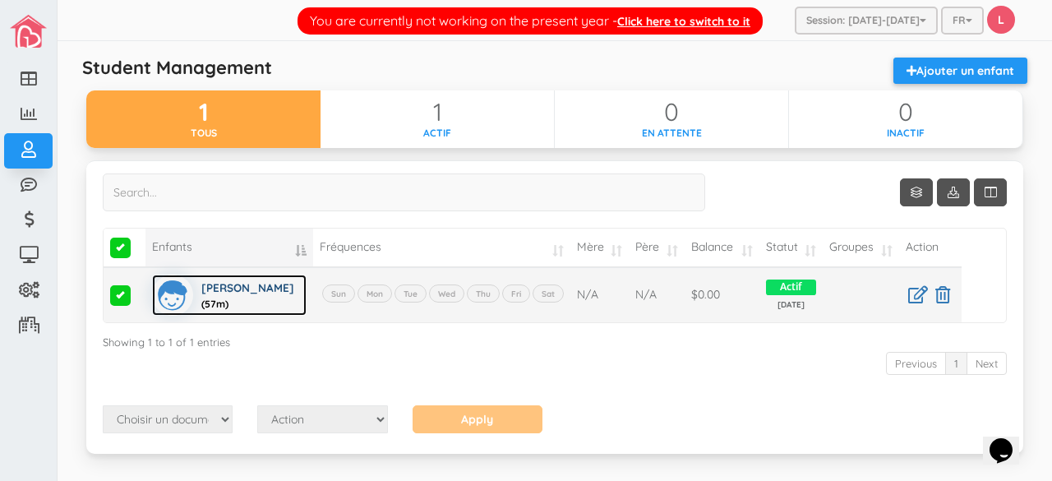
click at [170, 291] on img at bounding box center [172, 294] width 41 height 41
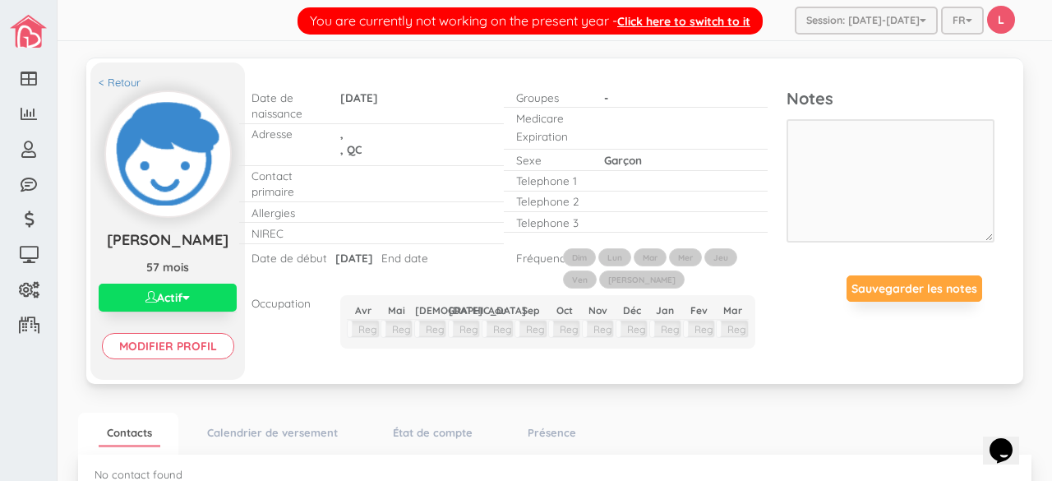
click at [606, 250] on label "Lun" at bounding box center [614, 257] width 33 height 18
click at [0, 0] on input "Lun" at bounding box center [0, 0] width 0 height 0
click at [606, 250] on label "Lun" at bounding box center [614, 257] width 33 height 18
click at [0, 0] on input "Lun" at bounding box center [0, 0] width 0 height 0
click at [598, 256] on label "Lun" at bounding box center [614, 257] width 33 height 18
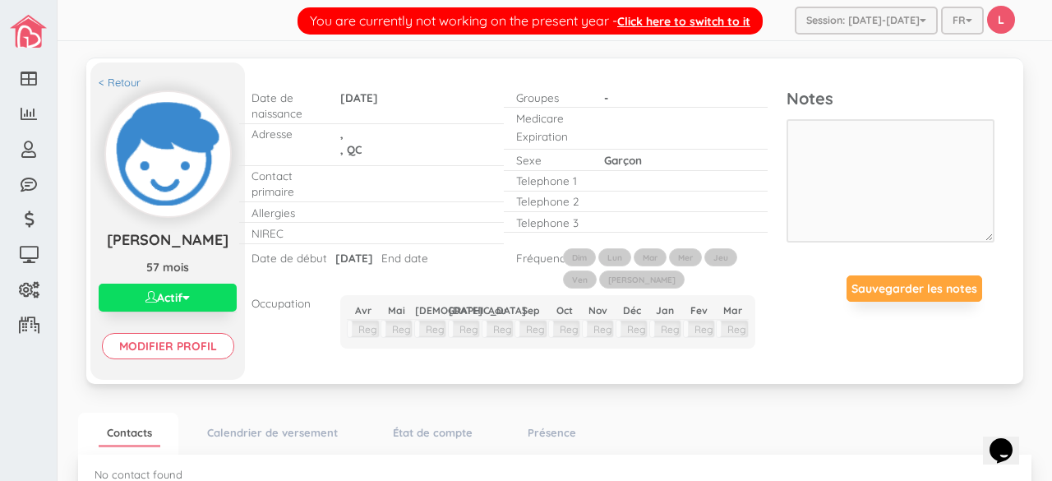
click at [0, 0] on input "Lun" at bounding box center [0, 0] width 0 height 0
drag, startPoint x: 621, startPoint y: 255, endPoint x: 633, endPoint y: 259, distance: 12.2
click at [737, 248] on span "Dim Lun Mar Mer Jeu Ven Sam" at bounding box center [737, 248] width 0 height 0
click at [633, 259] on label "Mar" at bounding box center [649, 257] width 33 height 18
click at [0, 0] on input "Mar" at bounding box center [0, 0] width 0 height 0
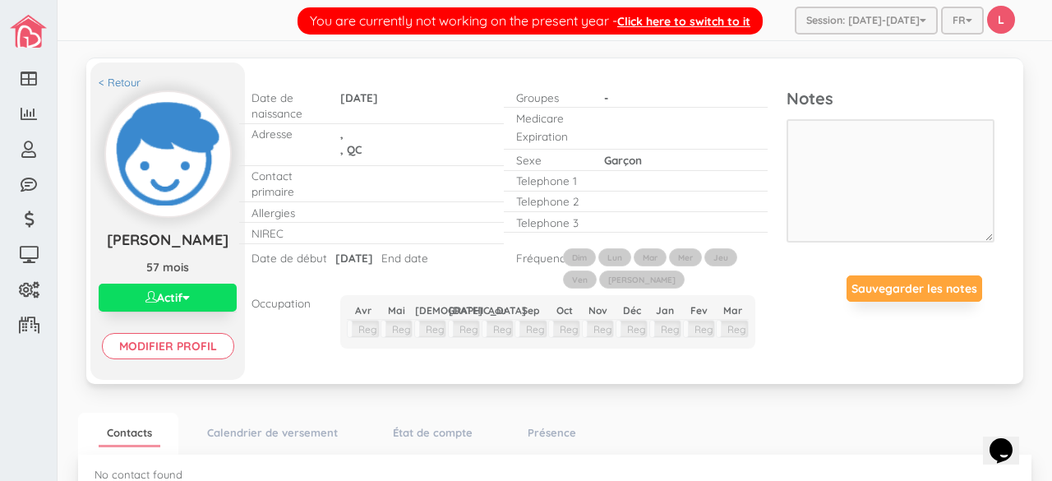
scroll to position [130, 0]
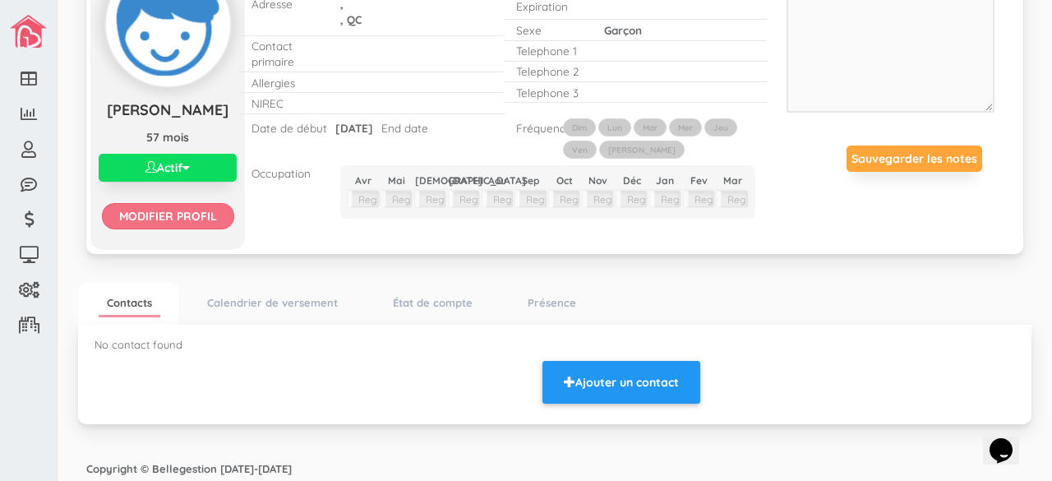
click at [183, 211] on input "Modifier profil" at bounding box center [168, 216] width 132 height 26
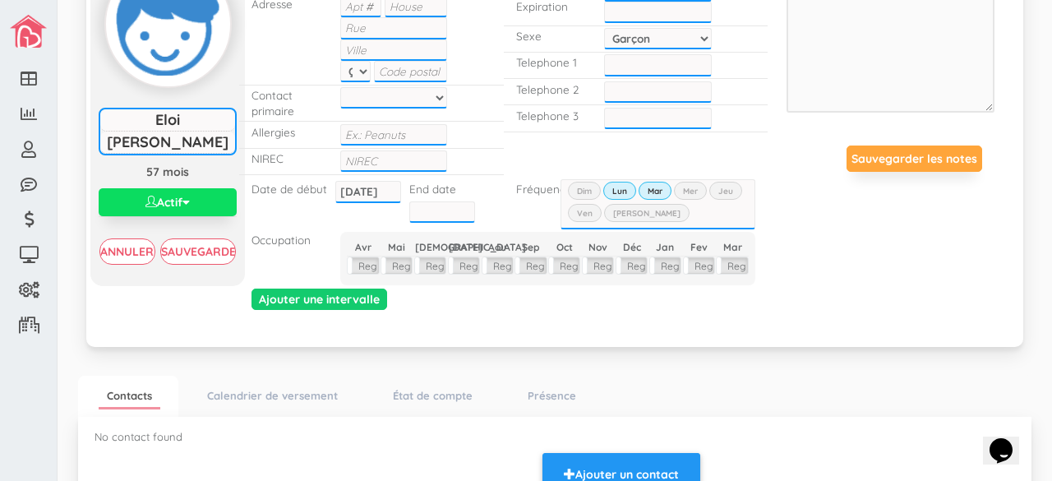
click at [621, 186] on label "Lun" at bounding box center [619, 191] width 33 height 18
click at [0, 0] on input "Lun" at bounding box center [0, 0] width 0 height 0
click at [621, 186] on label "Lun" at bounding box center [619, 191] width 33 height 18
click at [0, 0] on input "Lun" at bounding box center [0, 0] width 0 height 0
click at [675, 187] on label "Mer" at bounding box center [690, 191] width 33 height 18
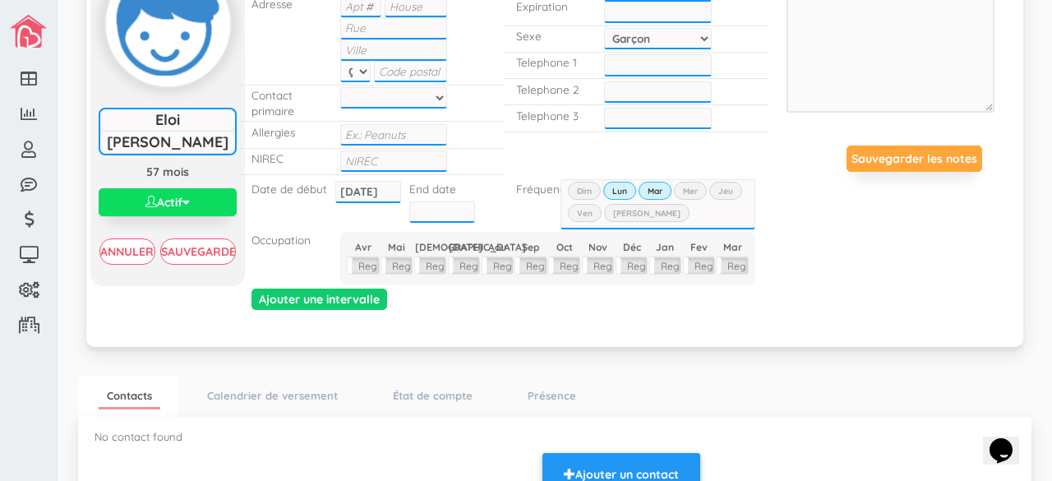
click at [0, 0] on input "Mer" at bounding box center [0, 0] width 0 height 0
click at [725, 188] on label "Jeu" at bounding box center [725, 191] width 33 height 18
click at [0, 0] on input "Jeu" at bounding box center [0, 0] width 0 height 0
click at [577, 205] on label "Ven" at bounding box center [585, 213] width 34 height 18
click at [0, 0] on input "Ven" at bounding box center [0, 0] width 0 height 0
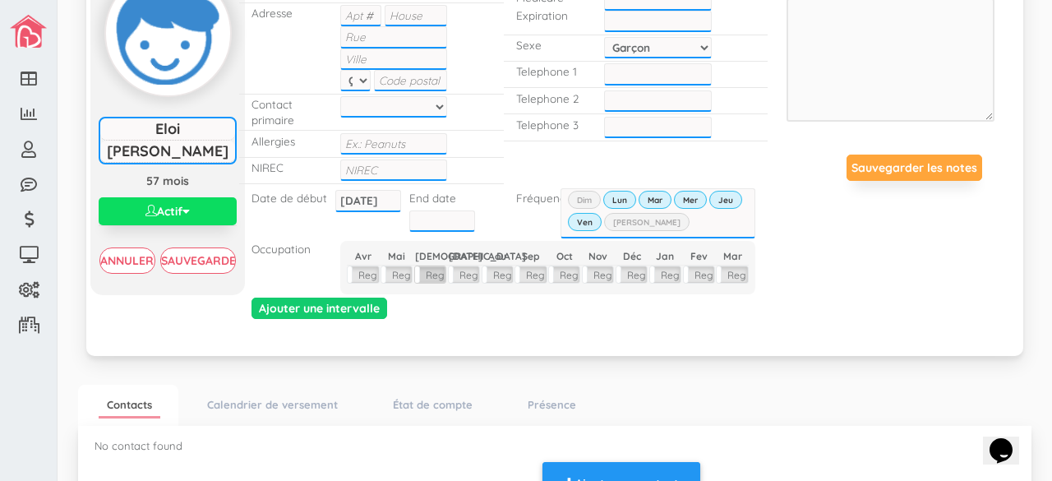
scroll to position [120, 0]
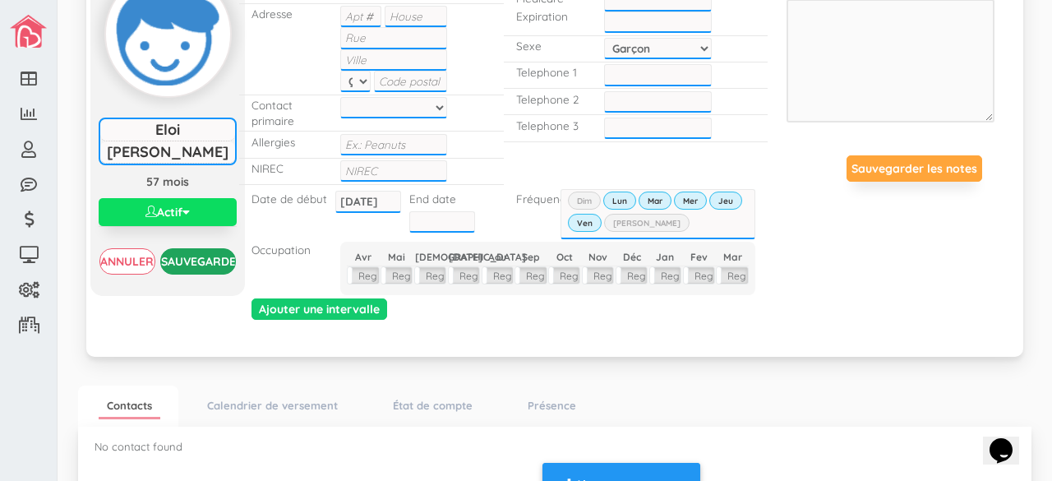
click at [215, 259] on input "Sauvegarder" at bounding box center [198, 261] width 76 height 26
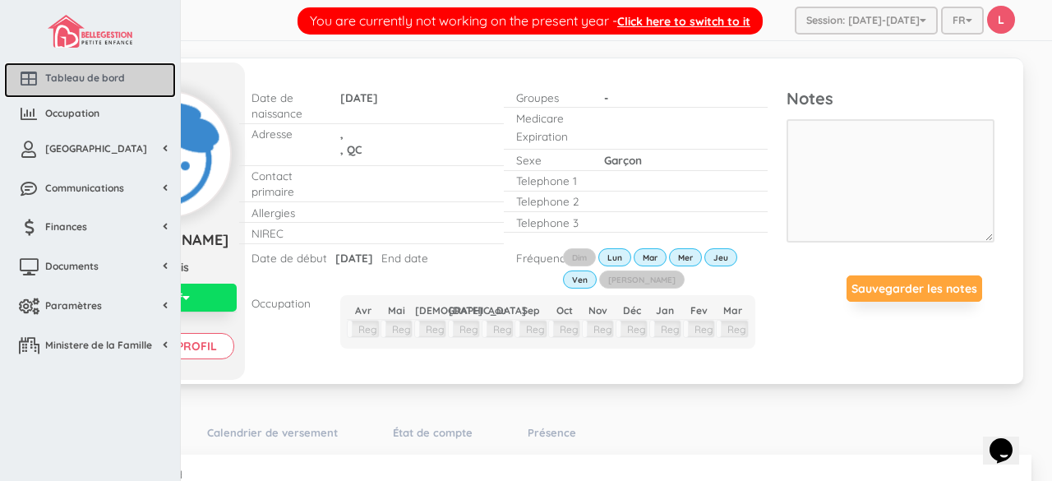
click at [39, 83] on icon at bounding box center [28, 79] width 33 height 16
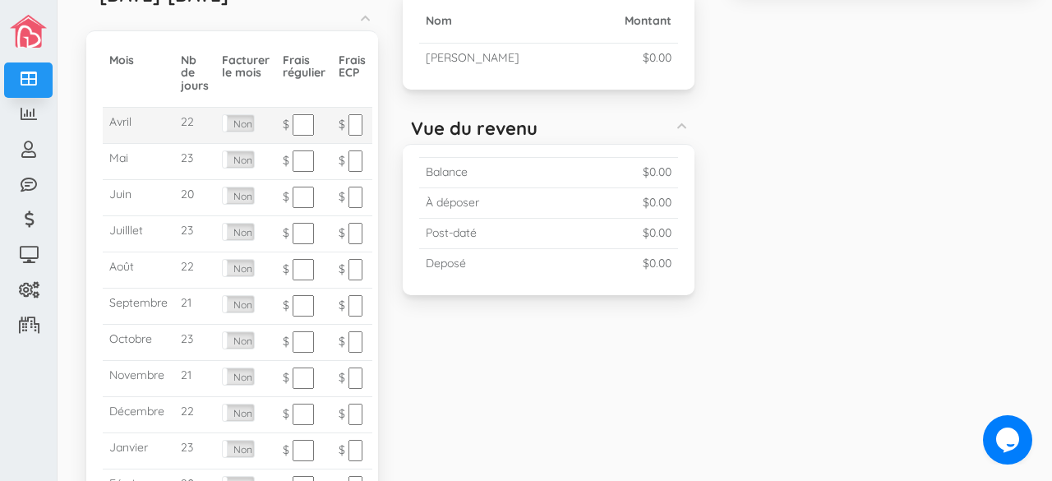
scroll to position [573, 0]
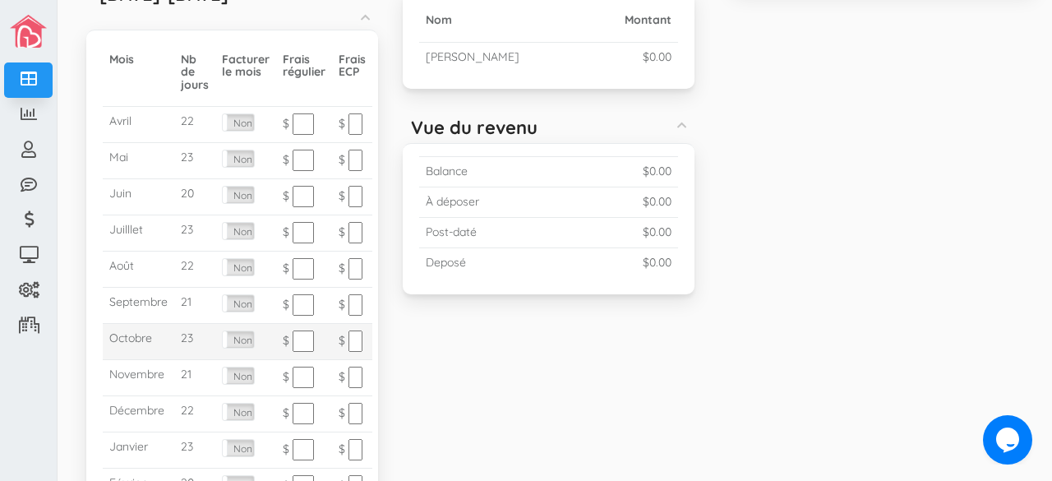
click at [302, 330] on input "text" at bounding box center [302, 340] width 21 height 21
type input "9.35"
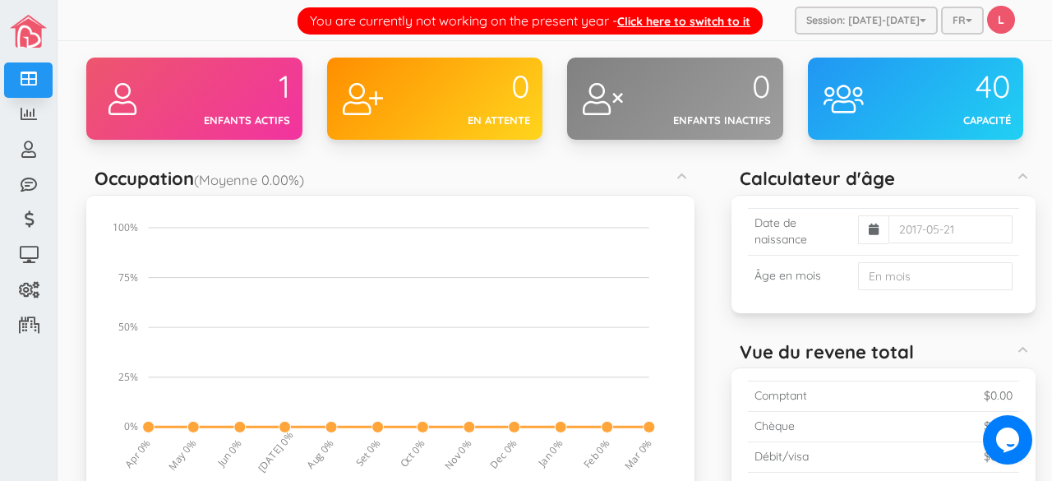
scroll to position [0, 0]
click at [266, 102] on div "1" at bounding box center [230, 87] width 119 height 35
click at [209, 163] on div "Occupation (Moyenne 0.00%)" at bounding box center [390, 176] width 608 height 33
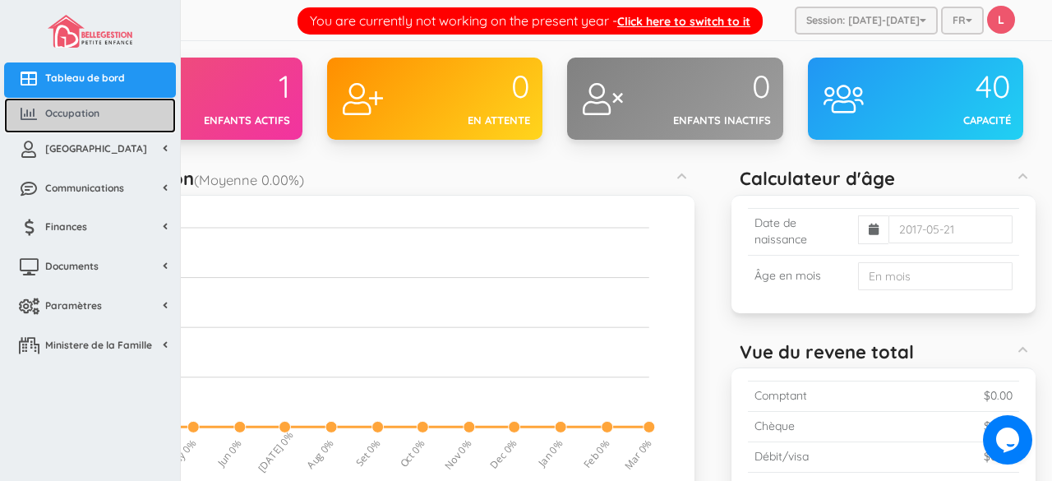
click at [56, 108] on span "Occupation" at bounding box center [72, 113] width 54 height 14
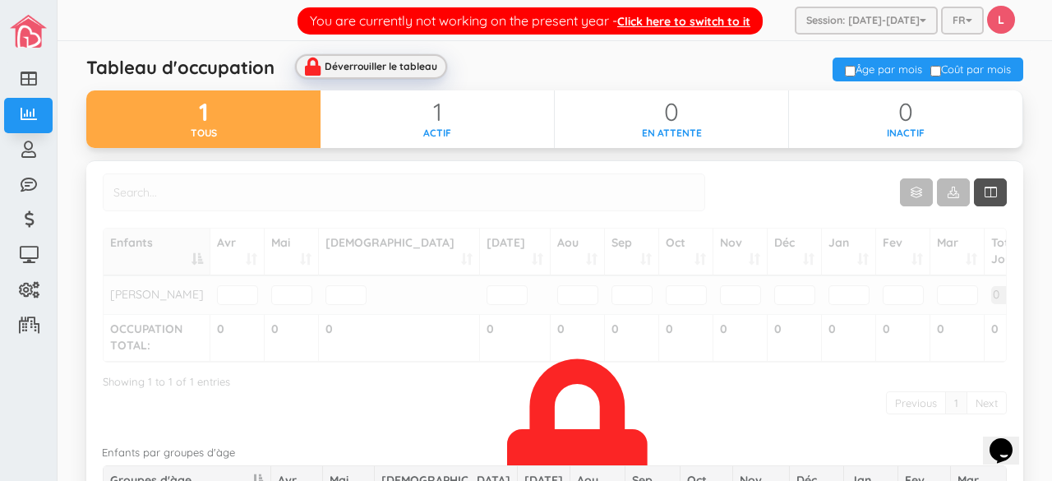
click at [377, 66] on div "Déverrouiller le tableau" at bounding box center [381, 66] width 113 height 11
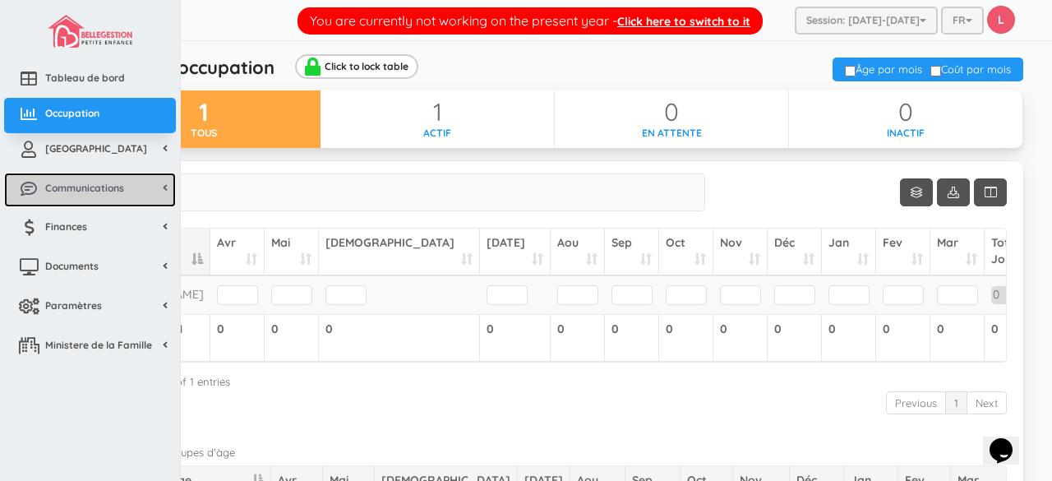
click at [102, 184] on span "Communications" at bounding box center [84, 188] width 79 height 14
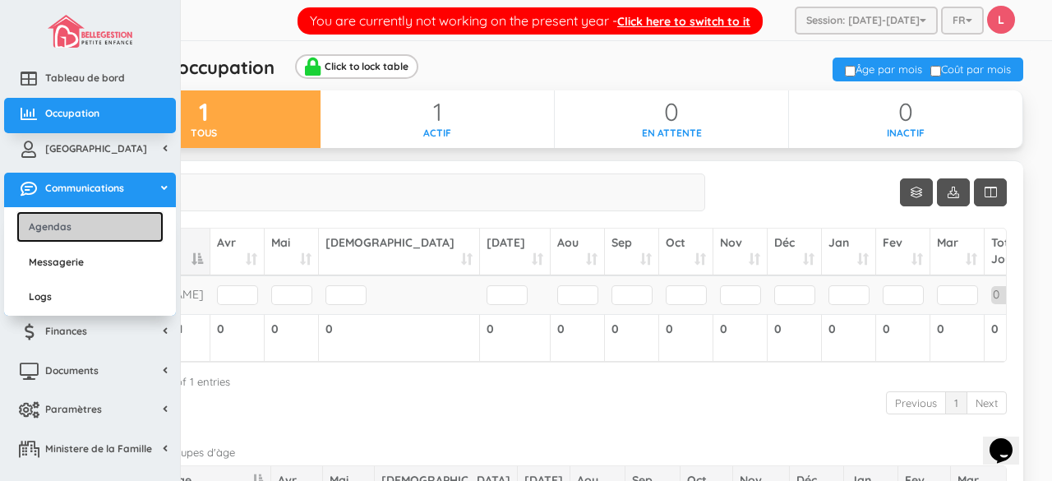
click at [71, 226] on link "Agendas" at bounding box center [89, 226] width 147 height 30
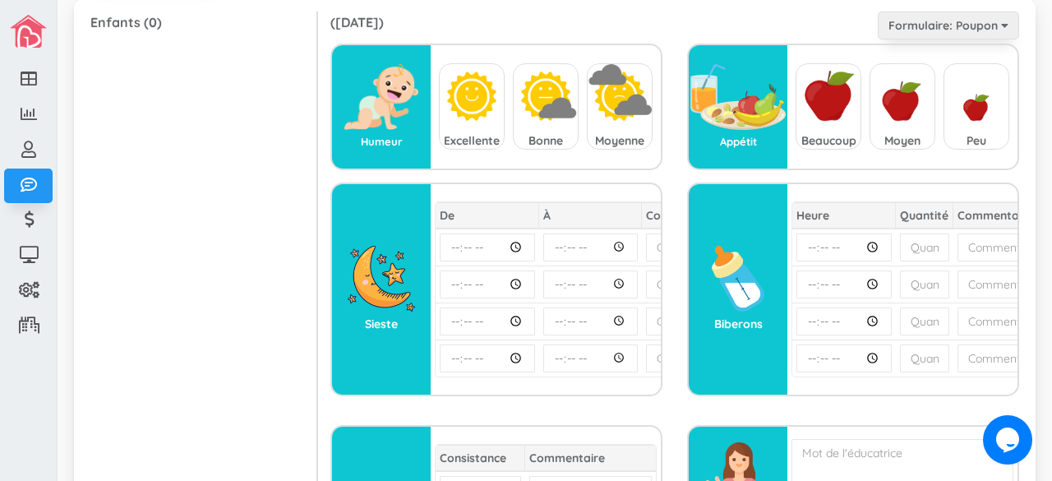
scroll to position [171, 0]
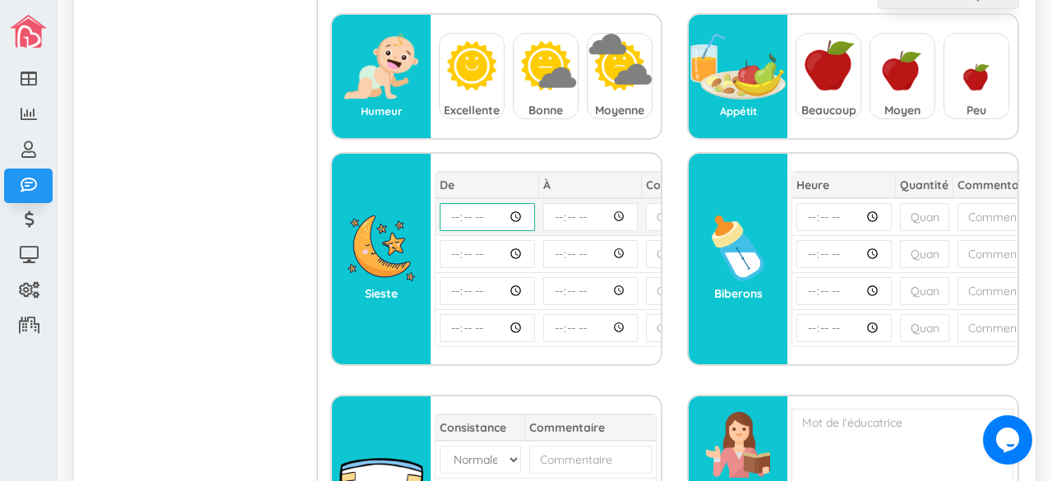
click at [511, 213] on input "time" at bounding box center [487, 217] width 95 height 28
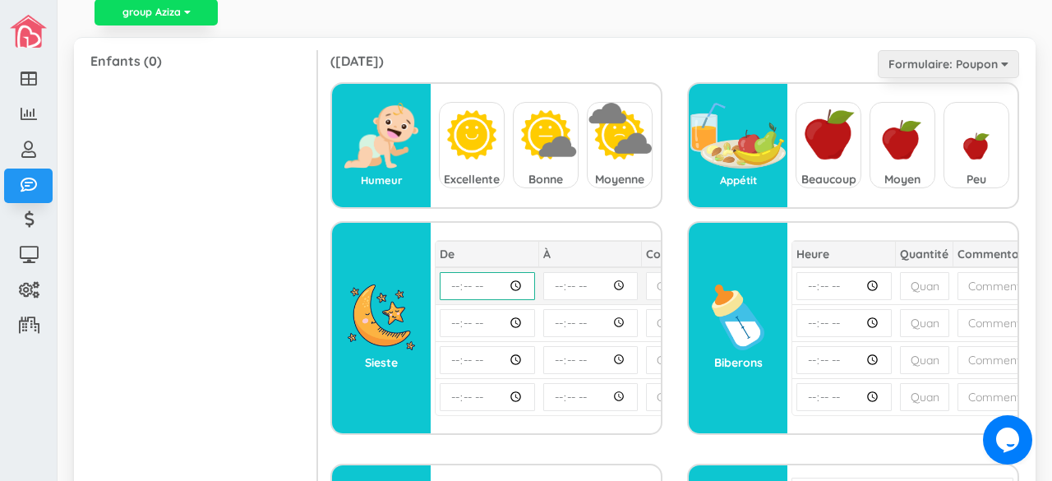
scroll to position [0, 0]
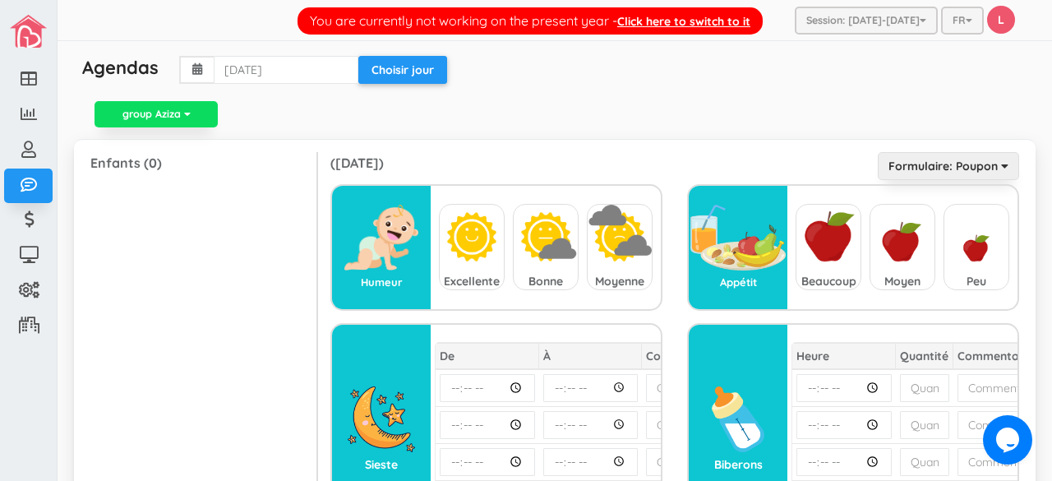
click at [978, 159] on span "Formulaire: Poupon" at bounding box center [942, 166] width 109 height 15
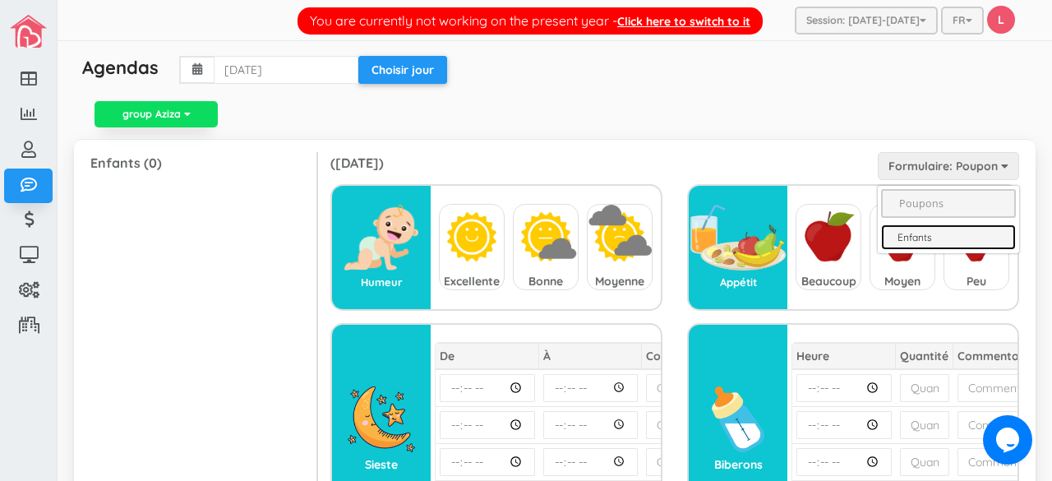
click at [938, 237] on link "Enfants" at bounding box center [948, 236] width 135 height 25
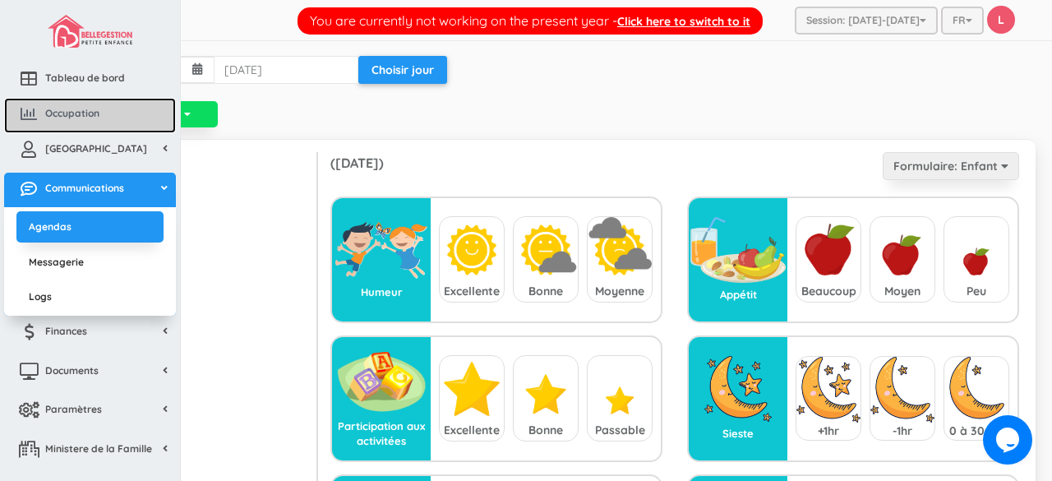
click at [39, 113] on icon at bounding box center [28, 114] width 33 height 16
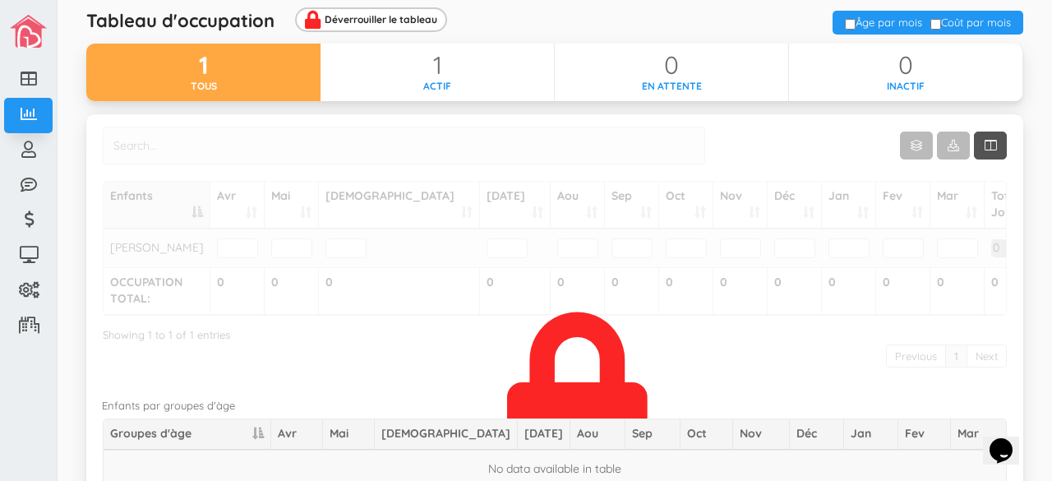
scroll to position [48, 0]
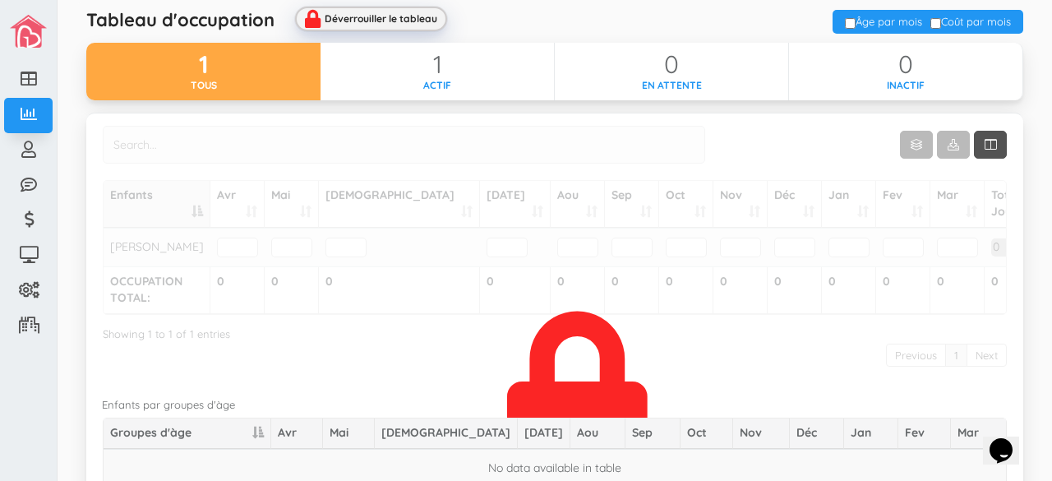
click at [417, 16] on div "Déverrouiller le tableau" at bounding box center [381, 18] width 113 height 11
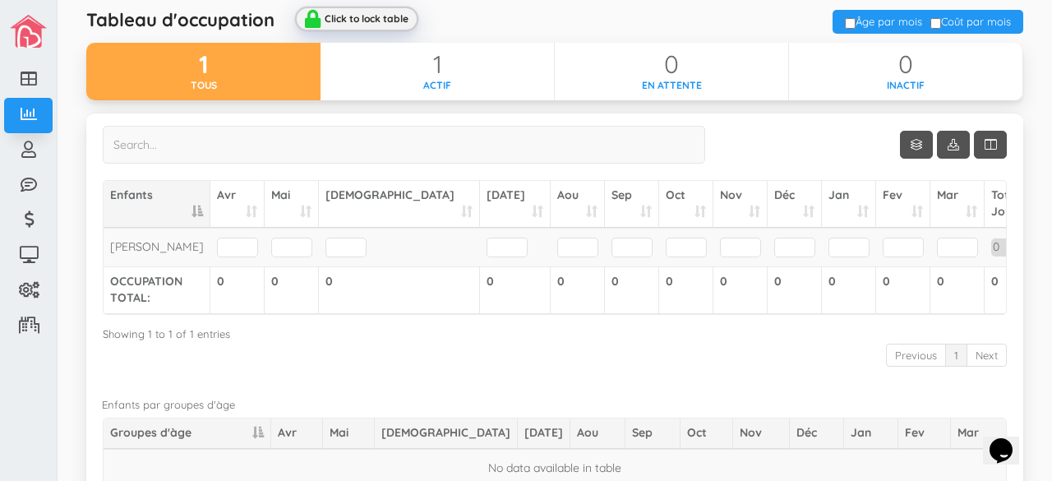
click at [408, 16] on div "Click to lock table" at bounding box center [367, 18] width 84 height 11
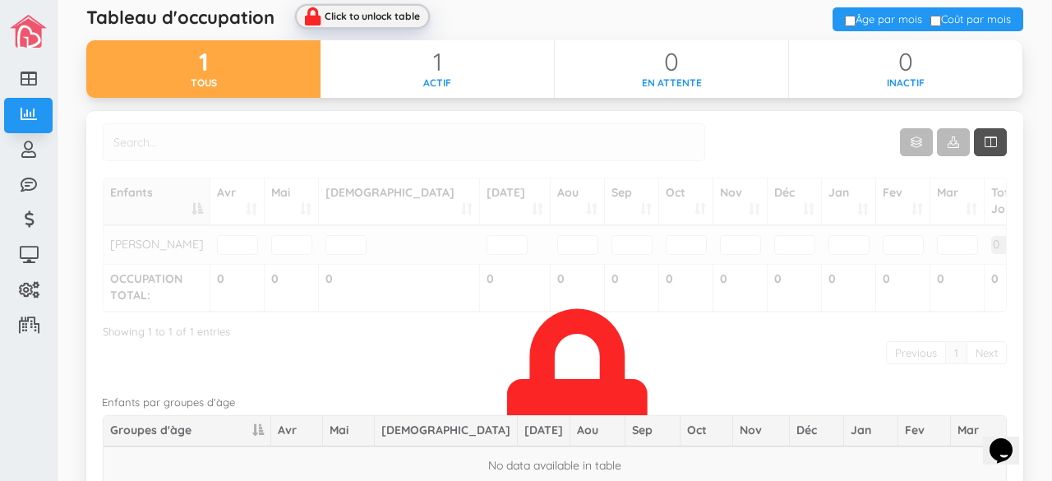
scroll to position [51, 0]
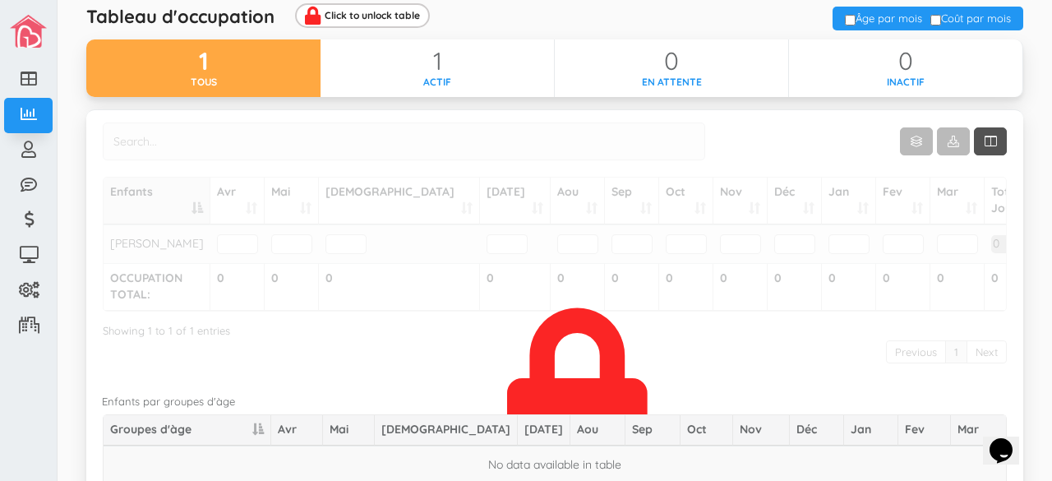
click at [438, 334] on div "Show 10 rows Enfants Avr Mai Jui Jul Aou Sep Oct Nov Déc Jan Fev Mar Total Jour…" at bounding box center [555, 334] width 904 height 424
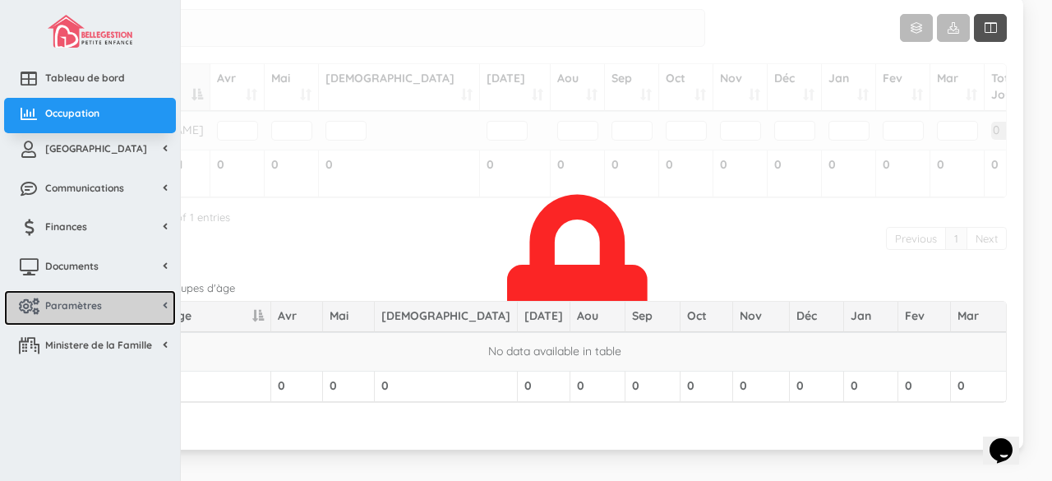
click at [97, 305] on span "Paramètres" at bounding box center [73, 305] width 57 height 14
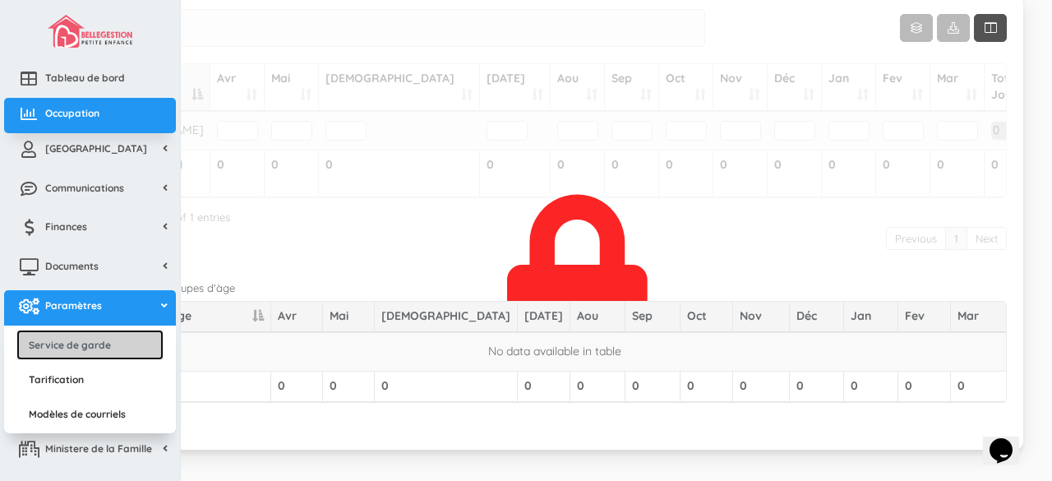
click at [92, 338] on link "Service de garde" at bounding box center [89, 344] width 147 height 30
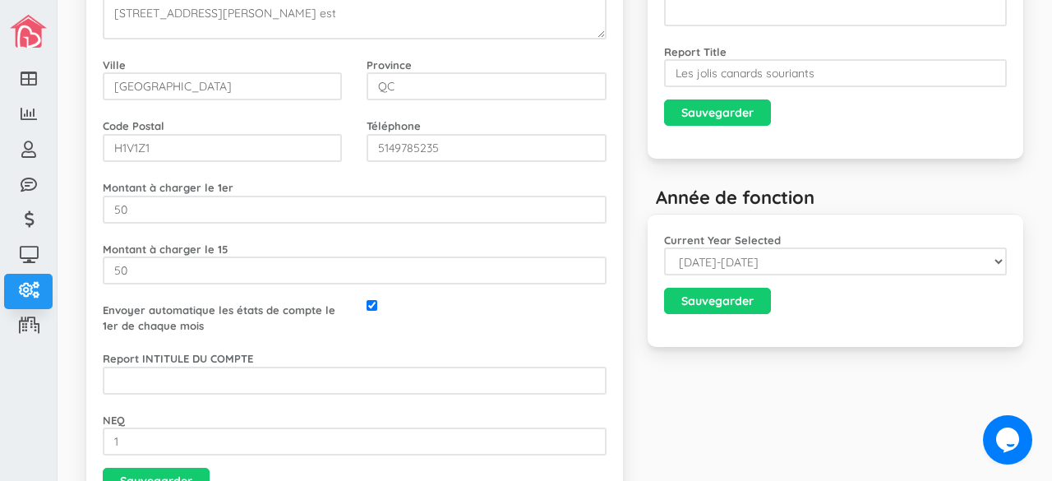
scroll to position [235, 0]
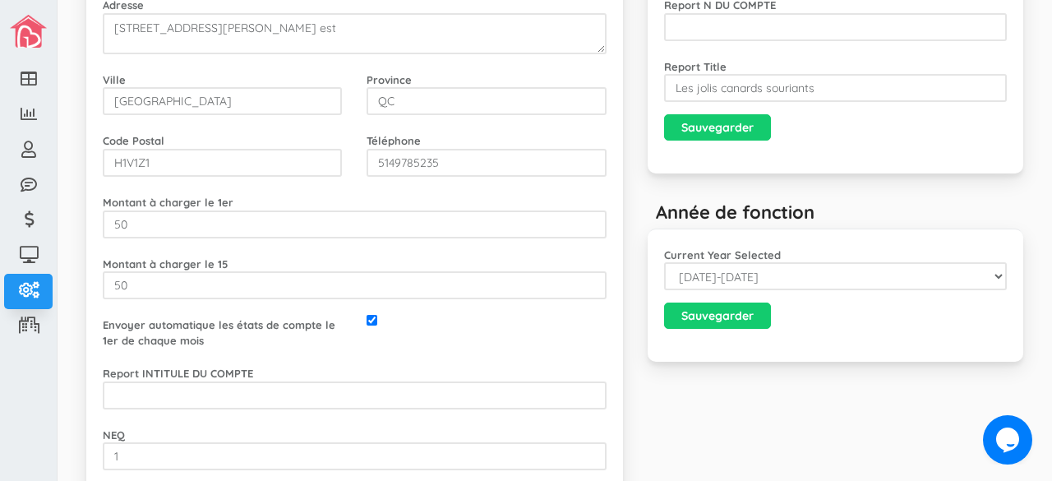
click at [764, 377] on div "Banking deposit information Report N DE DOM. Institution number. Report N DU CO…" at bounding box center [835, 102] width 401 height 559
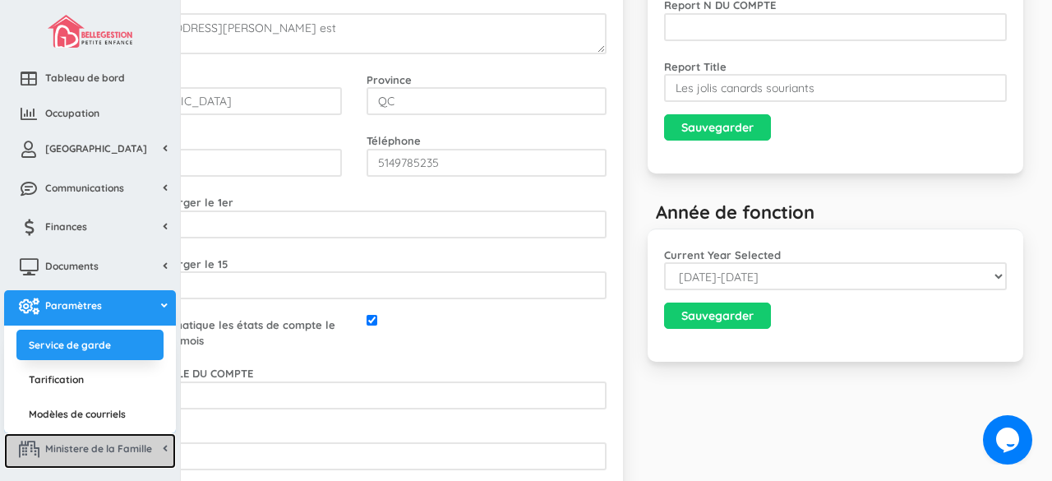
click at [49, 445] on span "Ministere de la Famille" at bounding box center [98, 448] width 107 height 14
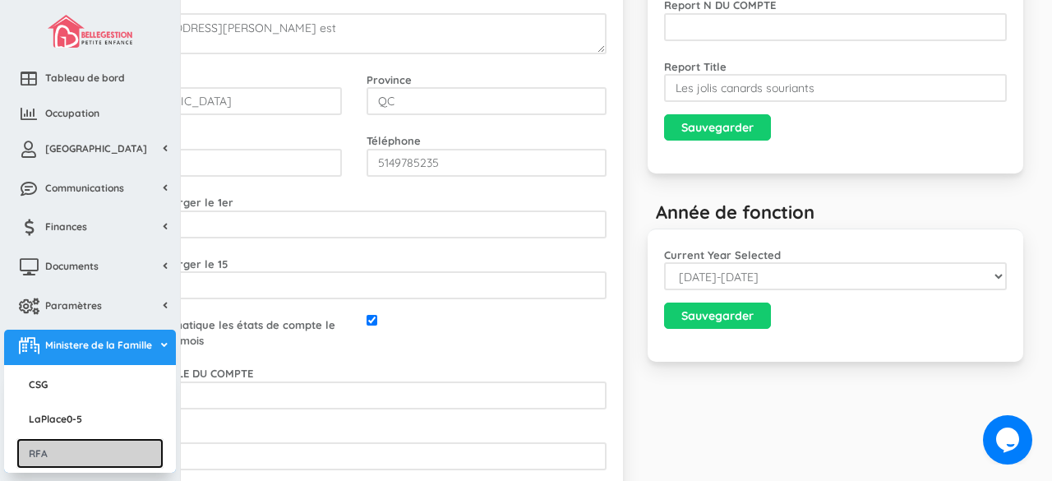
click at [59, 450] on link "RFA" at bounding box center [89, 453] width 147 height 30
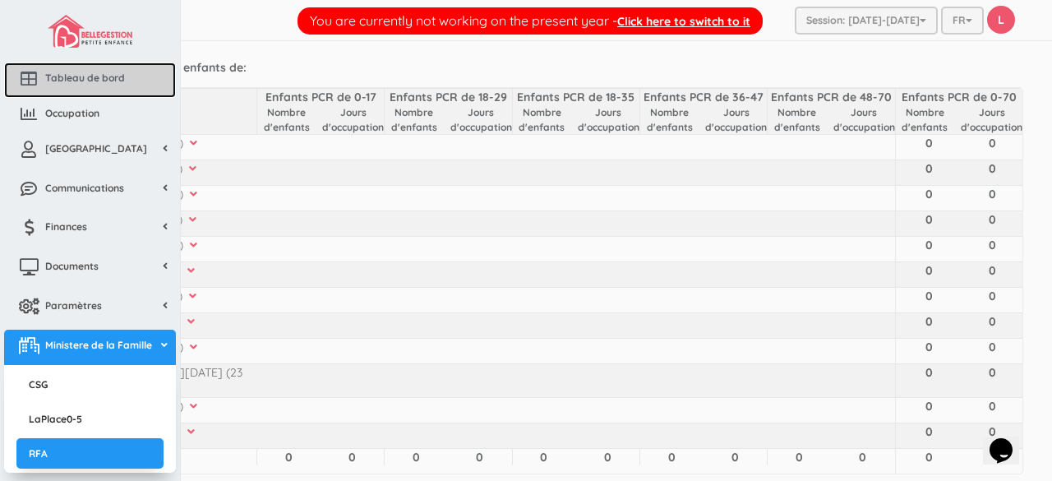
click at [111, 84] on span "Tableau de bord" at bounding box center [85, 78] width 80 height 14
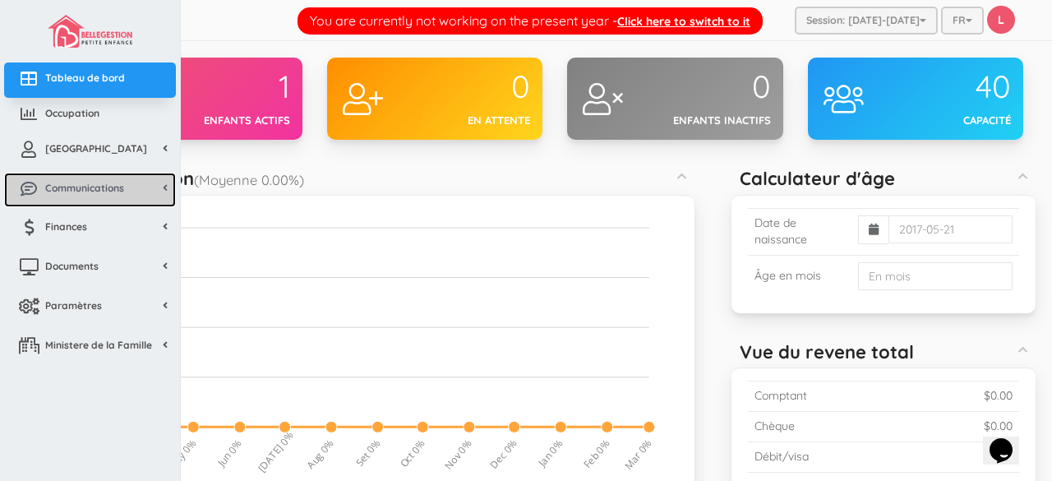
click at [66, 196] on link "Communications" at bounding box center [90, 190] width 172 height 35
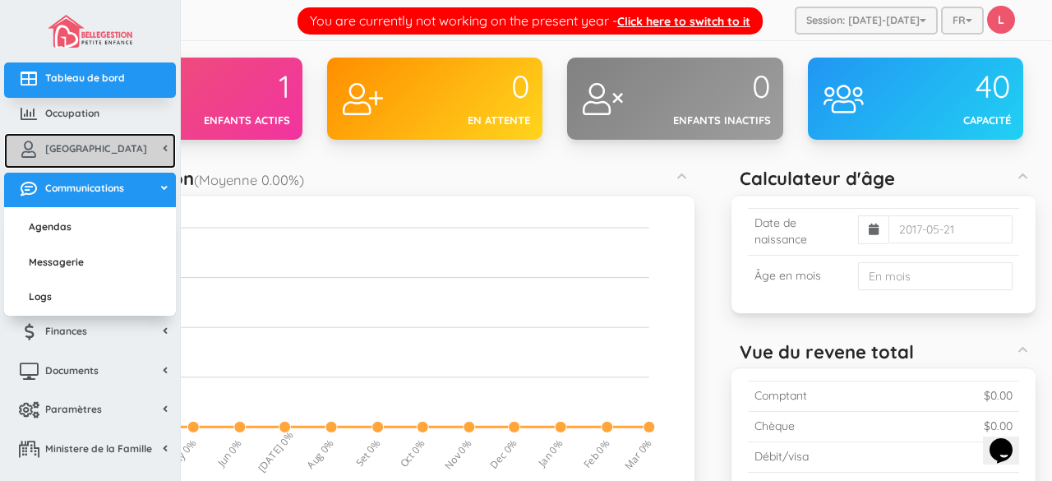
click at [85, 150] on span "[GEOGRAPHIC_DATA]" at bounding box center [96, 148] width 102 height 14
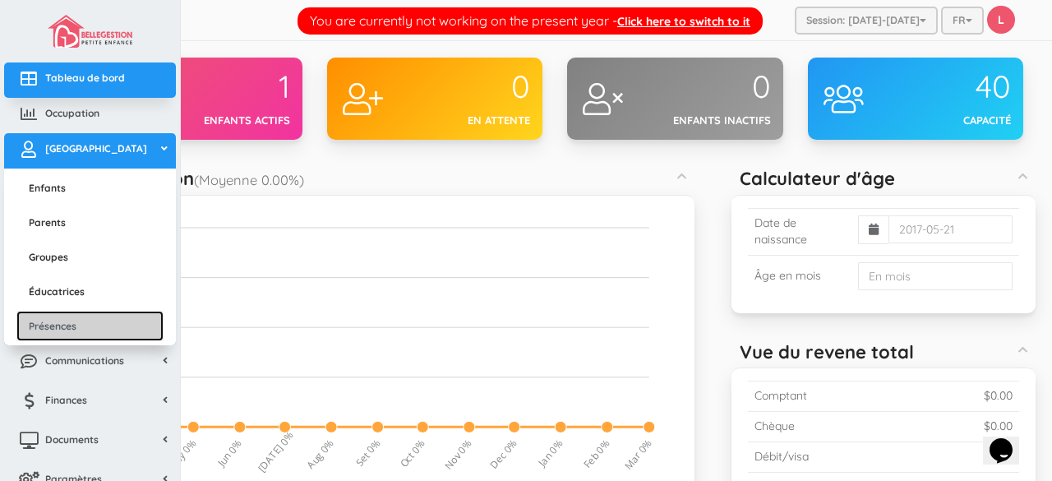
click at [60, 323] on link "Présences" at bounding box center [89, 326] width 147 height 30
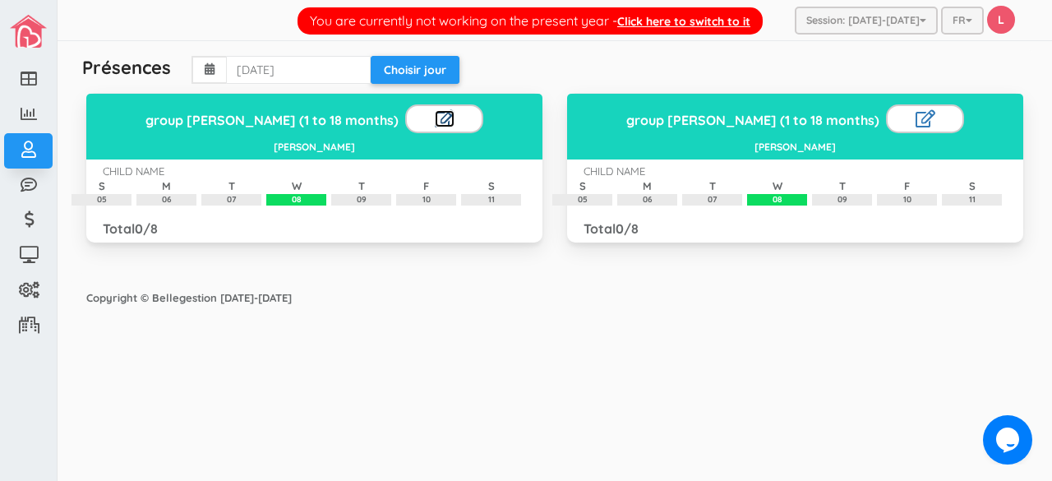
click at [435, 117] on link at bounding box center [445, 118] width 20 height 17
click at [453, 117] on link at bounding box center [460, 118] width 15 height 17
click at [435, 117] on link at bounding box center [445, 118] width 20 height 17
click at [421, 117] on link at bounding box center [429, 118] width 17 height 17
click at [305, 200] on div "08" at bounding box center [296, 200] width 60 height 12
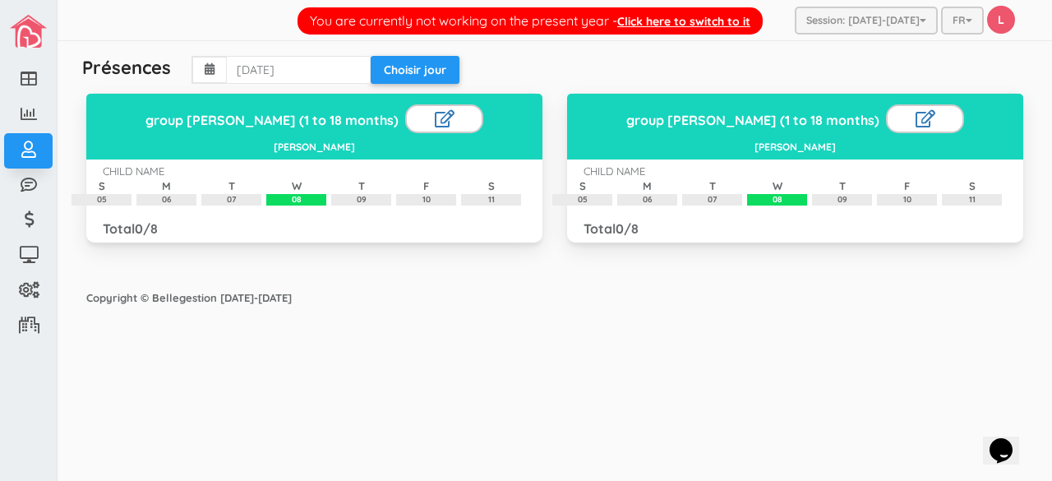
click at [305, 200] on div "08" at bounding box center [296, 200] width 60 height 12
click at [139, 232] on span "0" at bounding box center [139, 228] width 8 height 16
click at [143, 232] on span "0" at bounding box center [139, 228] width 8 height 16
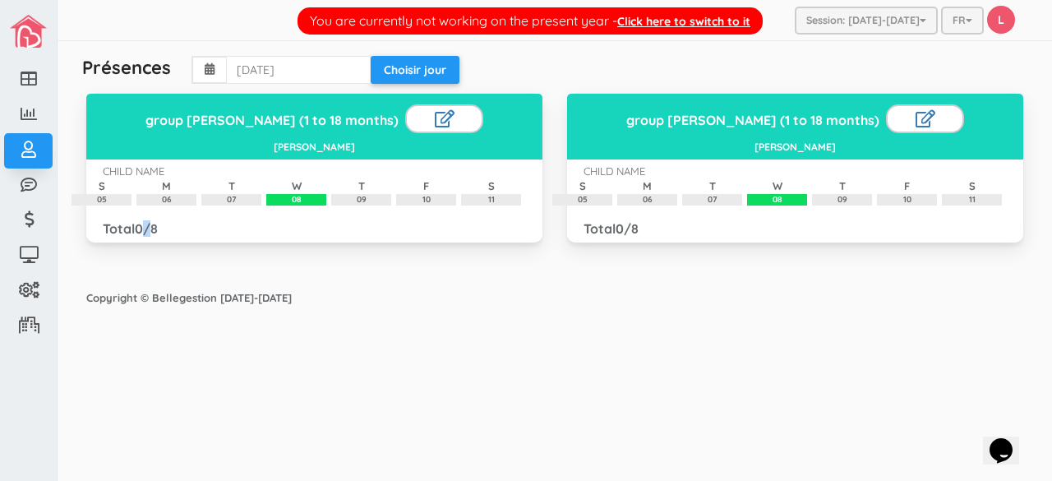
click at [143, 232] on span "0" at bounding box center [139, 228] width 8 height 16
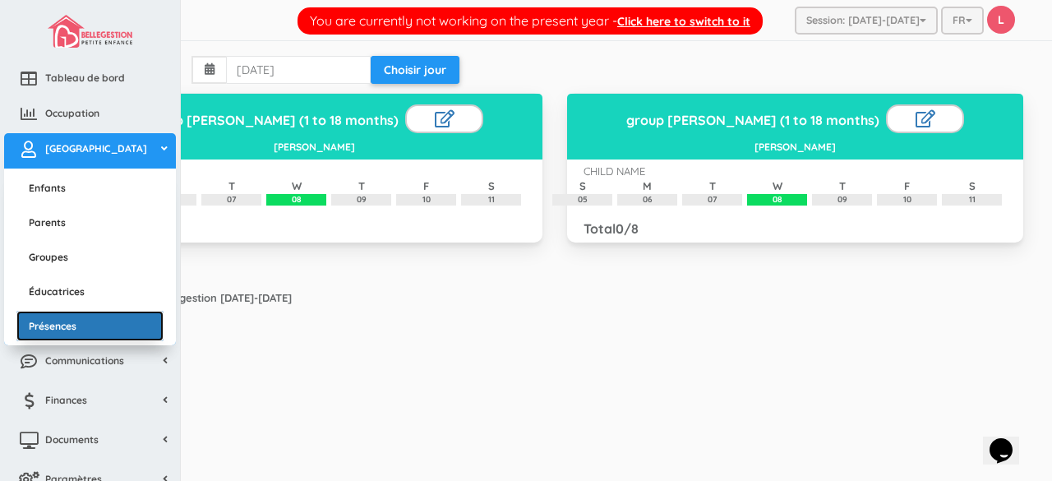
click at [68, 320] on link "Présences" at bounding box center [89, 326] width 147 height 30
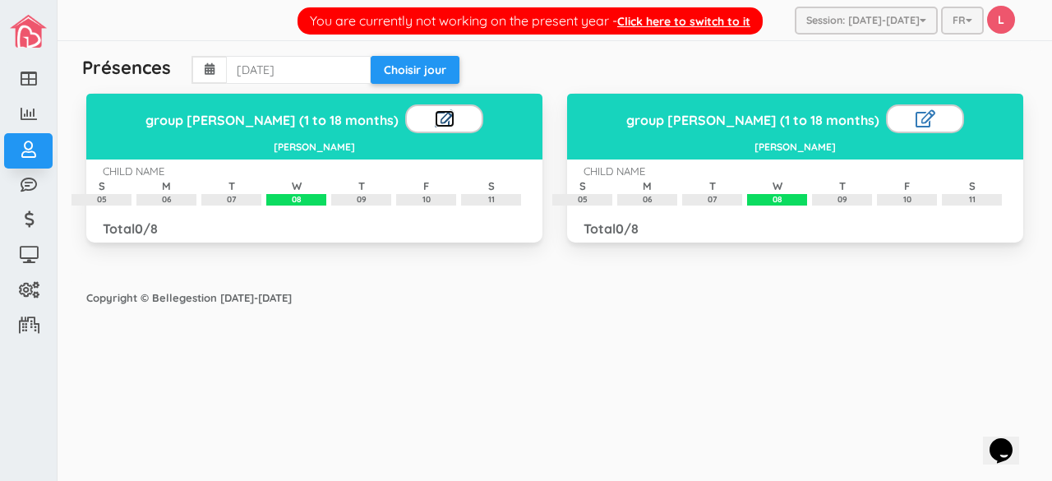
click at [435, 119] on link at bounding box center [445, 118] width 20 height 17
click at [915, 119] on link at bounding box center [925, 118] width 20 height 17
click at [934, 126] on link at bounding box center [941, 118] width 15 height 17
click at [420, 68] on button "Choisir jour" at bounding box center [415, 70] width 89 height 28
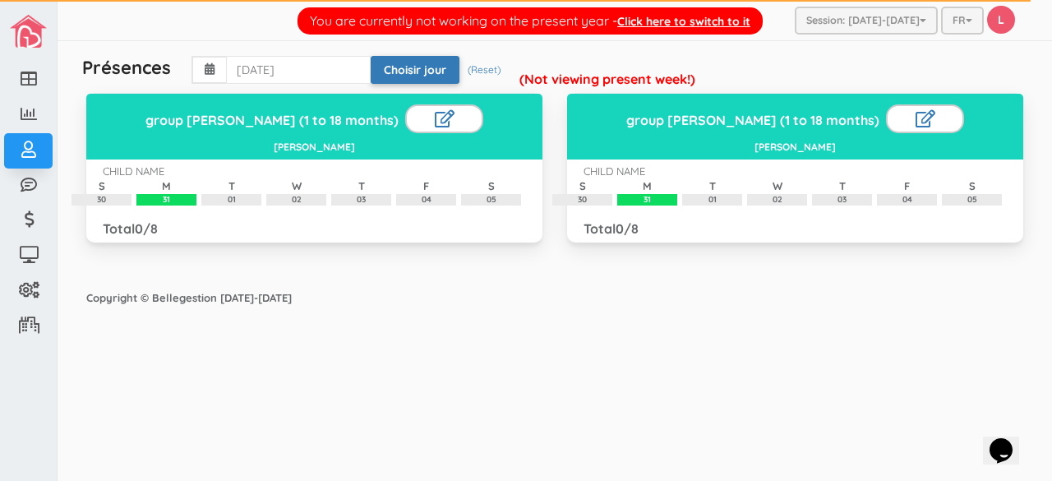
click at [420, 68] on button "Choisir jour" at bounding box center [415, 70] width 89 height 28
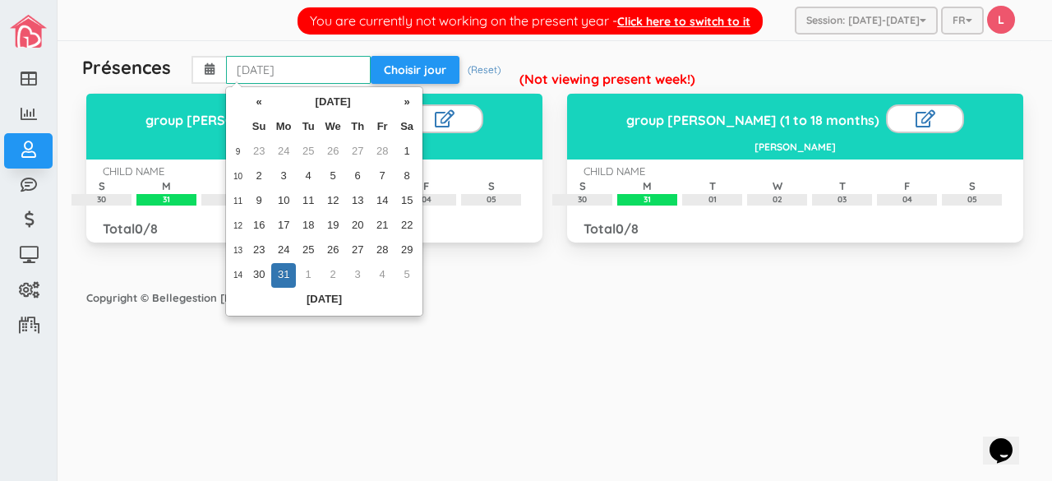
click at [288, 68] on input "2025-03-31" at bounding box center [298, 70] width 145 height 28
click at [407, 103] on th "»" at bounding box center [406, 102] width 25 height 25
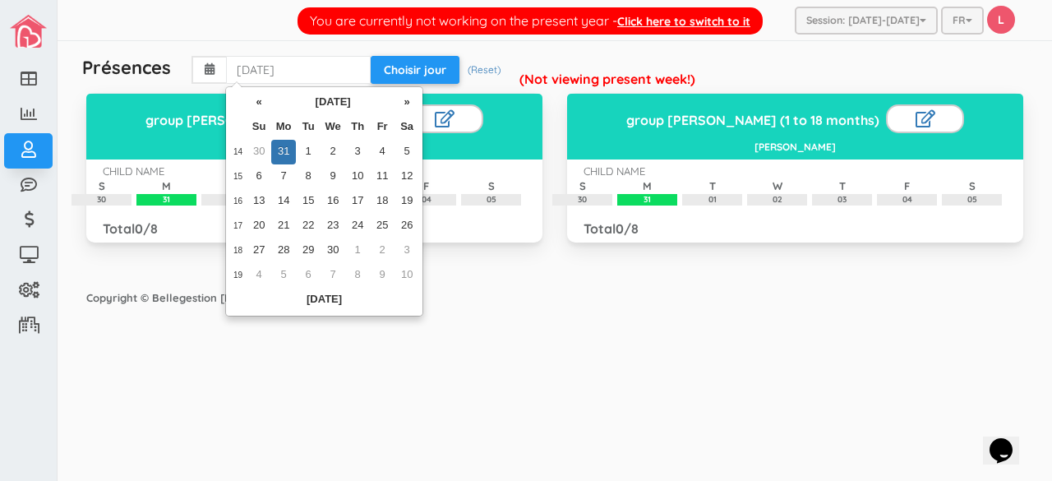
click at [407, 103] on th "»" at bounding box center [406, 102] width 25 height 25
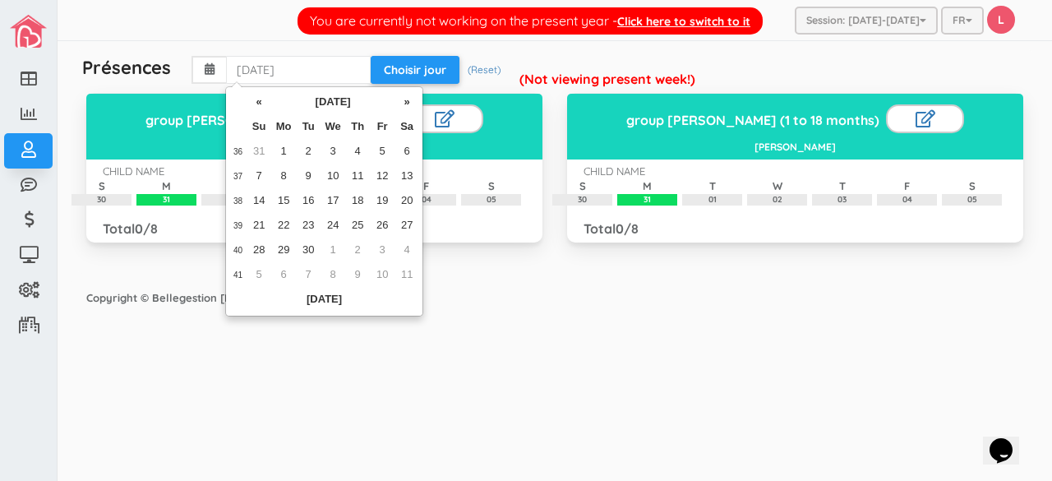
click at [407, 103] on th "»" at bounding box center [406, 102] width 25 height 25
click at [335, 167] on td "8" at bounding box center [332, 176] width 25 height 25
type input "2025-10-08"
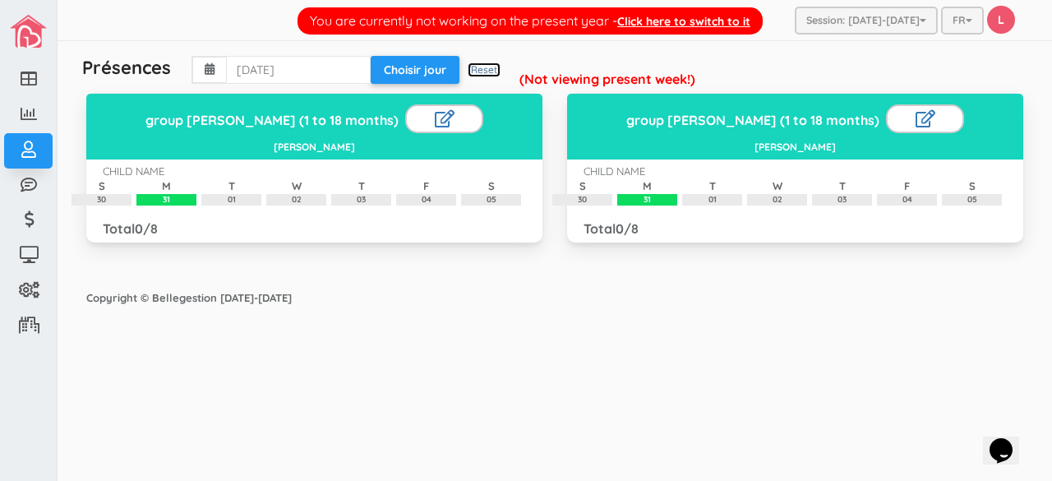
click at [479, 70] on link "(Reset)" at bounding box center [483, 69] width 33 height 14
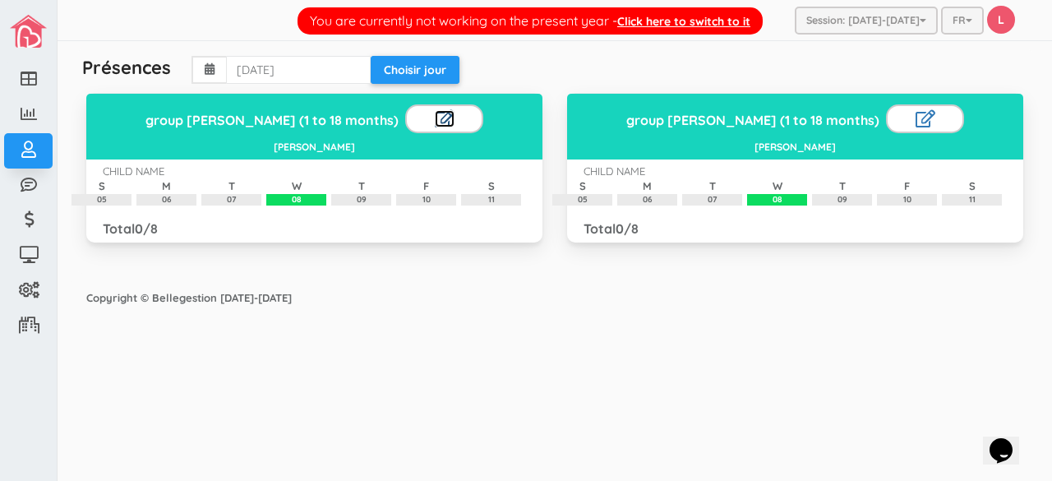
click at [435, 122] on link at bounding box center [445, 118] width 20 height 17
click at [453, 119] on link at bounding box center [460, 118] width 15 height 17
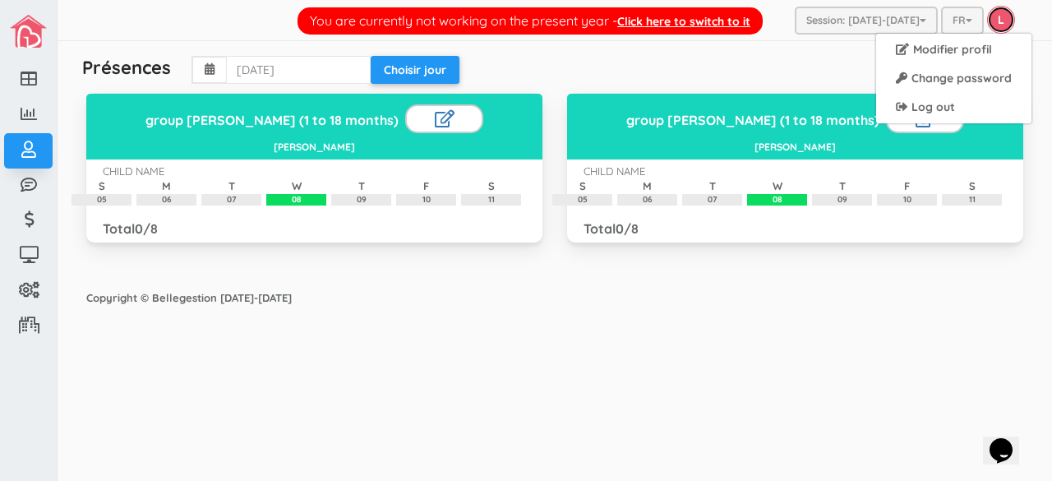
click at [998, 17] on link "L" at bounding box center [1001, 20] width 28 height 28
click at [1002, 52] on link "Modifier profil" at bounding box center [953, 49] width 149 height 25
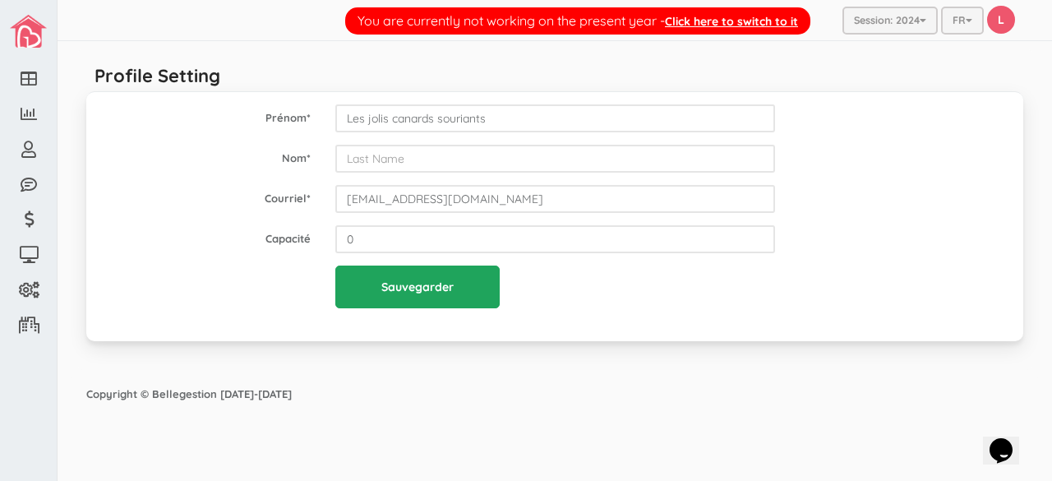
click at [472, 288] on input "Sauvegarder" at bounding box center [417, 286] width 164 height 43
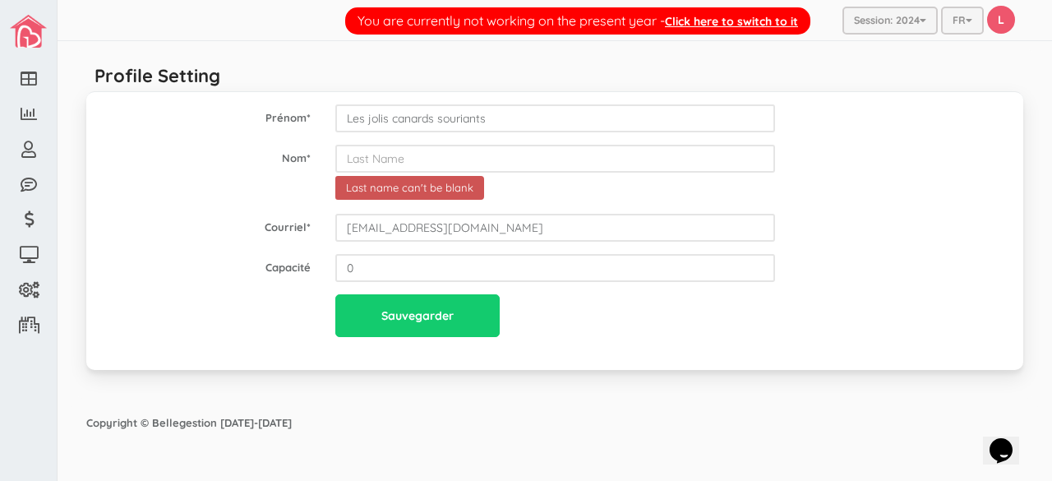
click at [503, 191] on div "Last name can't be blank" at bounding box center [555, 173] width 464 height 57
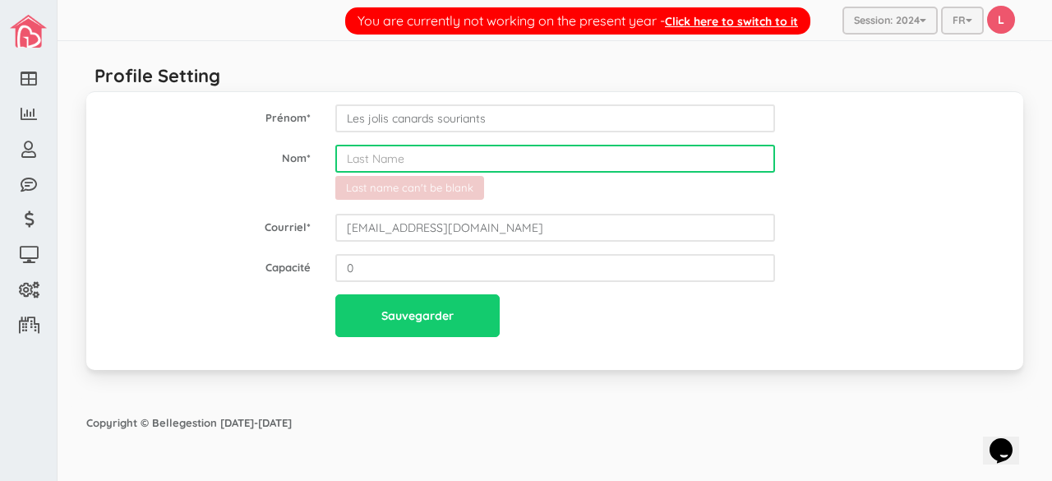
click at [458, 168] on input "text" at bounding box center [555, 159] width 440 height 28
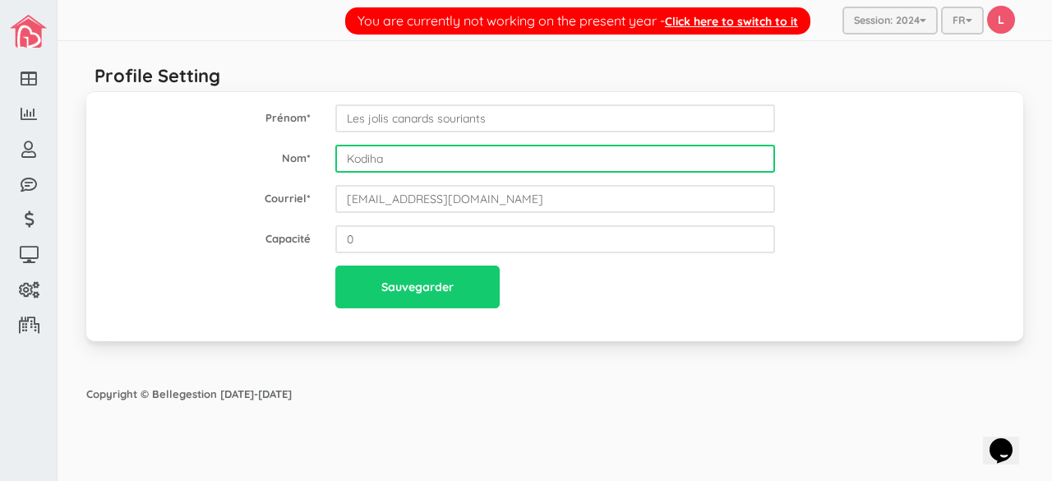
type input "Kodiha"
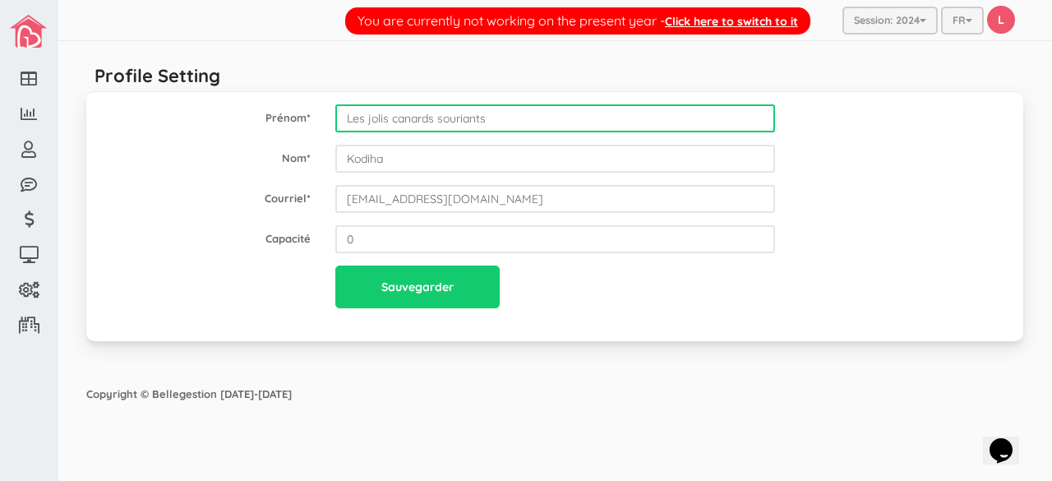
click at [497, 113] on input "Les jolis canards souriants" at bounding box center [555, 118] width 440 height 28
type input "L"
type input "[PERSON_NAME]"
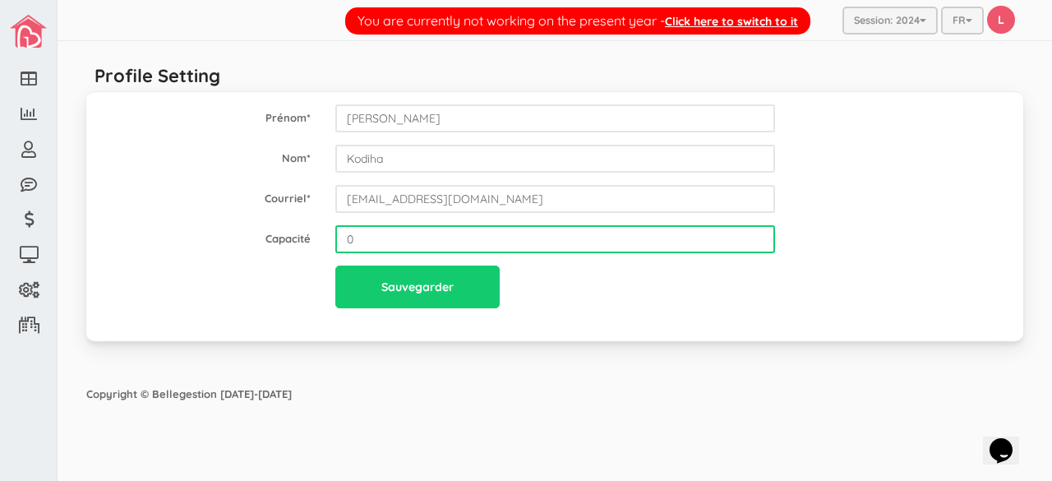
click at [450, 239] on input "0" at bounding box center [555, 239] width 440 height 28
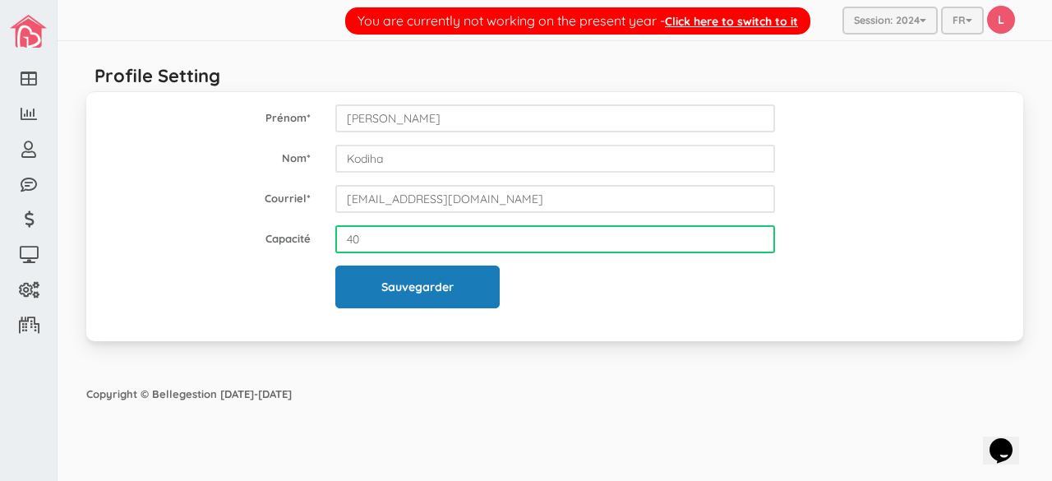
type input "40"
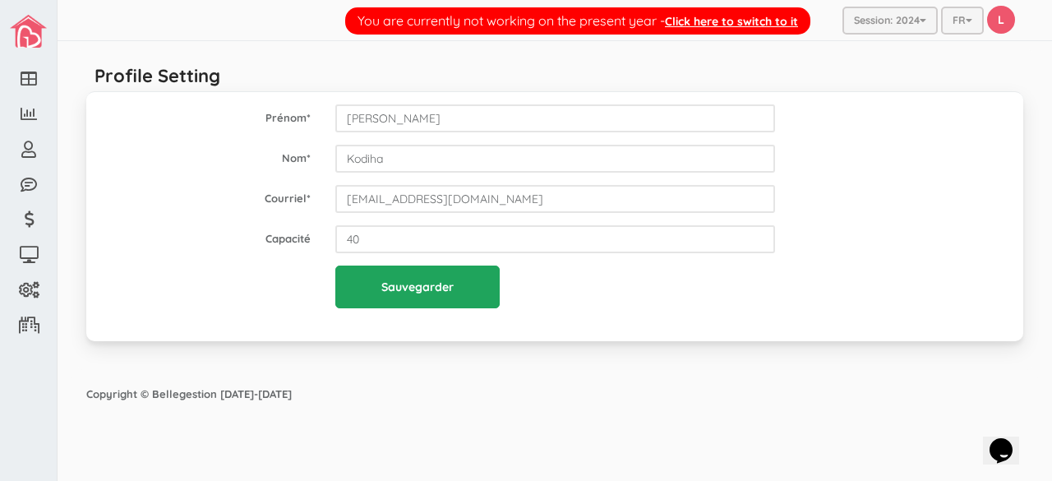
click at [436, 287] on input "Sauvegarder" at bounding box center [417, 286] width 164 height 43
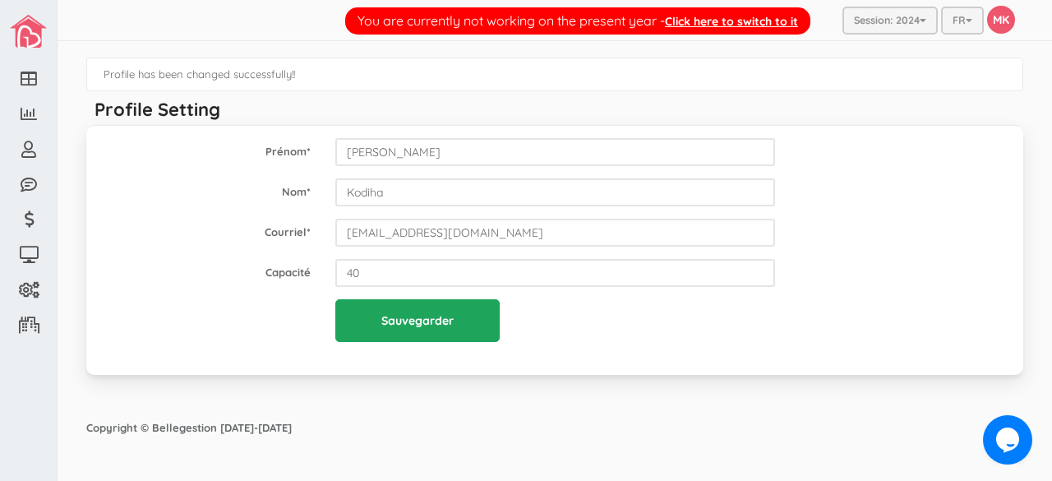
click at [435, 321] on input "Sauvegarder" at bounding box center [417, 320] width 164 height 43
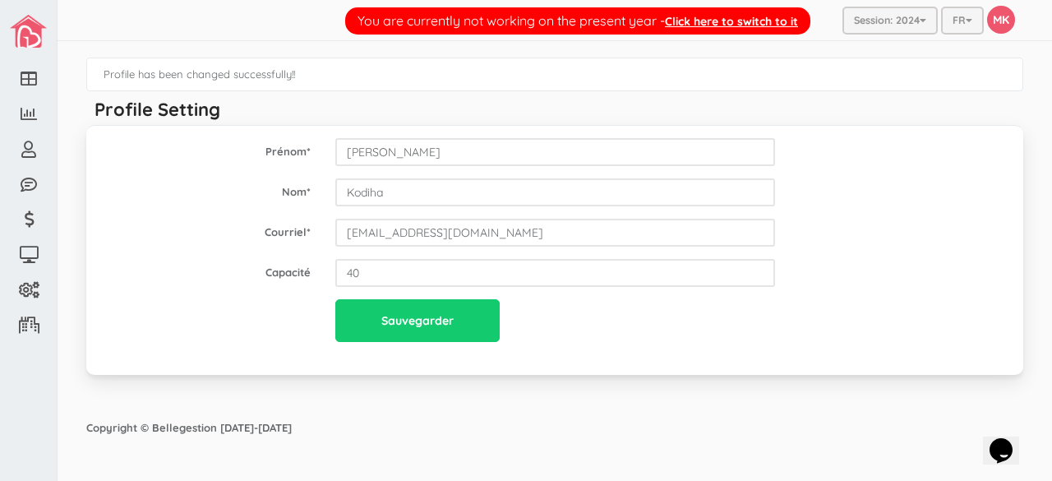
click at [483, 398] on div "Profile has been changed successfully!! Profile Setting Prénom * [PERSON_NAME] …" at bounding box center [554, 226] width 953 height 354
click at [174, 6] on div "You are currently not working on the present year - Click here to switch to it …" at bounding box center [555, 20] width 994 height 41
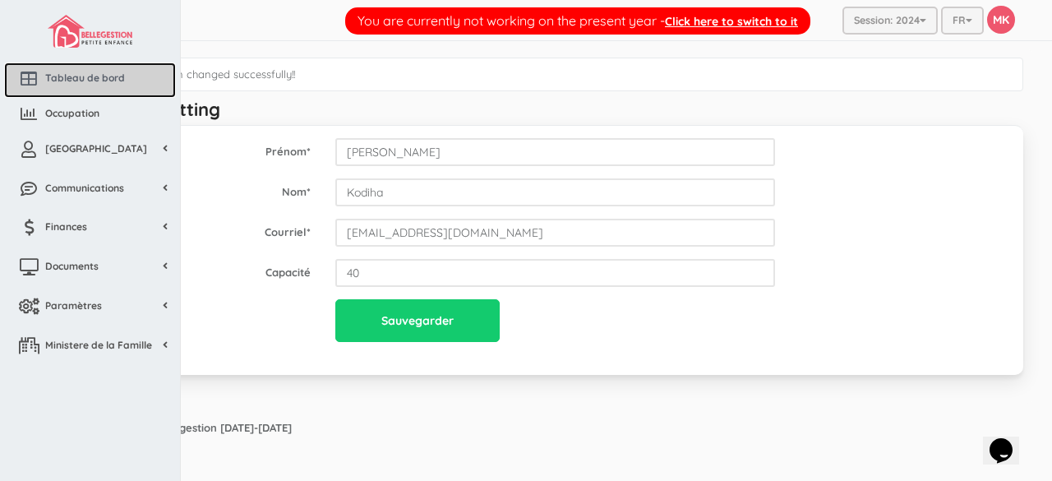
click at [53, 73] on span "Tableau de bord" at bounding box center [85, 78] width 80 height 14
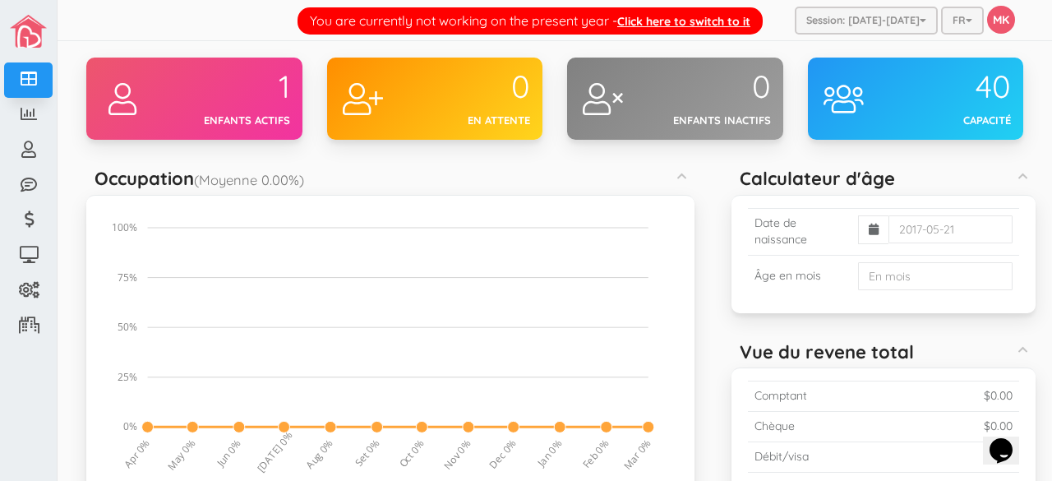
click at [271, 94] on div "1" at bounding box center [230, 87] width 119 height 35
click at [270, 94] on div "1" at bounding box center [230, 87] width 119 height 35
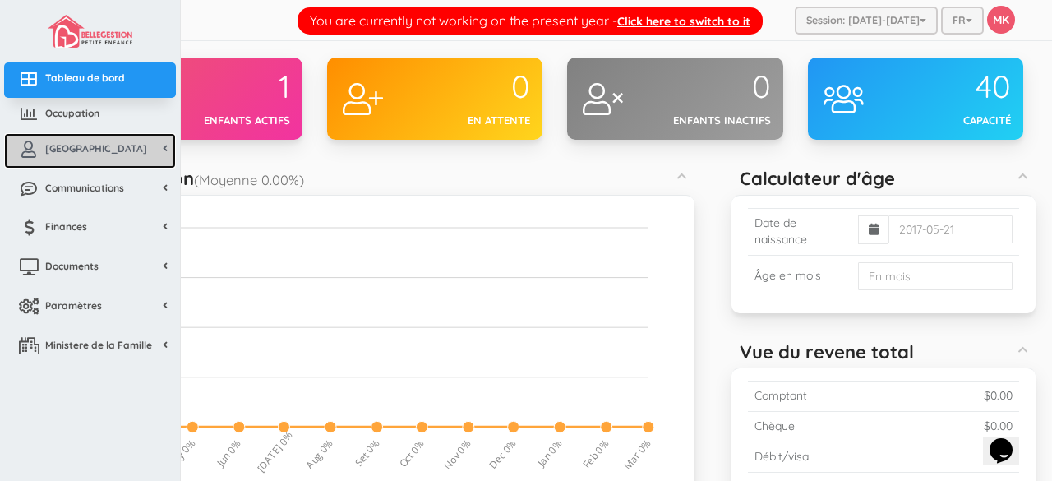
click at [39, 139] on link "[GEOGRAPHIC_DATA]" at bounding box center [90, 150] width 172 height 35
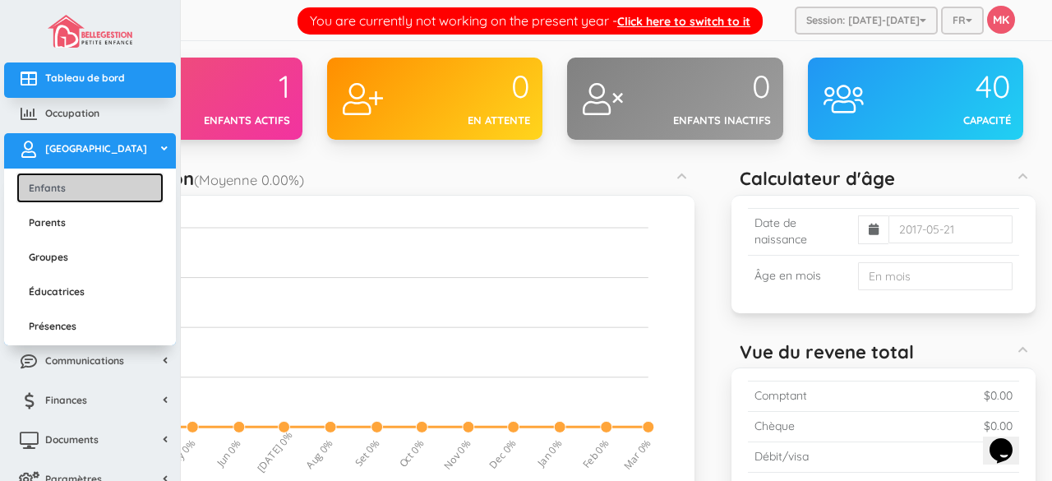
click at [35, 177] on link "Enfants" at bounding box center [89, 188] width 147 height 30
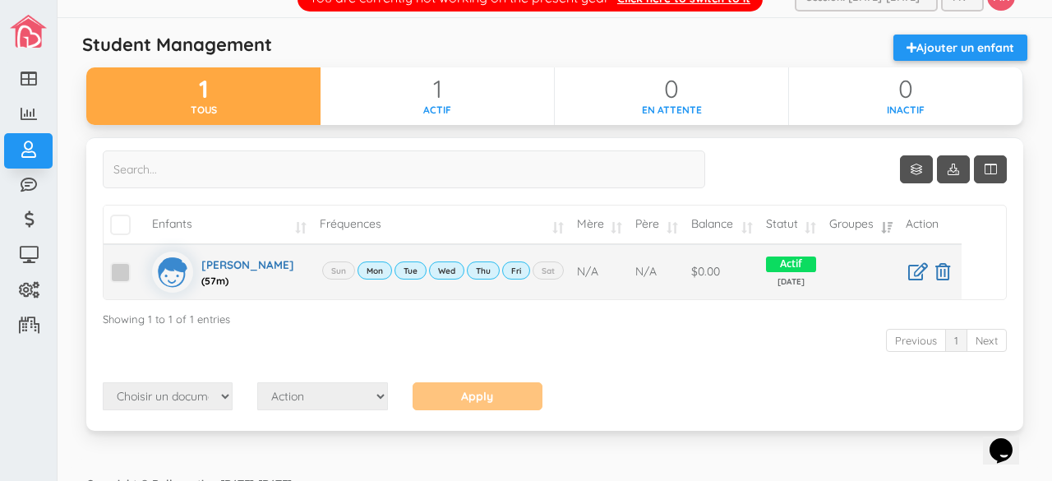
click at [123, 270] on span at bounding box center [120, 272] width 21 height 21
click at [139, 265] on input "checkbox" at bounding box center [139, 265] width 0 height 0
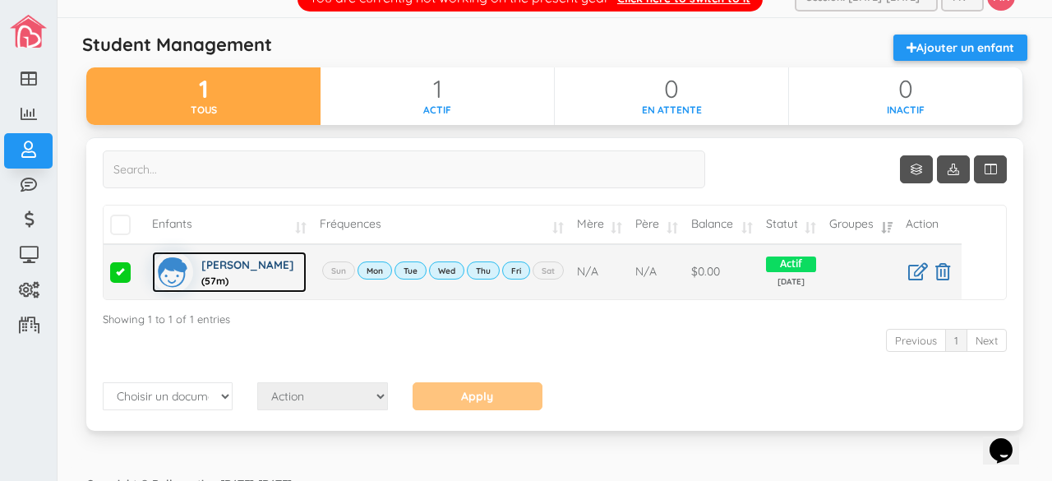
click at [237, 267] on div "[PERSON_NAME] (57m)" at bounding box center [253, 271] width 105 height 41
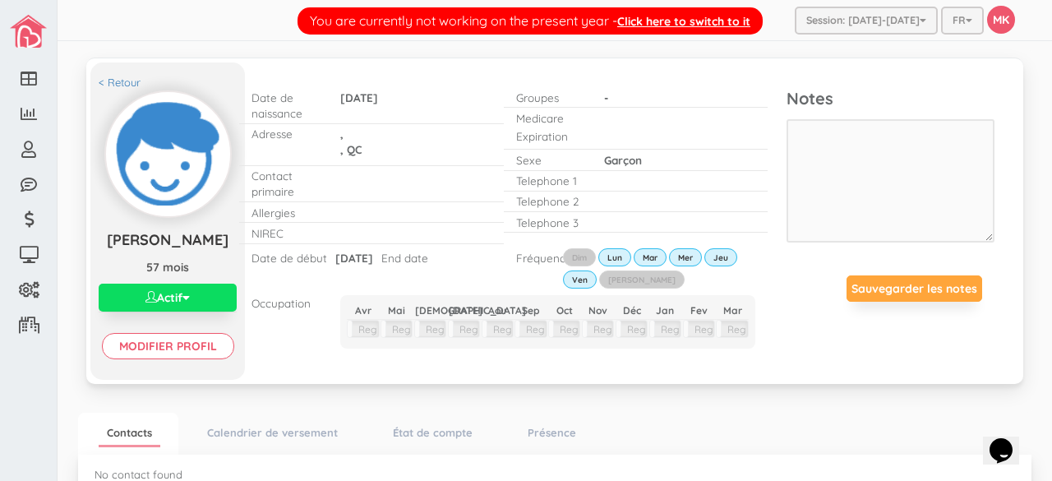
click at [358, 256] on span "2027-08-30" at bounding box center [354, 258] width 38 height 14
click at [194, 348] on input "Modifier profil" at bounding box center [168, 346] width 132 height 26
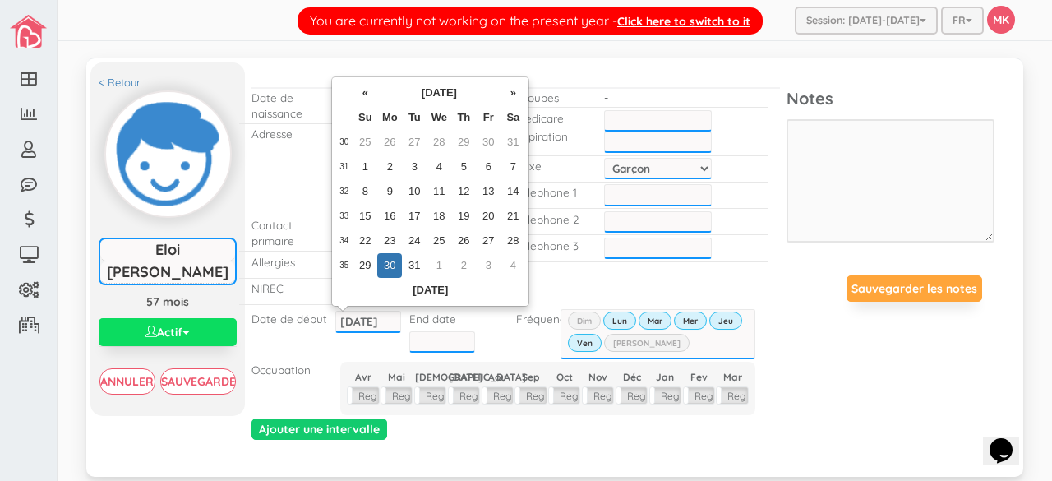
click at [360, 312] on input "2027-08-30" at bounding box center [368, 321] width 66 height 21
type input "2021-08-30"
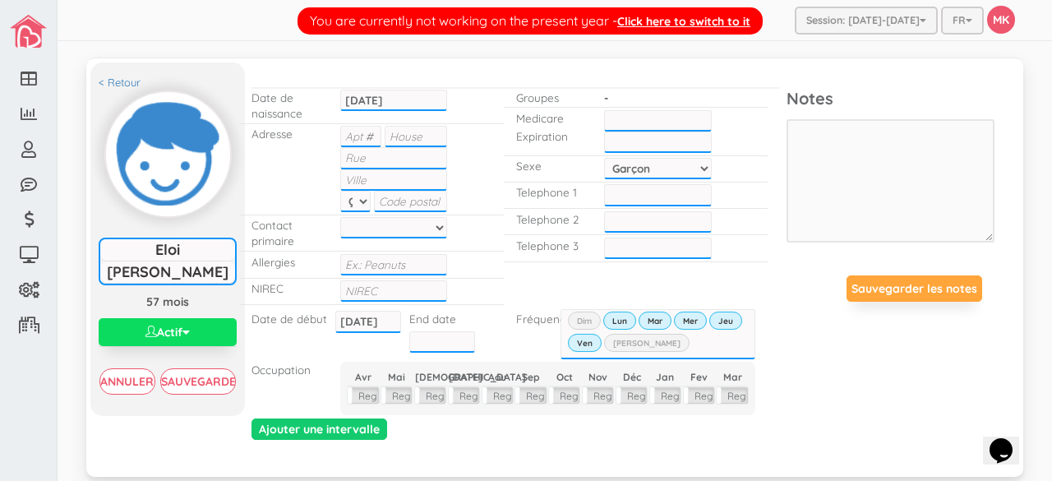
click at [320, 352] on div "Date de début 2027-08-30 2021-08-30 End date Fréquences Dim Lun Mar Mer Jeu Ven…" at bounding box center [503, 332] width 528 height 55
click at [206, 387] on input "Sauvegarder" at bounding box center [198, 381] width 76 height 26
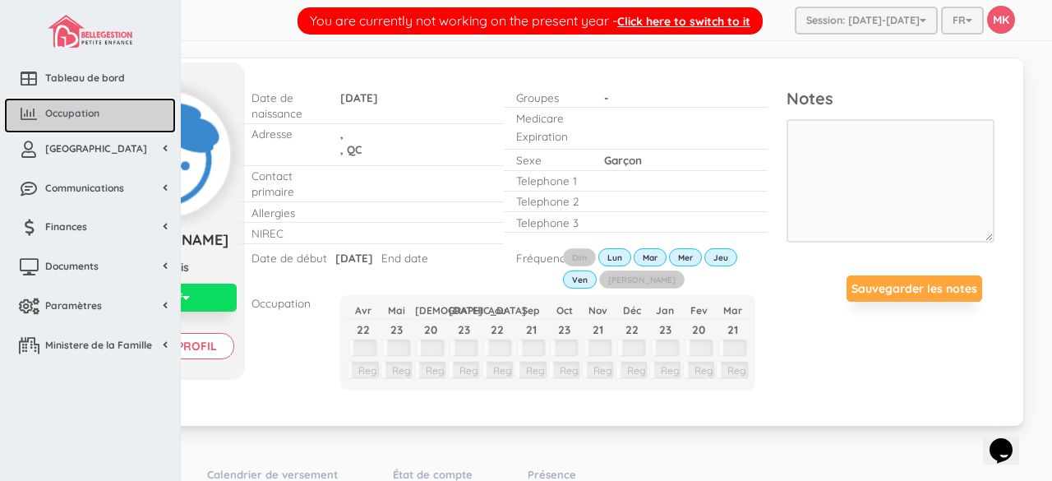
click at [33, 118] on icon at bounding box center [28, 114] width 33 height 16
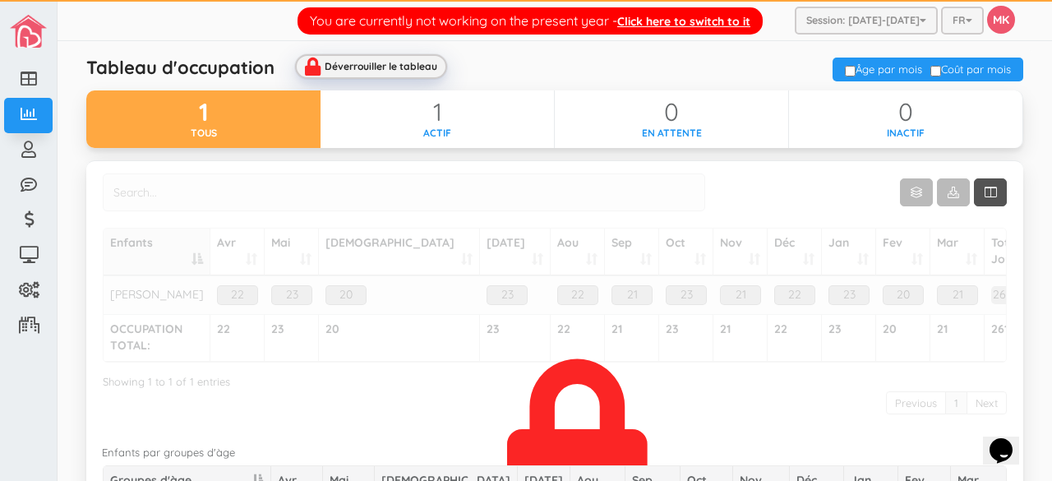
click at [352, 65] on div "Déverrouiller le tableau" at bounding box center [381, 66] width 113 height 11
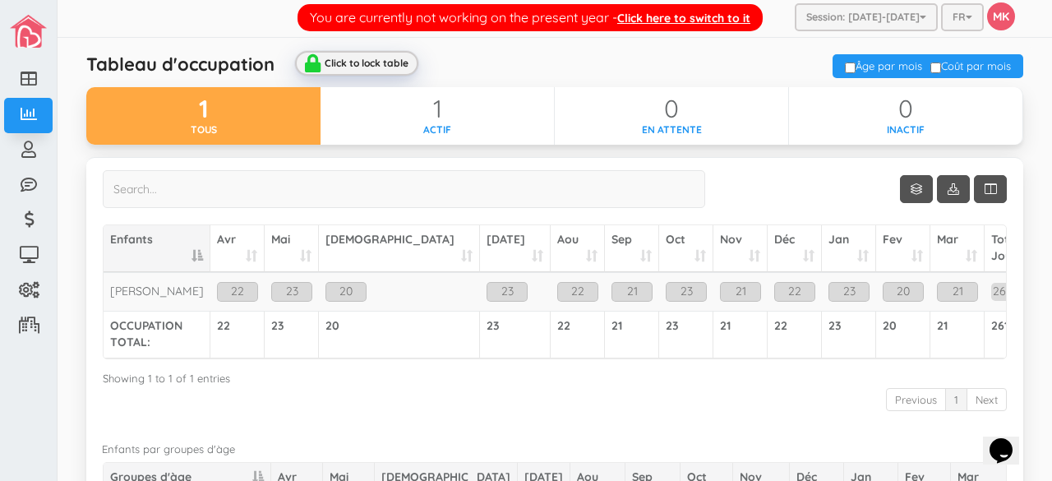
scroll to position [35, 0]
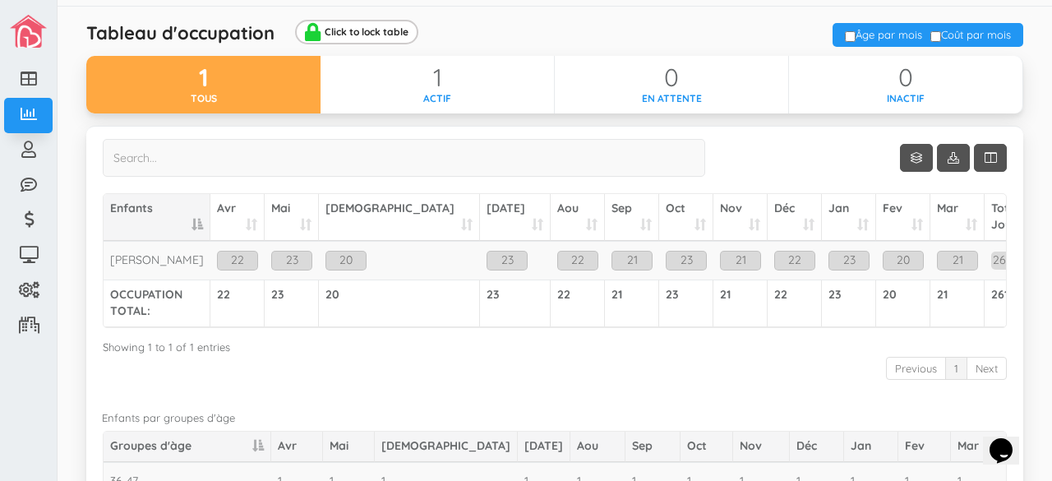
click at [252, 209] on th "Avr" at bounding box center [237, 217] width 54 height 47
click at [247, 210] on th "Avr" at bounding box center [237, 217] width 54 height 47
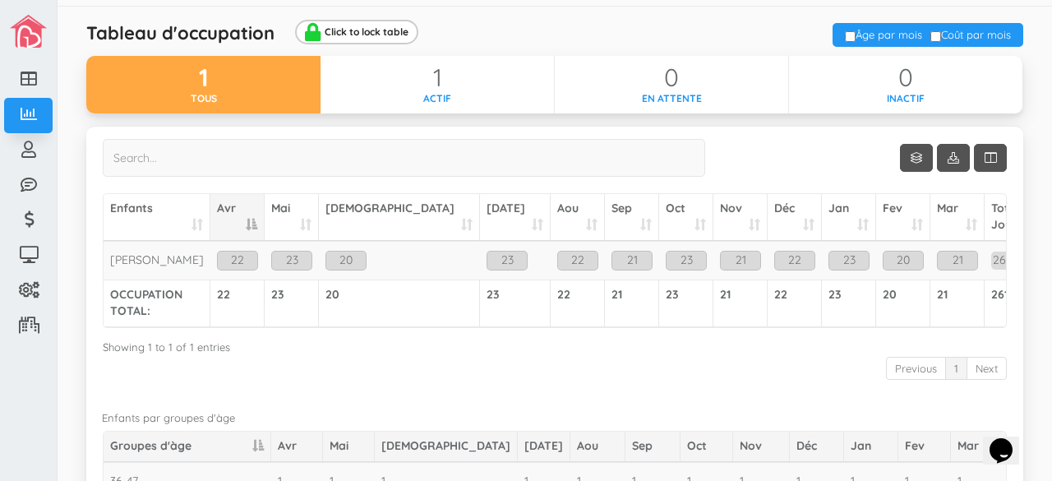
click at [247, 210] on th "Avr" at bounding box center [237, 217] width 54 height 47
click at [352, 333] on div "Showing 1 to 1 of 1 entries" at bounding box center [555, 344] width 904 height 22
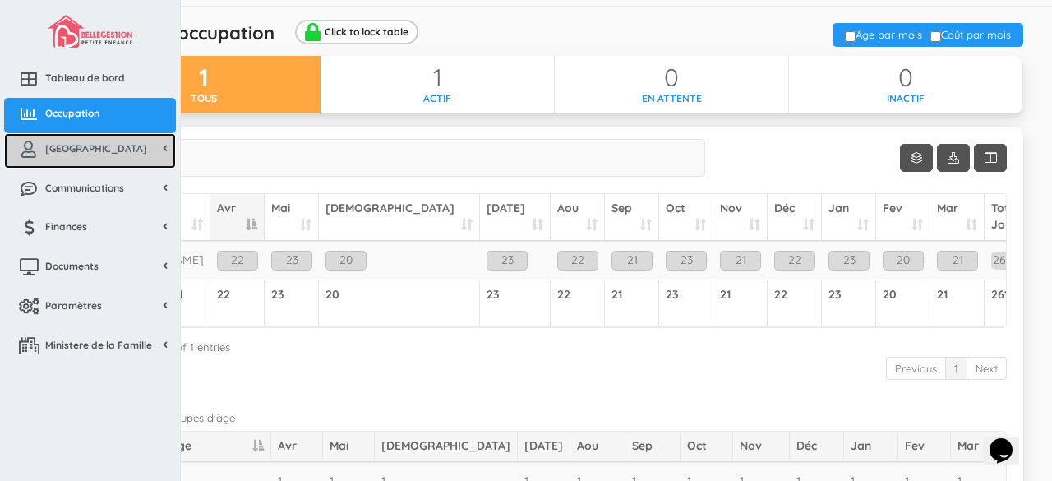
click at [108, 152] on link "[GEOGRAPHIC_DATA]" at bounding box center [90, 150] width 172 height 35
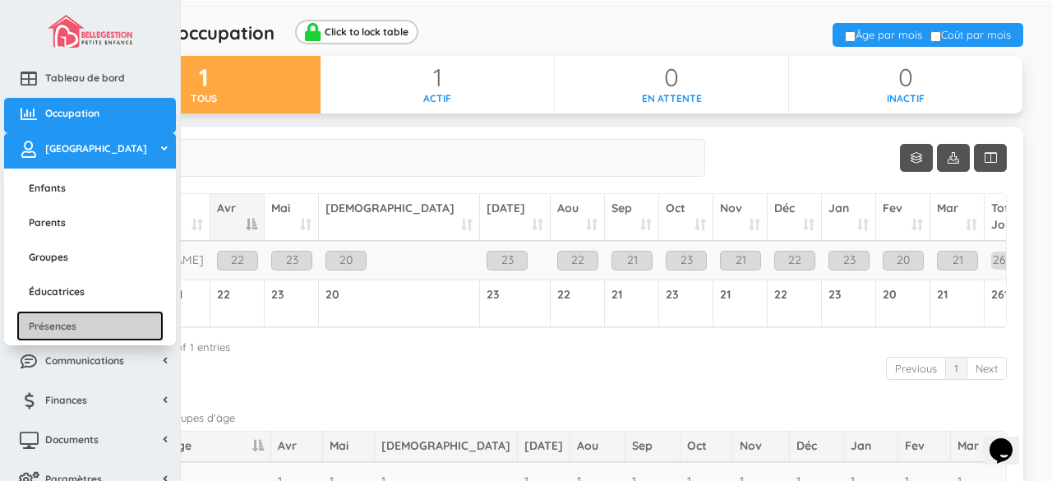
click at [74, 323] on link "Présences" at bounding box center [89, 326] width 147 height 30
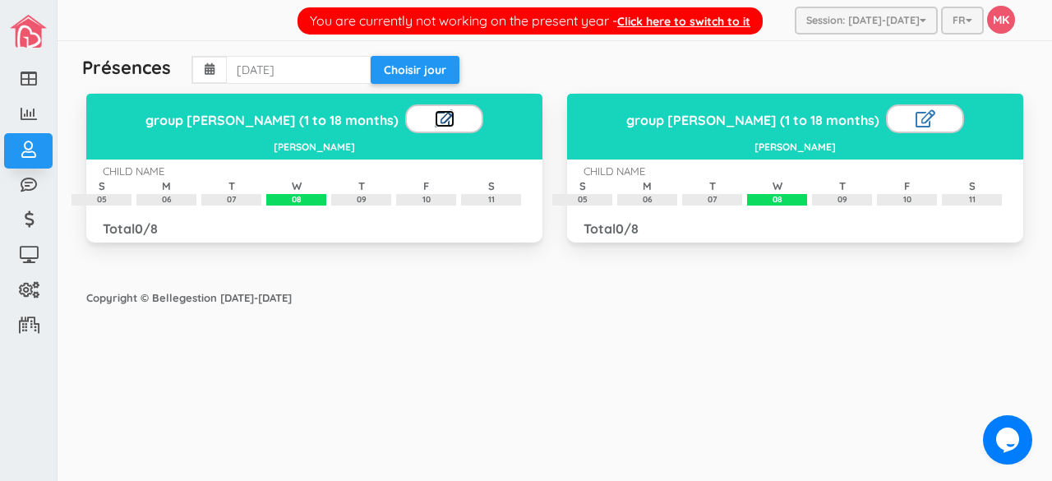
click at [435, 118] on link at bounding box center [445, 118] width 20 height 17
click at [453, 114] on link at bounding box center [460, 118] width 15 height 17
click at [737, 19] on link "Click here to switch to it" at bounding box center [683, 21] width 133 height 15
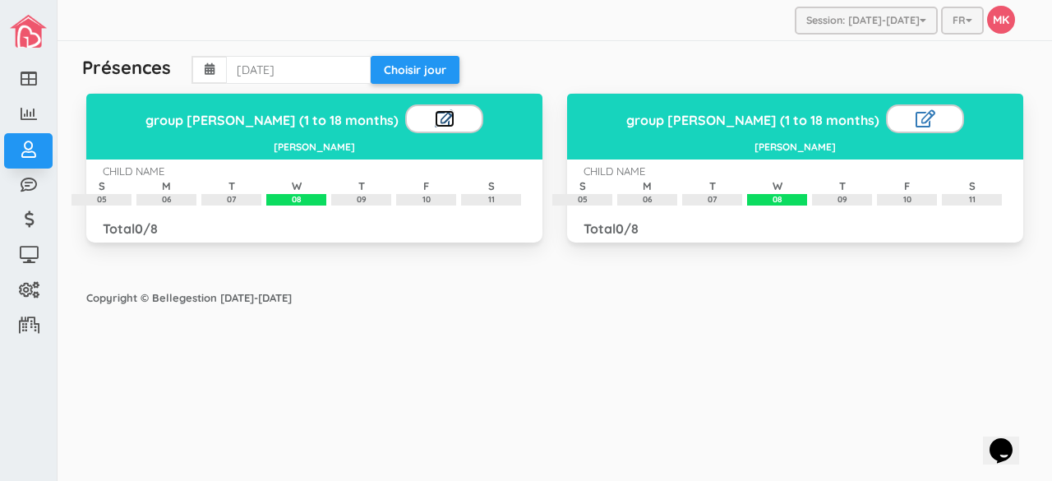
click at [435, 114] on link at bounding box center [445, 118] width 20 height 17
click at [453, 111] on link at bounding box center [460, 118] width 15 height 17
click at [278, 121] on h3 "group [PERSON_NAME] (1 to 18 months)" at bounding box center [314, 119] width 443 height 30
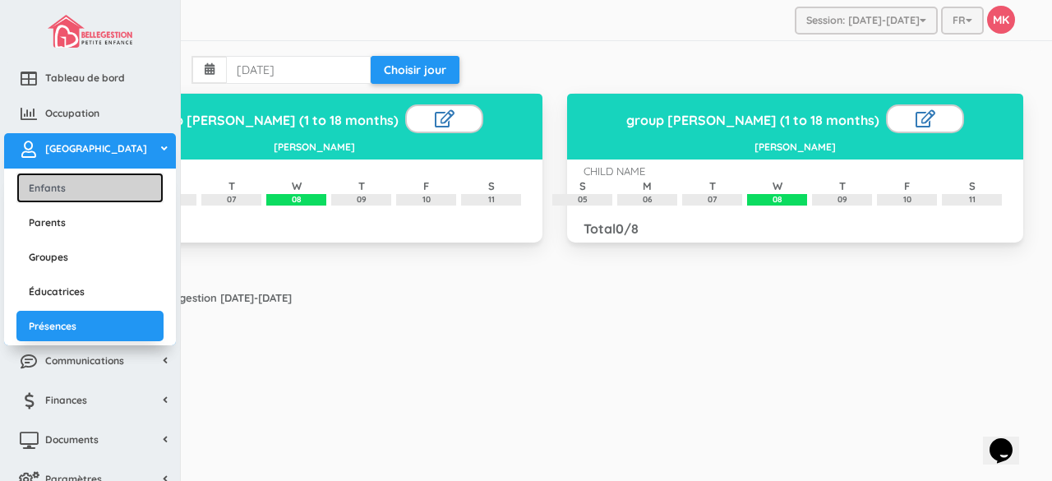
click at [43, 186] on link "Enfants" at bounding box center [89, 188] width 147 height 30
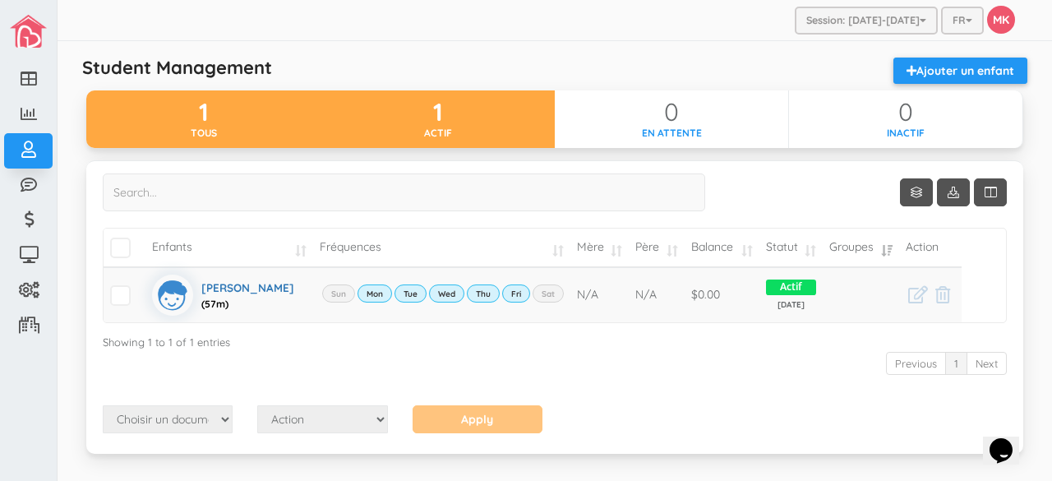
click at [435, 131] on div "actif" at bounding box center [437, 133] width 234 height 14
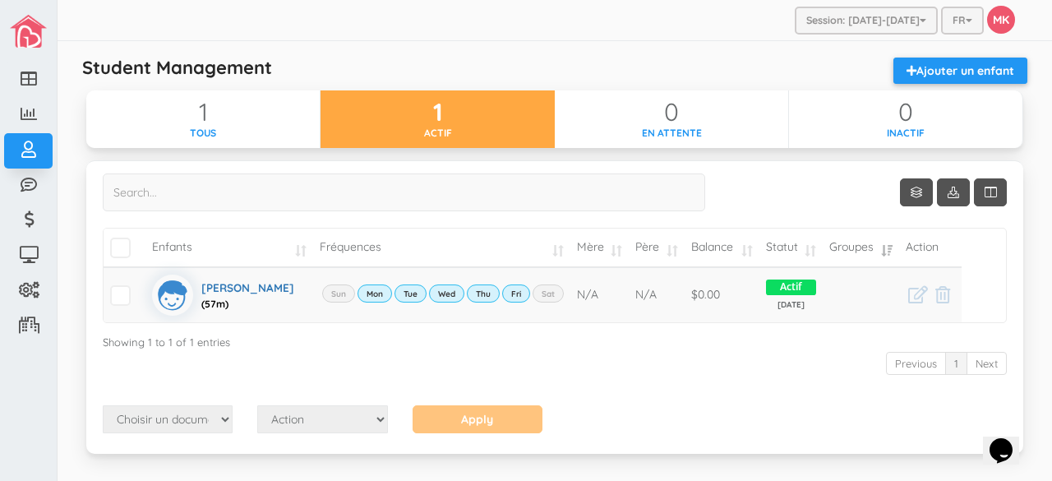
click at [435, 131] on div "actif" at bounding box center [437, 133] width 234 height 14
click at [915, 291] on icon at bounding box center [918, 294] width 20 height 17
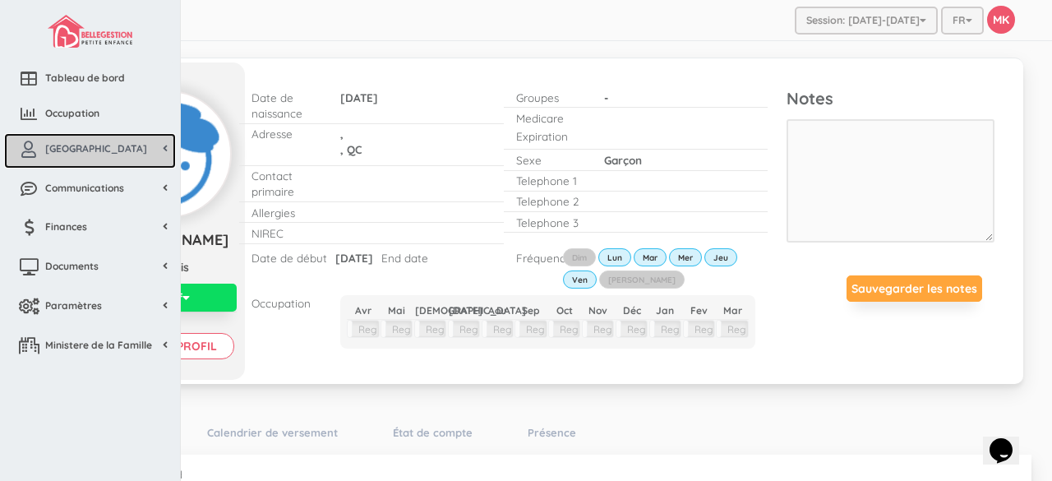
click at [95, 152] on span "[GEOGRAPHIC_DATA]" at bounding box center [96, 148] width 102 height 14
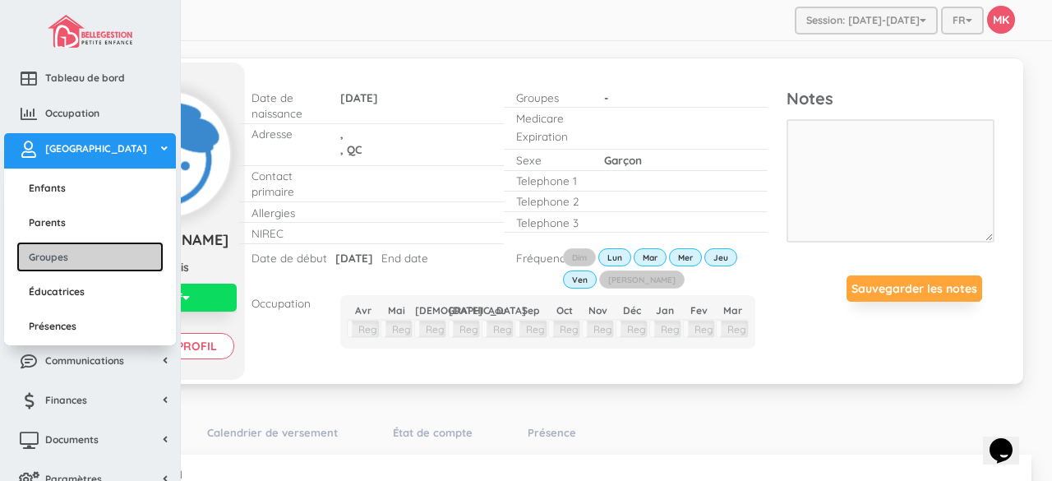
click at [66, 252] on link "Groupes" at bounding box center [89, 257] width 147 height 30
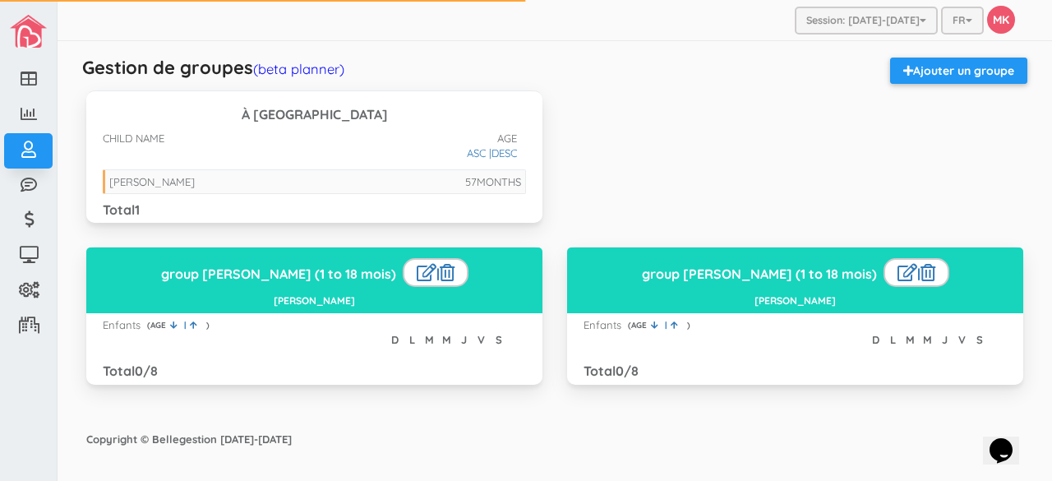
click at [713, 145] on div "À Trier CHILD NAME AGE DESC ASC | 57 MONTHS Eloi vivet paul Total 1" at bounding box center [554, 168] width 961 height 156
click at [417, 269] on link at bounding box center [427, 272] width 20 height 17
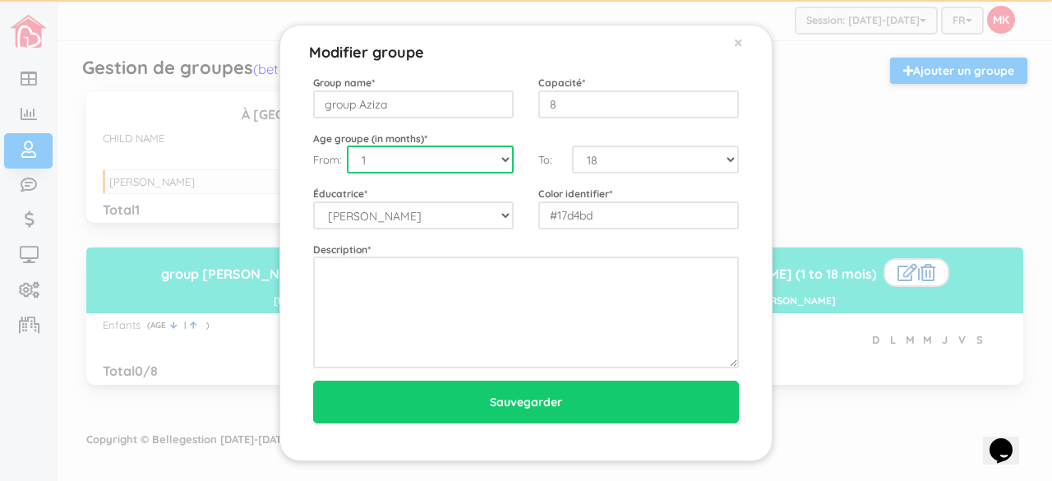
click at [500, 159] on select "0 1 2 3 4 5 6 7 8 9 10 11 12 13 14 15 16 17 18 19 20 21 22 23 24 25 26 27 28 29…" at bounding box center [430, 159] width 167 height 28
select select "48"
click at [347, 145] on select "0 1 2 3 4 5 6 7 8 9 10 11 12 13 14 15 16 17 18 19 20 21 22 23 24 25 26 27 28 29…" at bounding box center [430, 159] width 167 height 28
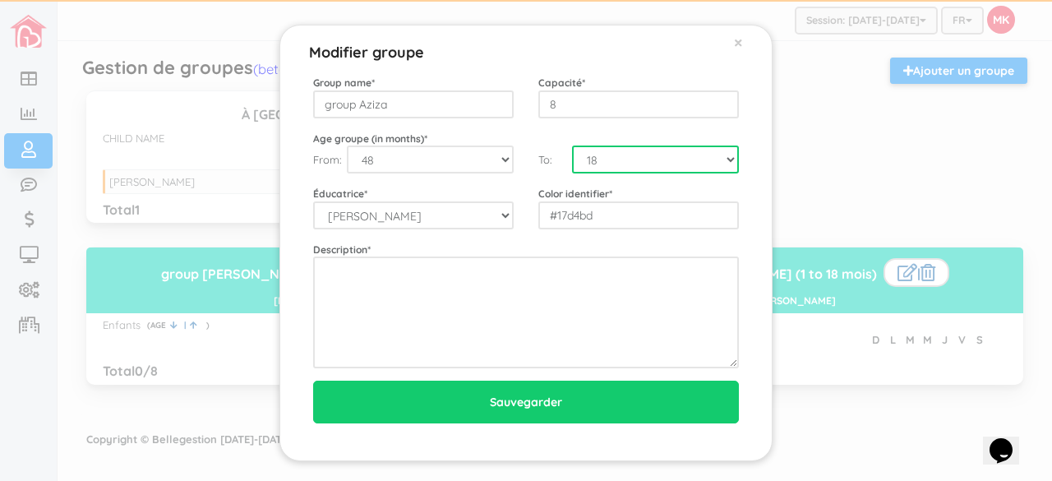
click at [615, 157] on select "0 1 2 3 4 5 6 7 8 9 10 11 12 13 14 15 16 17 18 19 20 21 22 23 24 25 26 27 28 29…" at bounding box center [655, 159] width 167 height 28
select select "70"
click at [572, 145] on select "0 1 2 3 4 5 6 7 8 9 10 11 12 13 14 15 16 17 18 19 20 21 22 23 24 25 26 27 28 29…" at bounding box center [655, 159] width 167 height 28
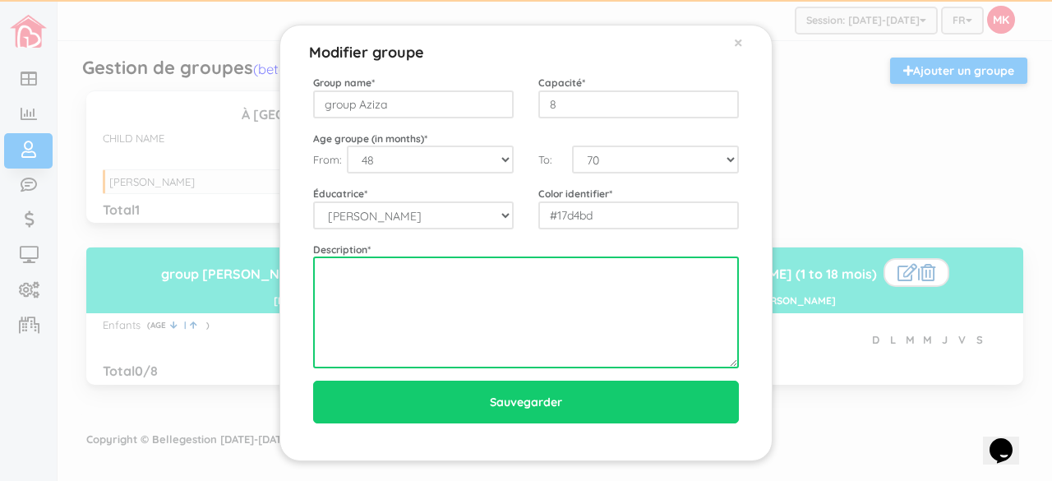
click at [583, 292] on textarea at bounding box center [526, 312] width 426 height 112
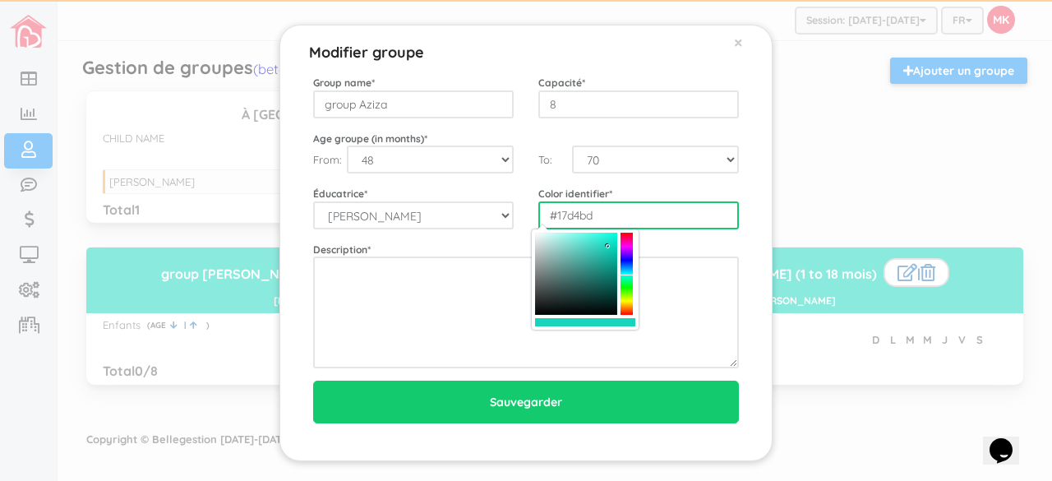
click at [606, 222] on input "#17d4bd" at bounding box center [638, 215] width 200 height 28
click at [608, 260] on div at bounding box center [576, 273] width 82 height 82
click at [587, 240] on div at bounding box center [576, 273] width 82 height 82
click at [628, 259] on div at bounding box center [626, 273] width 12 height 82
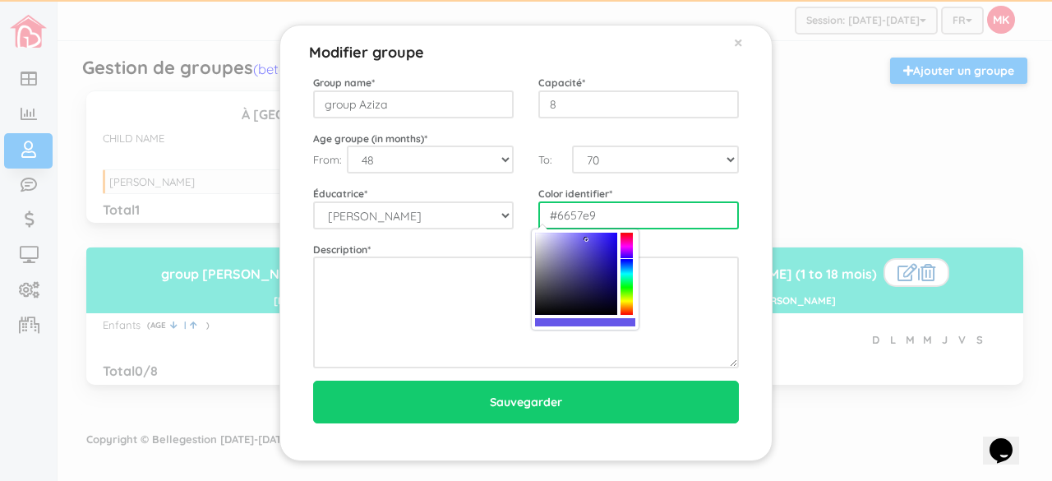
type input "#3b27e4"
click at [603, 242] on div at bounding box center [576, 273] width 82 height 82
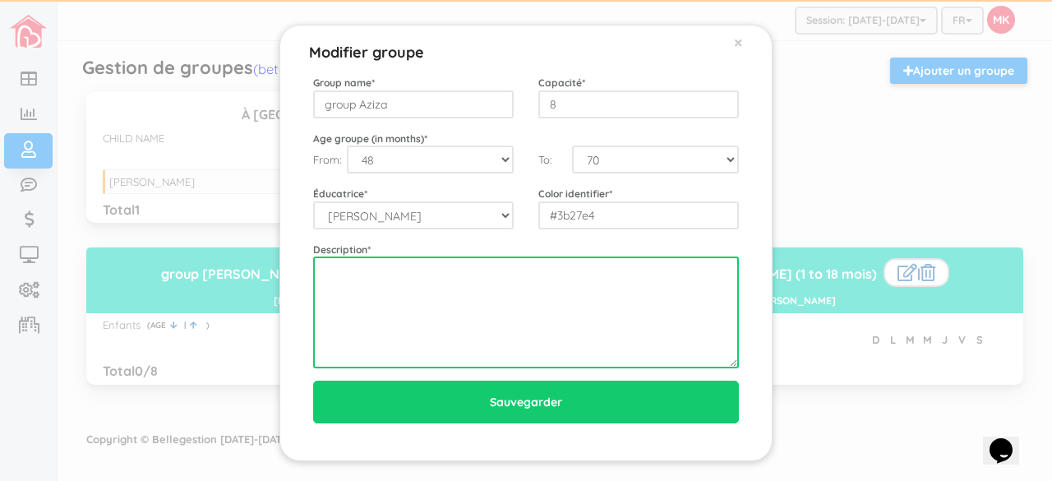
click at [490, 311] on textarea at bounding box center [526, 312] width 426 height 112
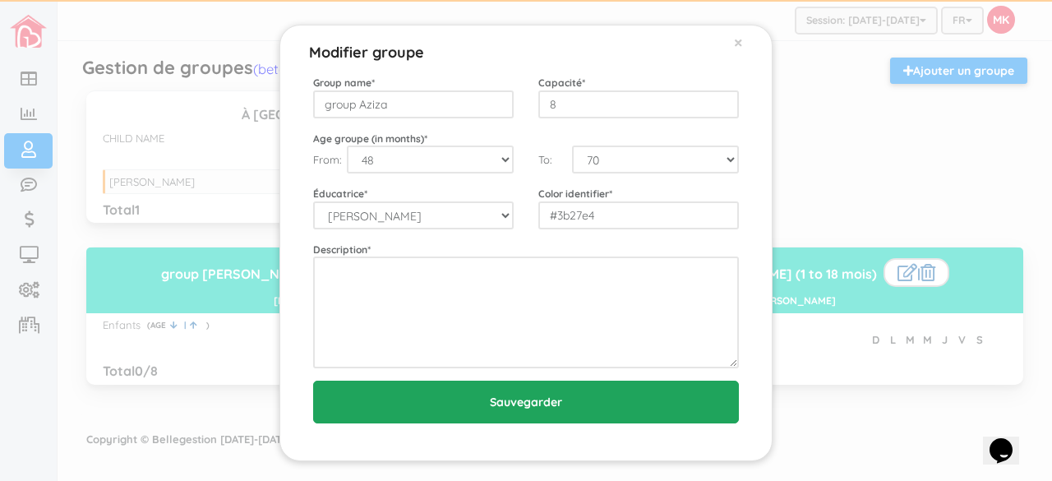
click at [511, 400] on input "Sauvegarder" at bounding box center [526, 401] width 426 height 43
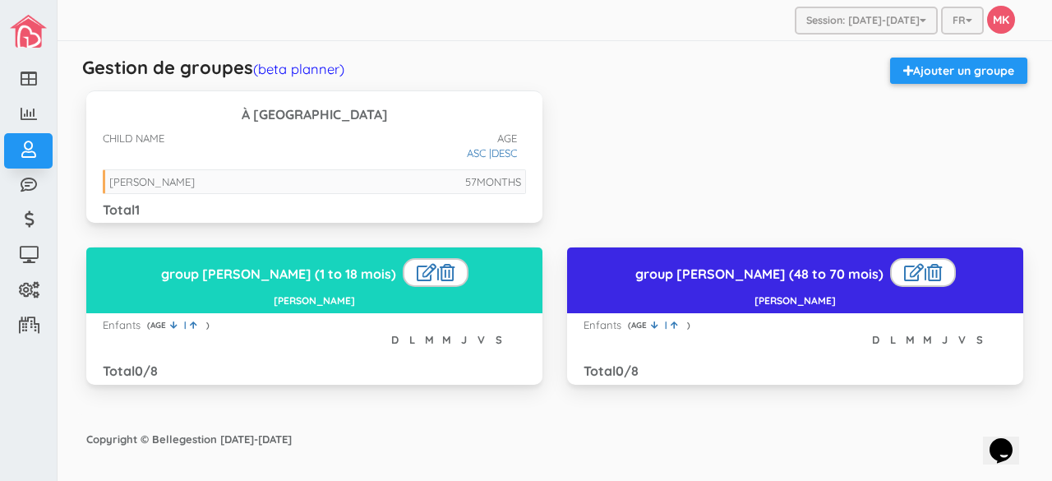
click at [621, 287] on div "group Aziza (48 to 70 mois) | Aziza Iguermia" at bounding box center [795, 280] width 456 height 66
click at [674, 320] on icon at bounding box center [673, 324] width 7 height 8
click at [651, 320] on icon at bounding box center [654, 324] width 7 height 8
click at [904, 277] on link at bounding box center [914, 272] width 20 height 17
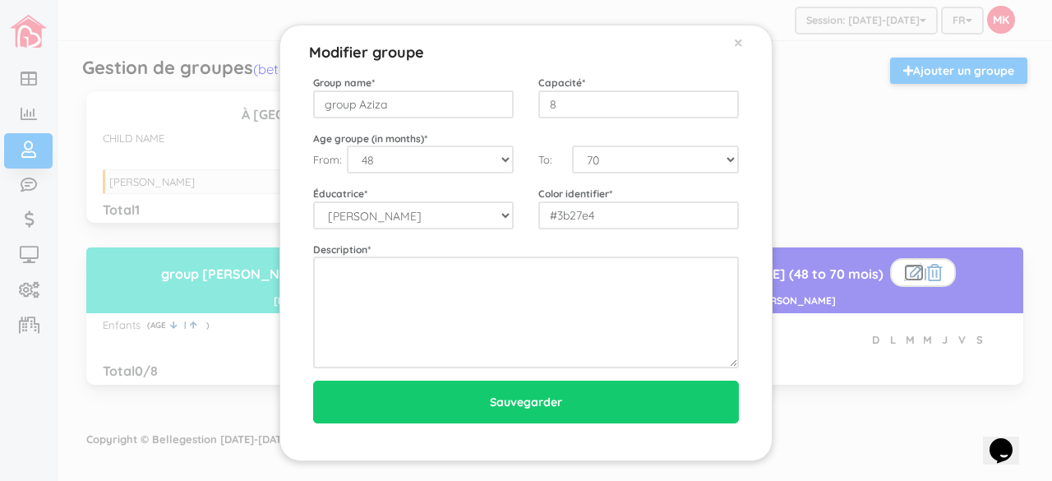
scroll to position [3, 0]
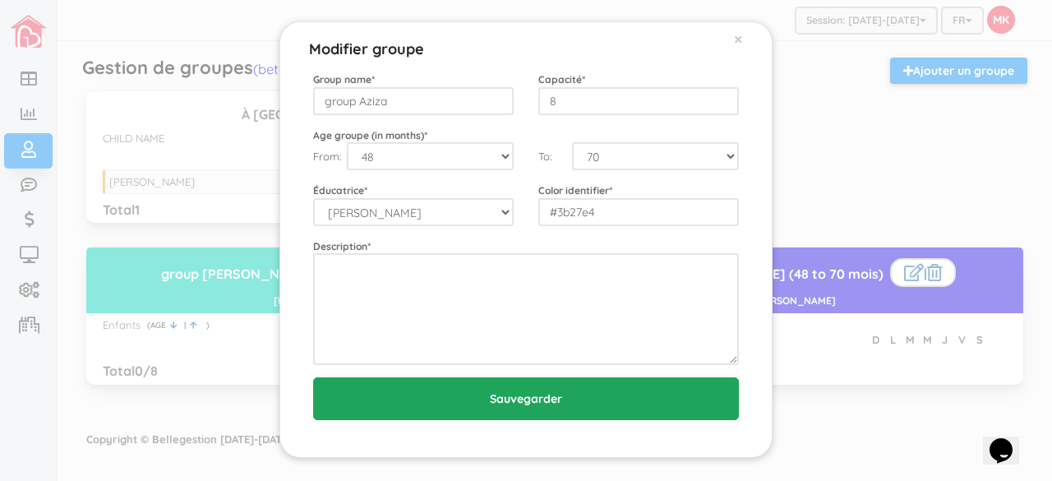
click at [601, 399] on input "Sauvegarder" at bounding box center [526, 398] width 426 height 43
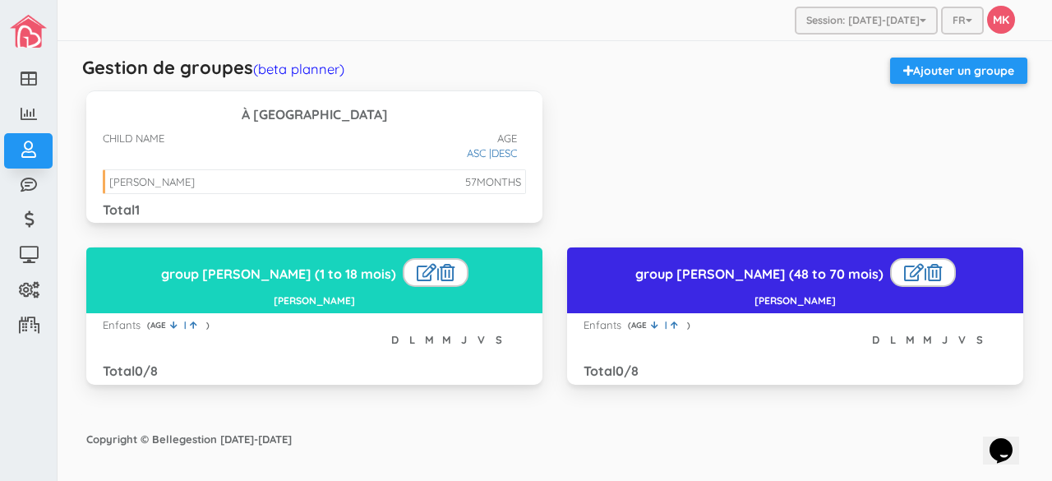
click at [152, 177] on div "[PERSON_NAME]" at bounding box center [151, 181] width 85 height 13
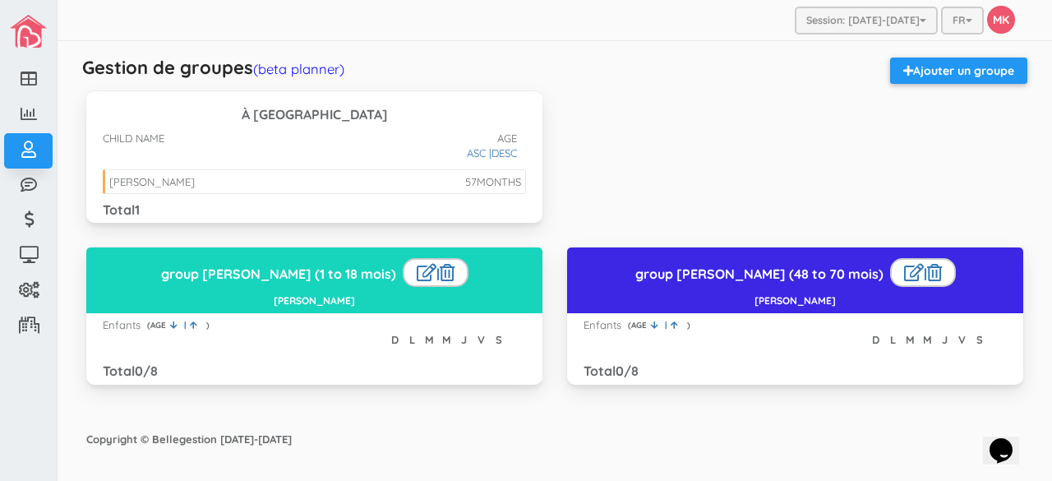
click at [112, 183] on div "Eloi vivet paul" at bounding box center [151, 181] width 85 height 13
click at [113, 183] on div "Eloi vivet paul" at bounding box center [151, 181] width 85 height 13
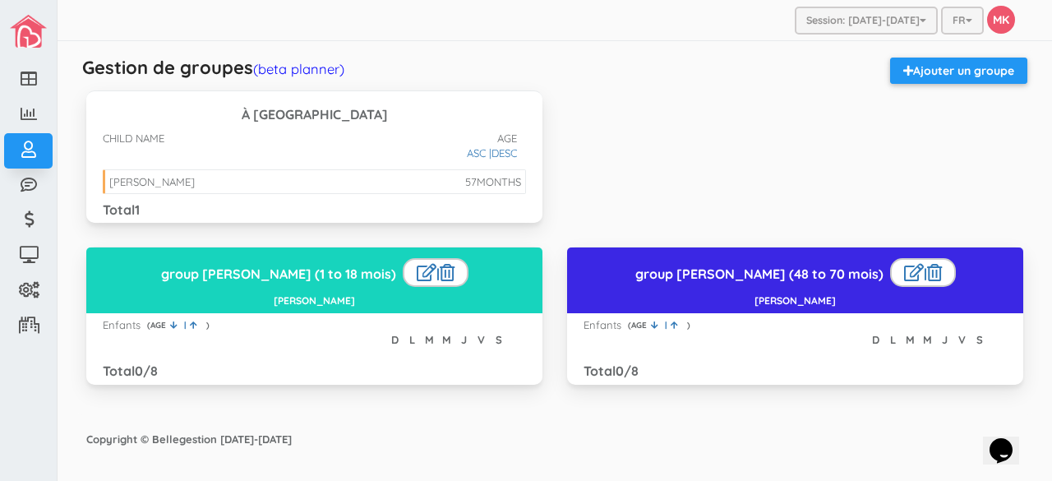
click at [113, 183] on div "Eloi vivet paul" at bounding box center [151, 181] width 85 height 13
click at [475, 154] on link "ASC |" at bounding box center [479, 153] width 25 height 16
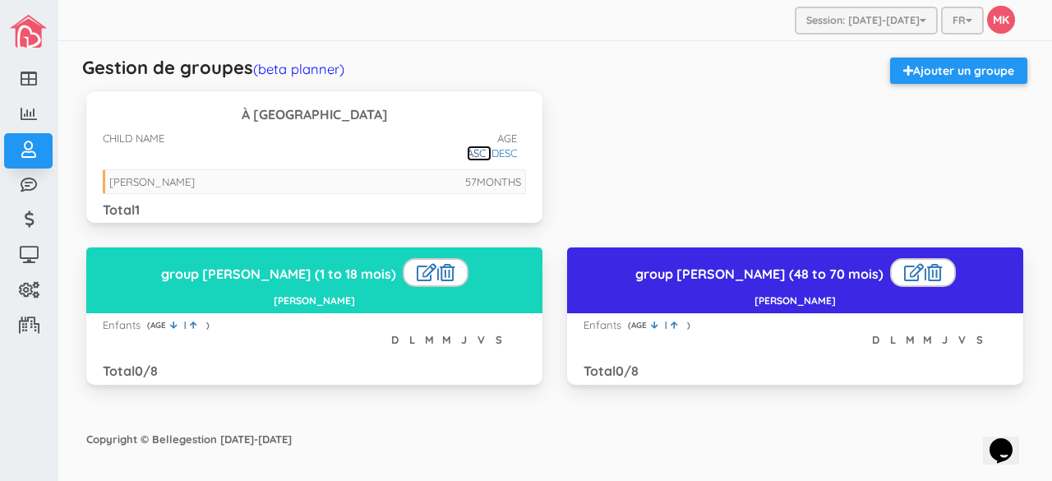
click at [475, 154] on link "ASC |" at bounding box center [479, 153] width 25 height 16
click at [502, 154] on link "DESC" at bounding box center [508, 153] width 35 height 16
click at [504, 138] on span "AGE" at bounding box center [511, 139] width 29 height 16
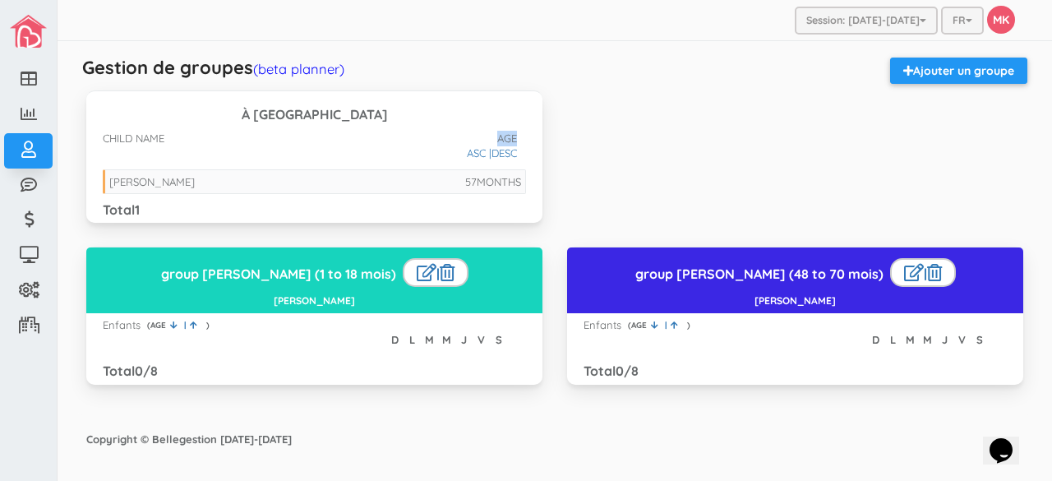
click at [504, 138] on span "AGE" at bounding box center [511, 139] width 29 height 16
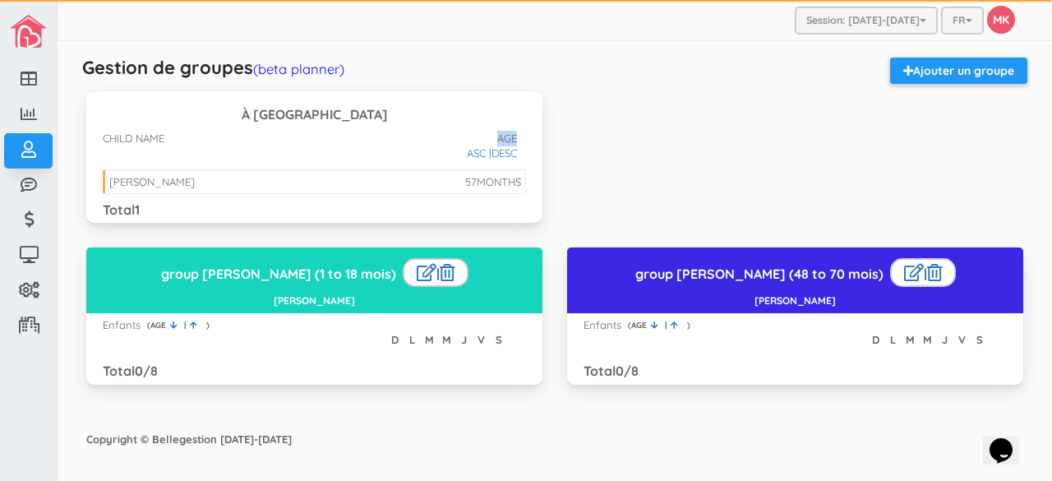
click at [504, 177] on span "MONTHS" at bounding box center [498, 181] width 44 height 13
click at [481, 150] on link "ASC |" at bounding box center [479, 153] width 25 height 16
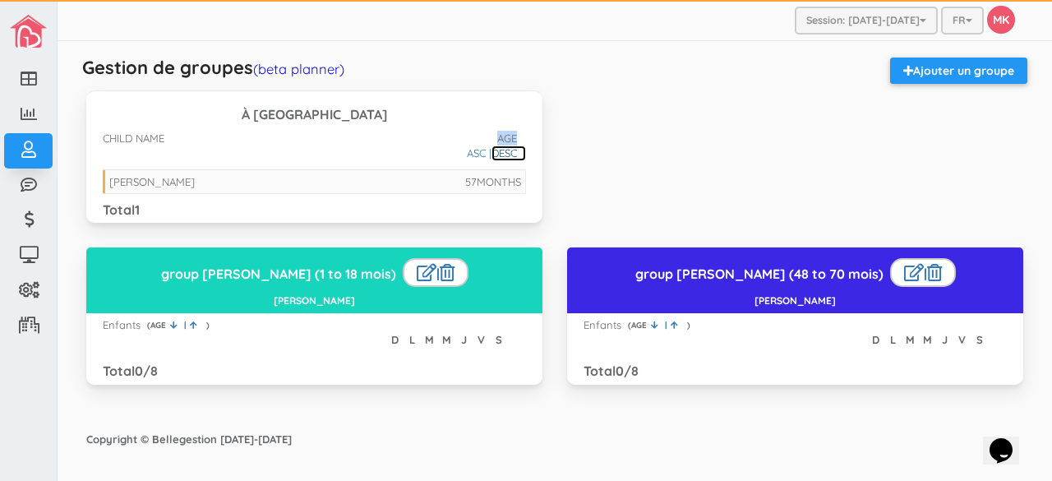
click at [509, 153] on link "DESC" at bounding box center [508, 153] width 35 height 16
click at [346, 186] on li "57 MONTHS Eloi vivet paul" at bounding box center [314, 181] width 423 height 25
click at [325, 76] on link "(beta planner)" at bounding box center [298, 68] width 91 height 17
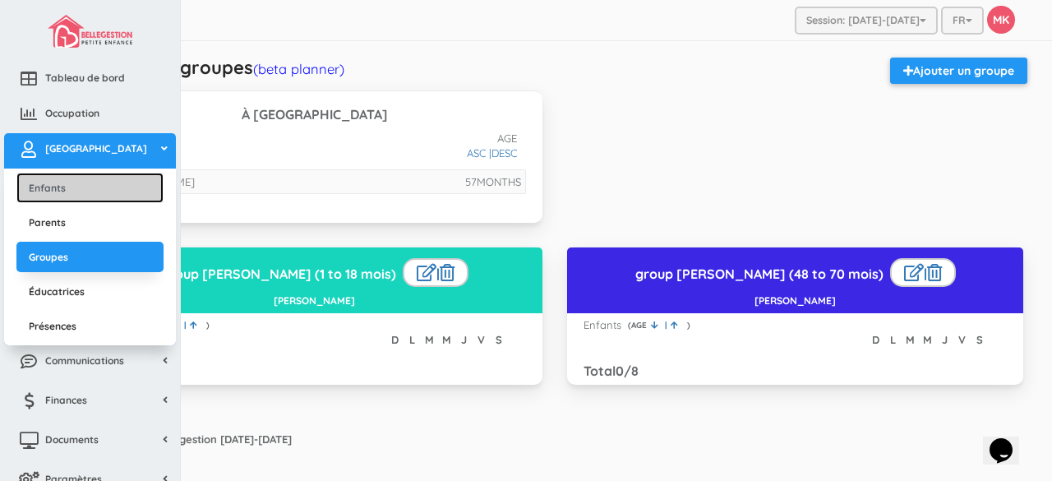
click at [84, 186] on link "Enfants" at bounding box center [89, 188] width 147 height 30
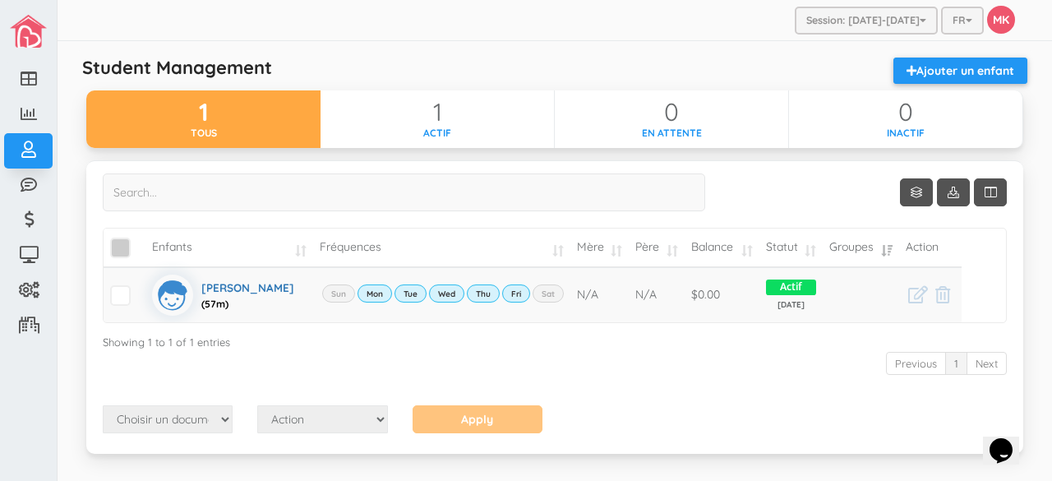
click at [122, 246] on span "\a\9\9\9\9\a\9\9\9\9 \a\9\9\9\9\a\9\9\9\9\a\9\9\9\9\a\9\9\9" at bounding box center [120, 247] width 21 height 21
click at [139, 241] on input "\a\9\9\9\9\a\9\9\9\9 \a\9\9\9\9\a\9\9\9\9\a\9\9\9\9\a\9\9\9" at bounding box center [139, 241] width 0 height 0
click at [351, 244] on td "Fréquences" at bounding box center [441, 247] width 257 height 39
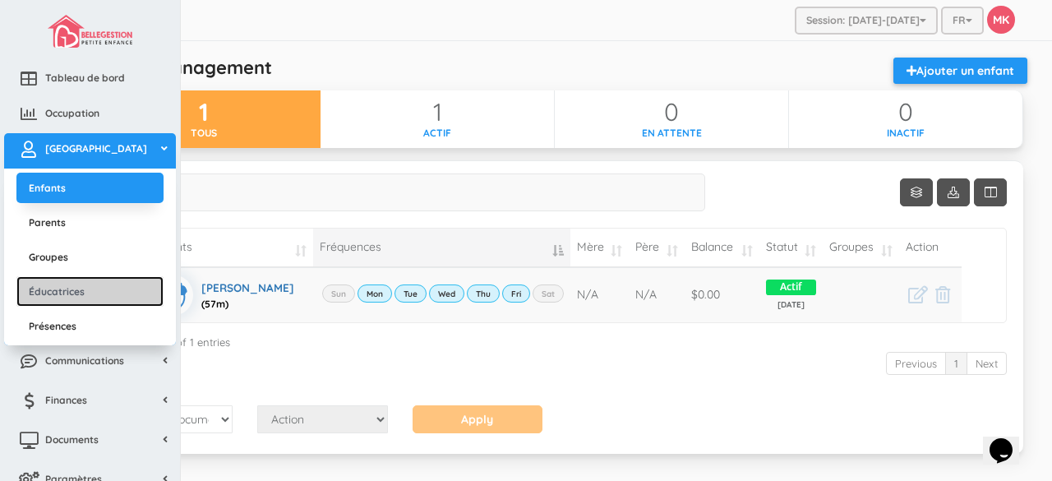
click at [85, 298] on link "Éducatrices" at bounding box center [89, 291] width 147 height 30
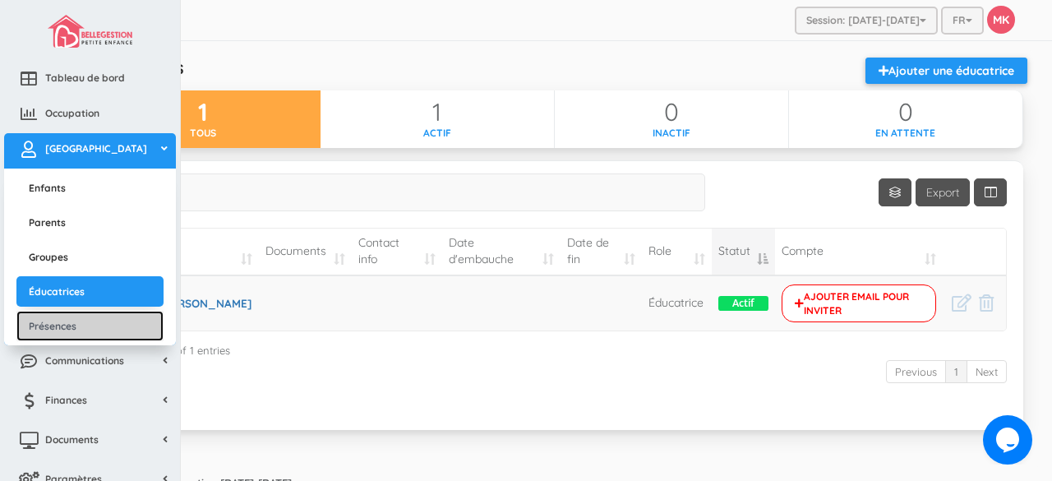
click at [43, 323] on link "Présences" at bounding box center [89, 326] width 147 height 30
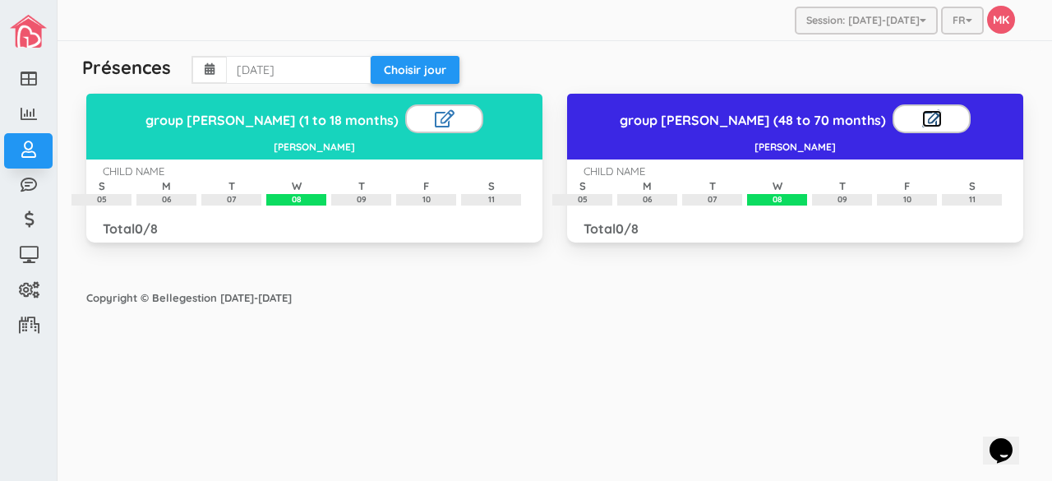
click at [922, 121] on link at bounding box center [932, 118] width 20 height 17
click at [923, 121] on div at bounding box center [931, 119] width 78 height 30
click at [941, 119] on link at bounding box center [948, 118] width 15 height 17
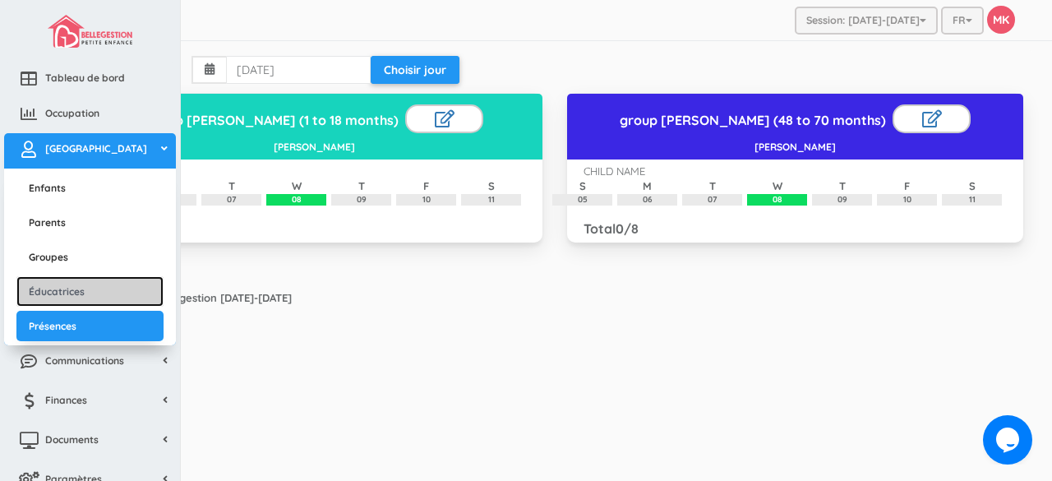
click at [69, 285] on link "Éducatrices" at bounding box center [89, 291] width 147 height 30
